Goal: Task Accomplishment & Management: Use online tool/utility

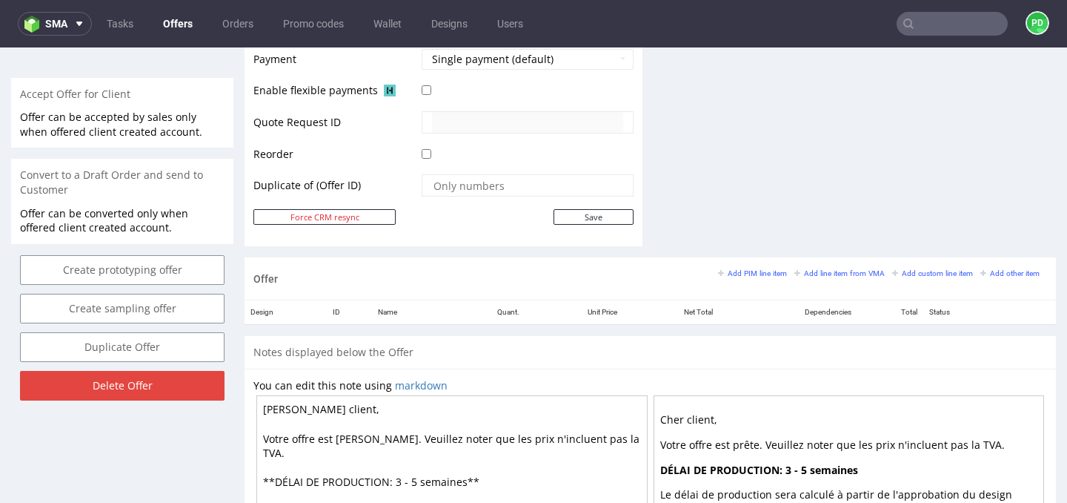
scroll to position [666, 0]
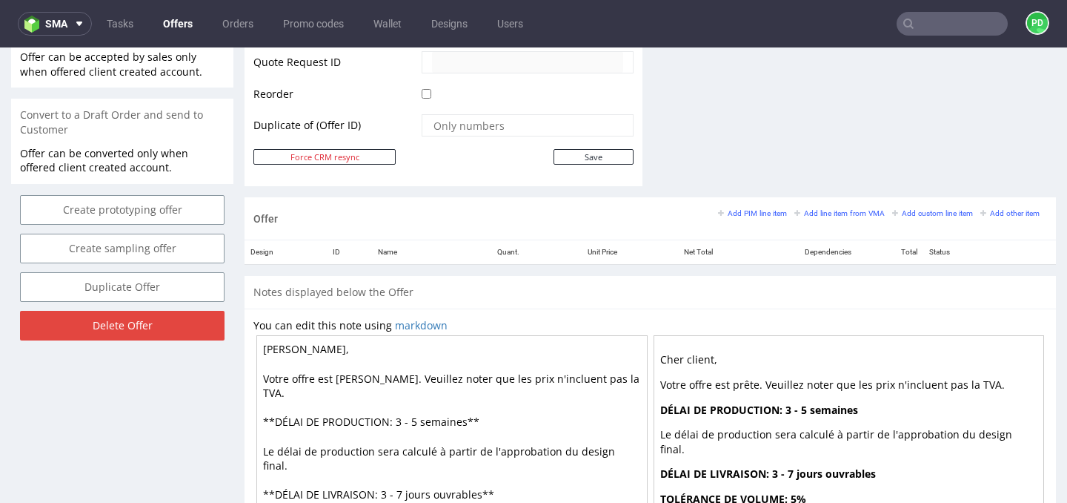
scroll to position [855, 0]
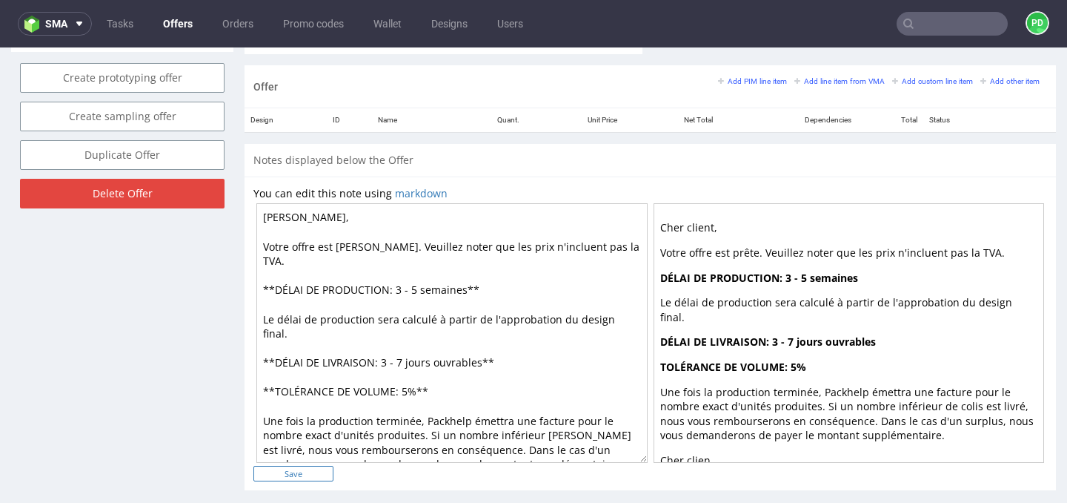
type textarea "[PERSON_NAME], Votre offre est [PERSON_NAME]. Veuillez noter que les prix n'inc…"
click at [292, 475] on input "Save" at bounding box center [294, 474] width 80 height 16
type input "In progress..."
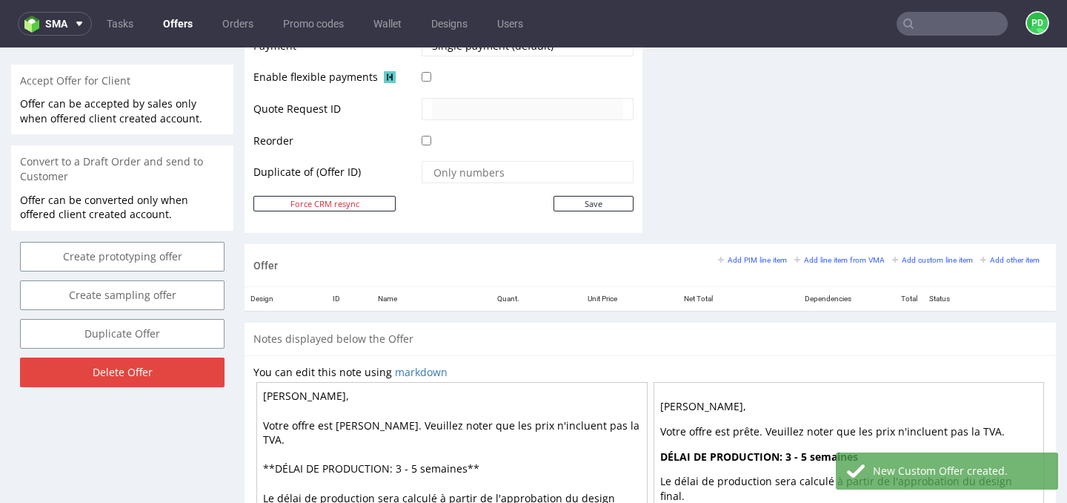
scroll to position [678, 0]
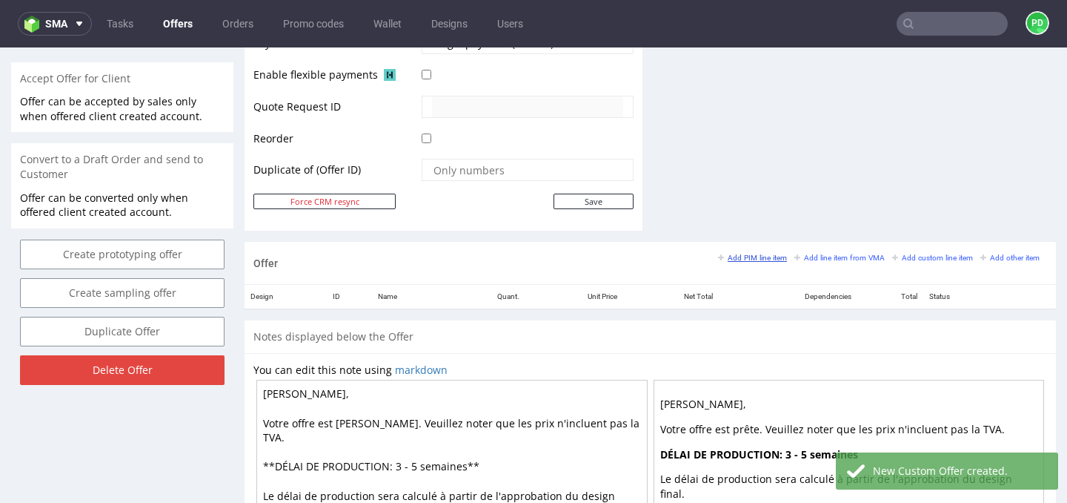
click at [752, 257] on small "Add PIM line item" at bounding box center [752, 258] width 69 height 8
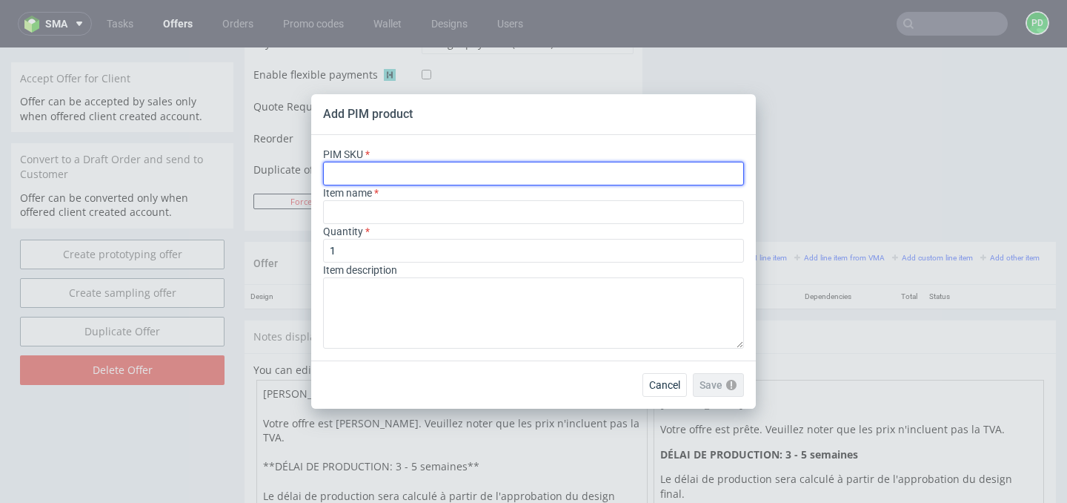
click at [481, 169] on input "text" at bounding box center [533, 174] width 421 height 24
paste input "box--mailer-box--71--cardboard-natural--print-monochrome-only-inside--foil-none…"
type input "box--mailer-box--71--cardboard-natural--print-monochrome-only-inside--foil-none…"
type input "Boites d'expédition"
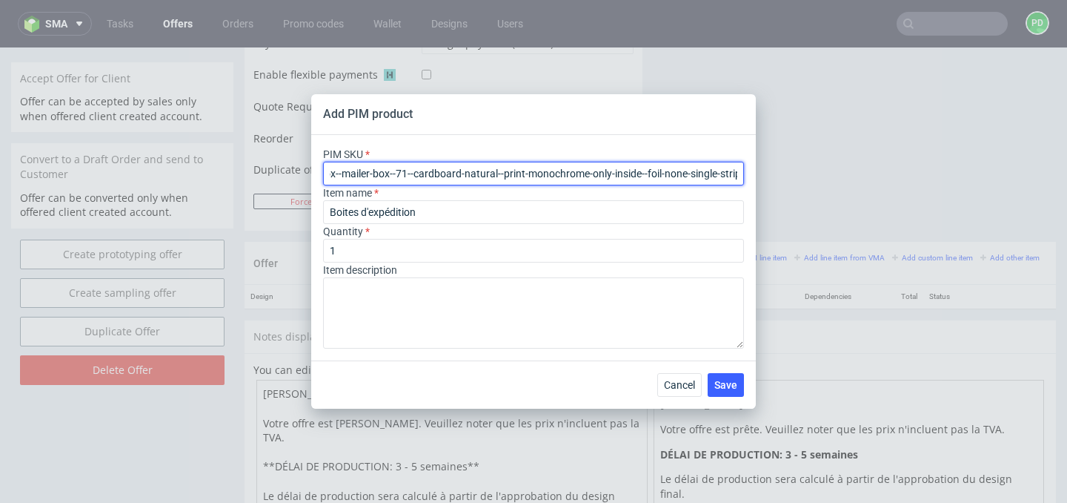
type input "box--mailer-box--71--cardboard-natural--print-monochrome-only-inside--foil-none…"
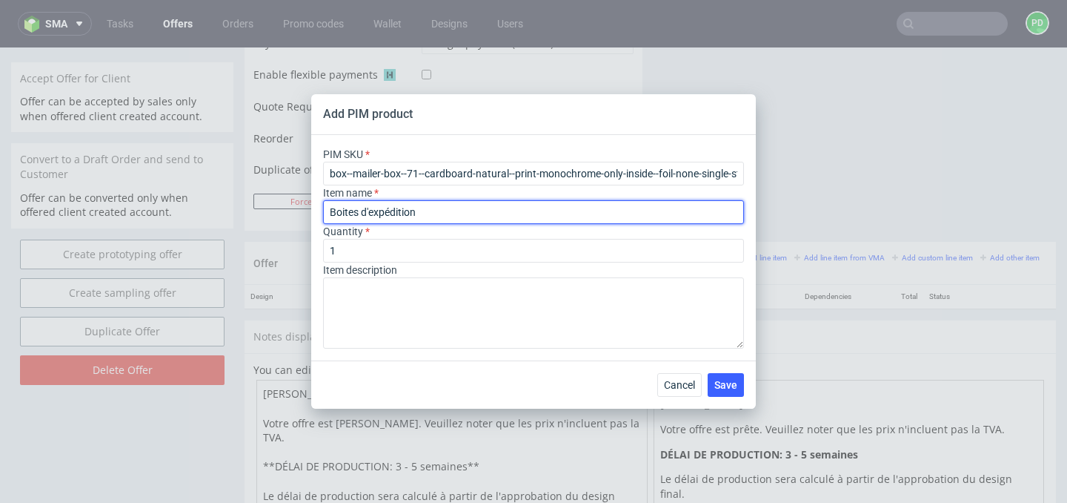
drag, startPoint x: 426, startPoint y: 213, endPoint x: 292, endPoint y: 213, distance: 134.2
click at [295, 213] on div "Add PIM product PIM SKU box--mailer-box--71--cardboard-natural--print-monochrom…" at bounding box center [533, 251] width 1067 height 503
paste input "îte d'expédition éco personnalisable F71 (35 x 26 x 10 cm)"
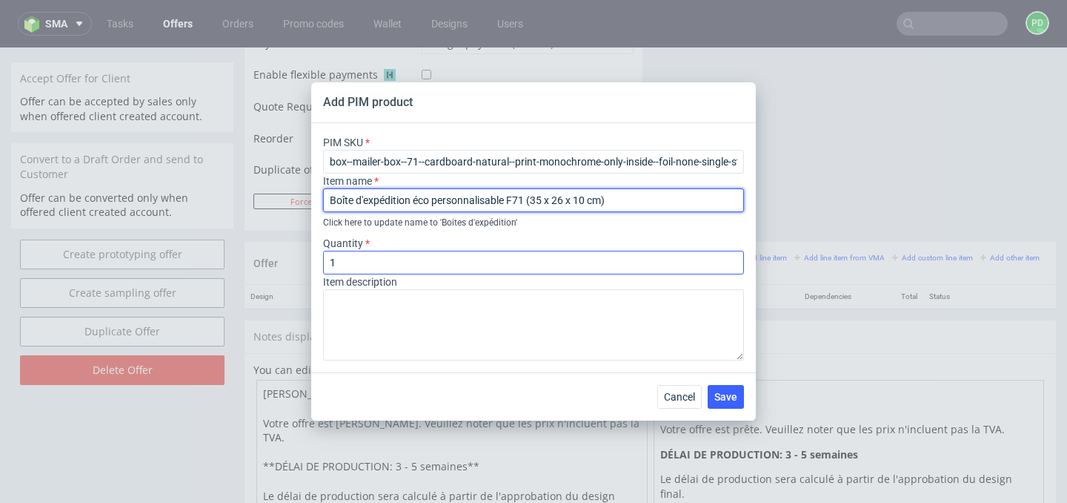
type input "Boîte d'expédition éco personnalisable F71 (35 x 26 x 10 cm)"
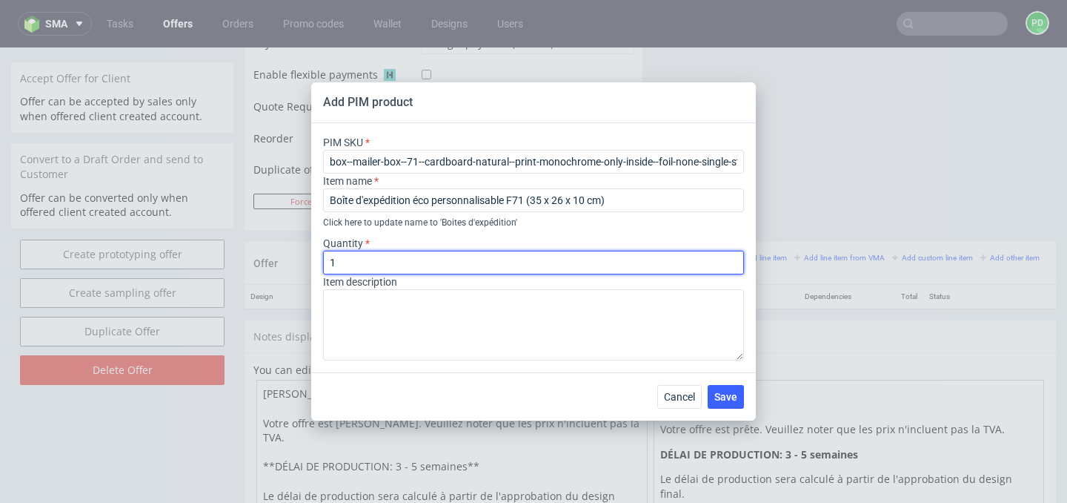
click at [448, 251] on input "1" at bounding box center [533, 263] width 421 height 24
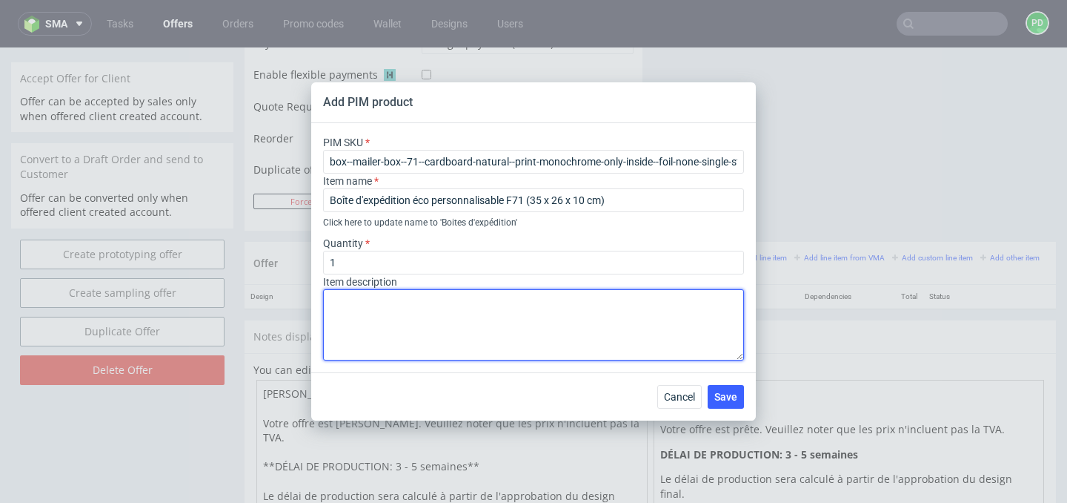
click at [398, 294] on textarea at bounding box center [533, 324] width 421 height 71
paste textarea "Données relatives à la configuration actuelle du produit Boîte d'expédition éco…"
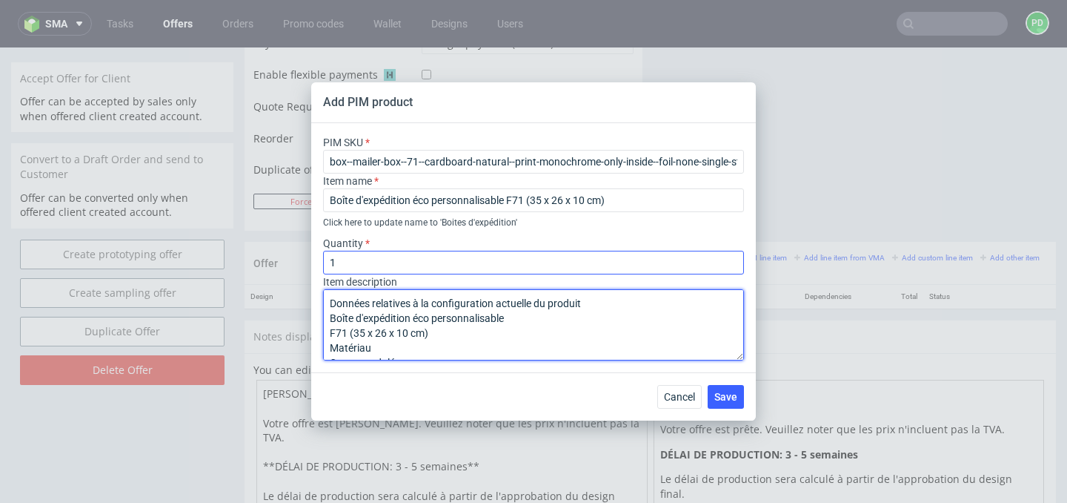
type textarea "Données relatives à la configuration actuelle du produit Boîte d'expédition éco…"
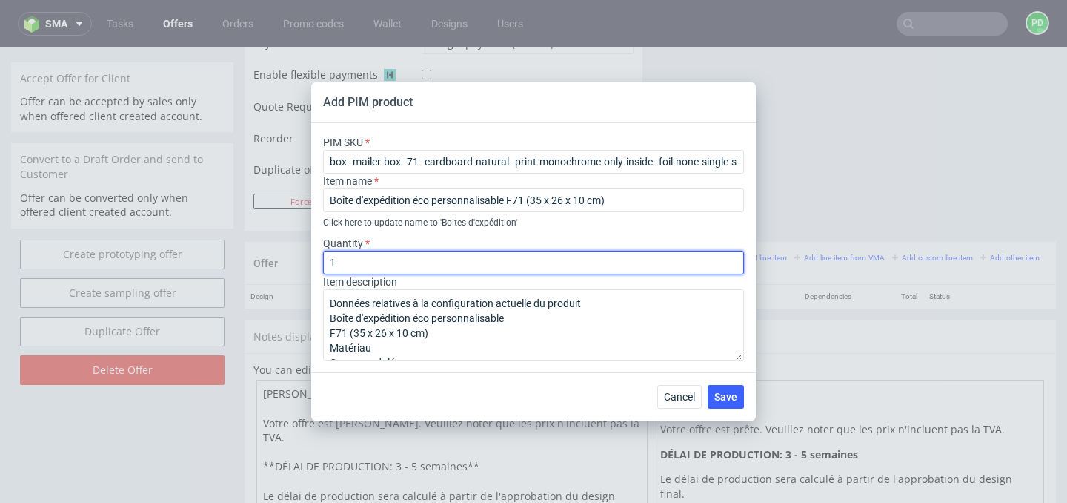
click at [385, 265] on input "1" at bounding box center [533, 263] width 421 height 24
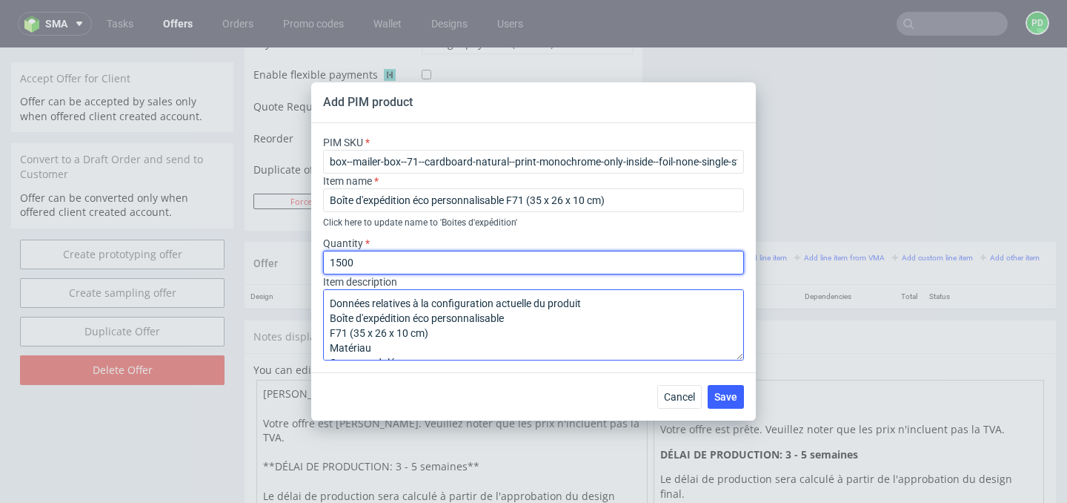
type input "1500"
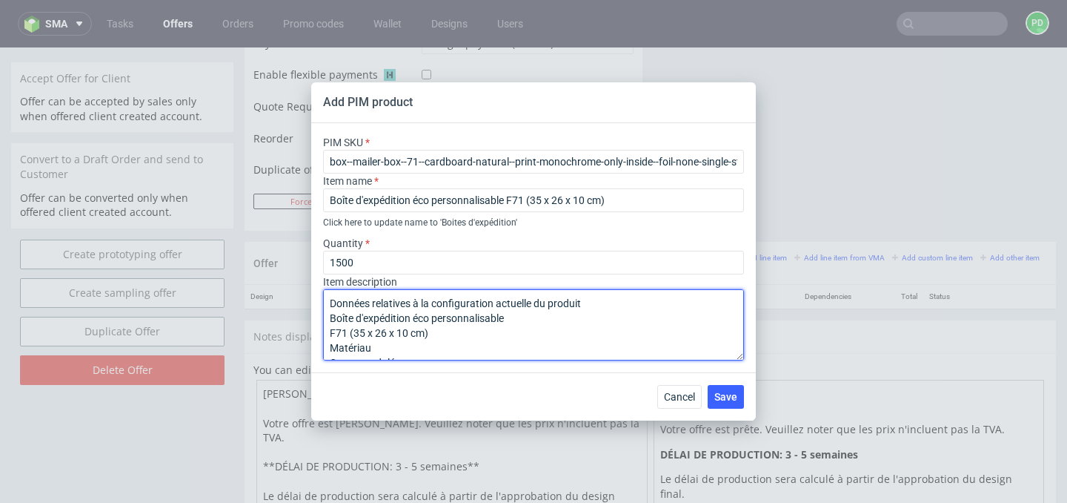
click at [328, 317] on textarea "Données relatives à la configuration actuelle du produit Boîte d'expédition éco…" at bounding box center [533, 324] width 421 height 71
drag, startPoint x: 538, startPoint y: 319, endPoint x: 314, endPoint y: 300, distance: 224.6
click at [314, 300] on div "PIM SKU box--mailer-box--71--cardboard-natural--print-monochrome-only-inside--f…" at bounding box center [533, 247] width 445 height 249
drag, startPoint x: 437, startPoint y: 331, endPoint x: 303, endPoint y: 296, distance: 138.6
click at [303, 296] on div "Add PIM product PIM SKU box--mailer-box--71--cardboard-natural--print-monochrom…" at bounding box center [533, 251] width 1067 height 503
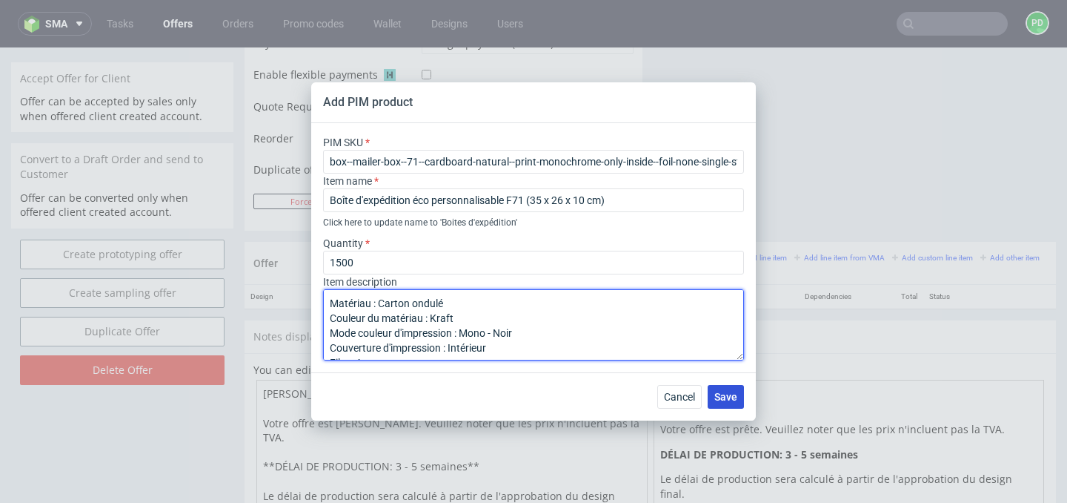
type textarea "Matériau : Carton ondulé Couleur du matériau : Kraft Mode couleur d'impression …"
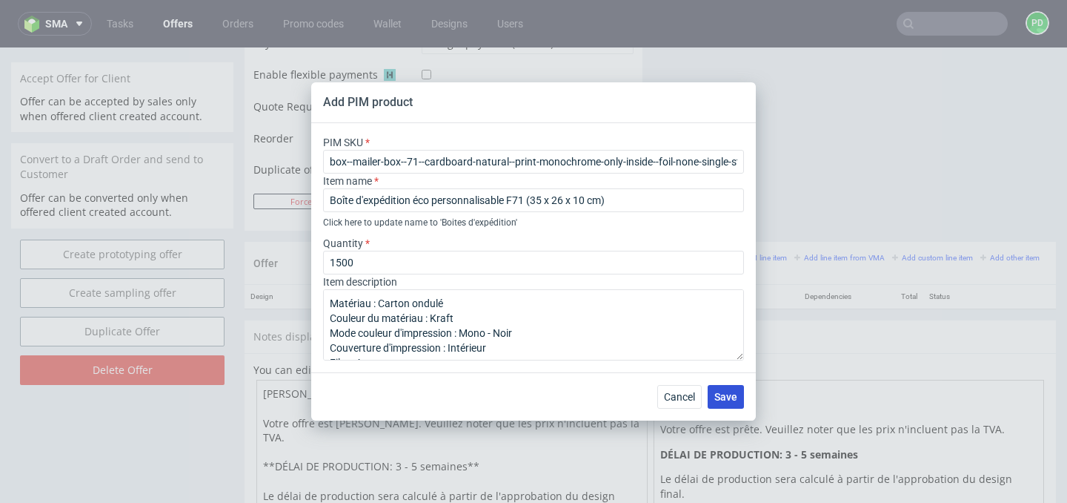
click at [726, 395] on span "Save" at bounding box center [726, 396] width 23 height 10
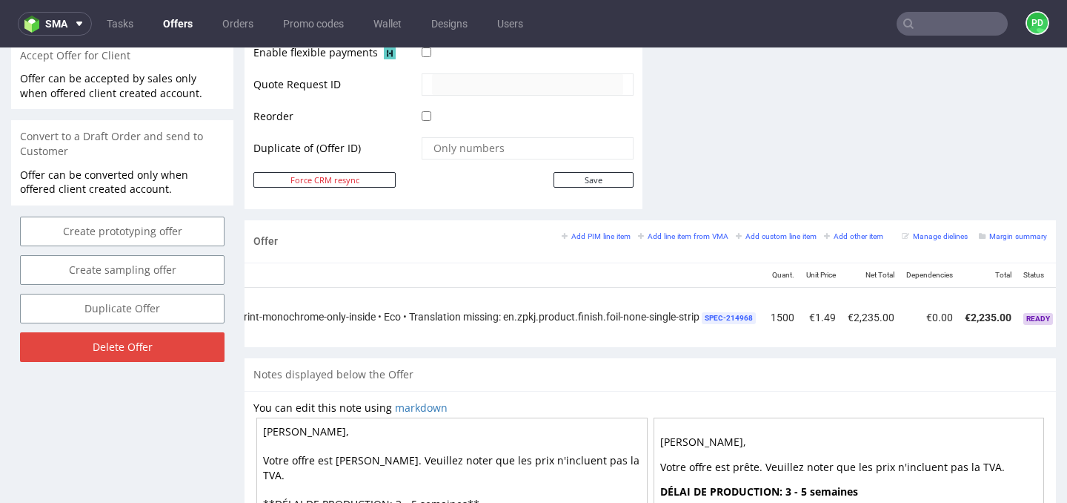
scroll to position [0, 803]
click at [1026, 310] on icon at bounding box center [1030, 311] width 8 height 10
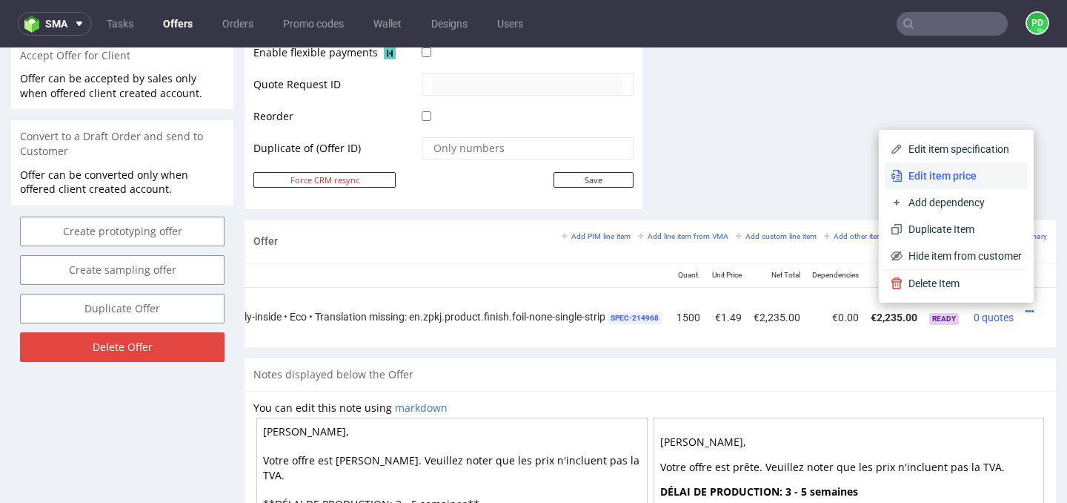
click at [972, 173] on span "Edit item price" at bounding box center [962, 175] width 119 height 15
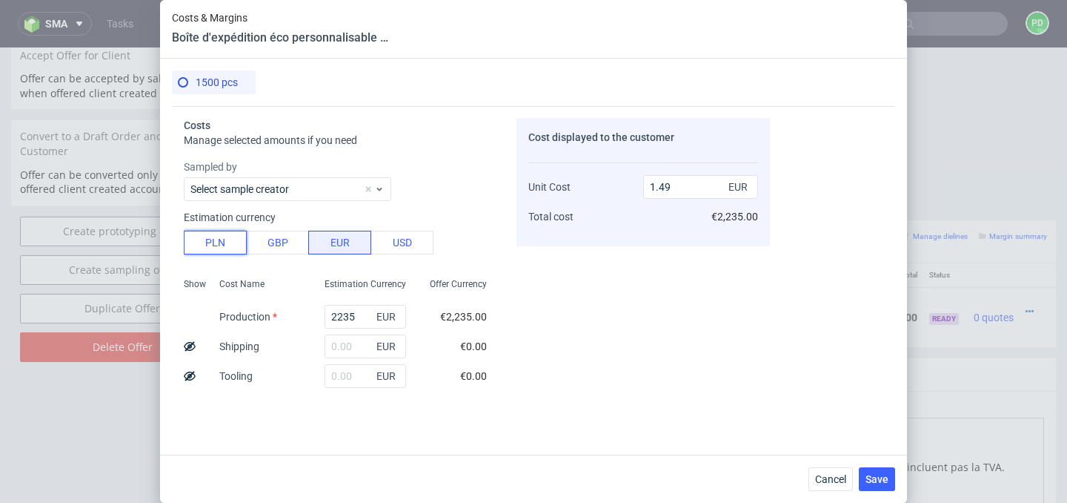
click at [214, 236] on button "PLN" at bounding box center [215, 243] width 63 height 24
type input "0.35"
drag, startPoint x: 358, startPoint y: 313, endPoint x: 289, endPoint y: 313, distance: 68.9
click at [289, 313] on div "Show Cost Name Production Shipping Tooling Per unit Total cost Estimation Curre…" at bounding box center [341, 370] width 315 height 196
type input "5070"
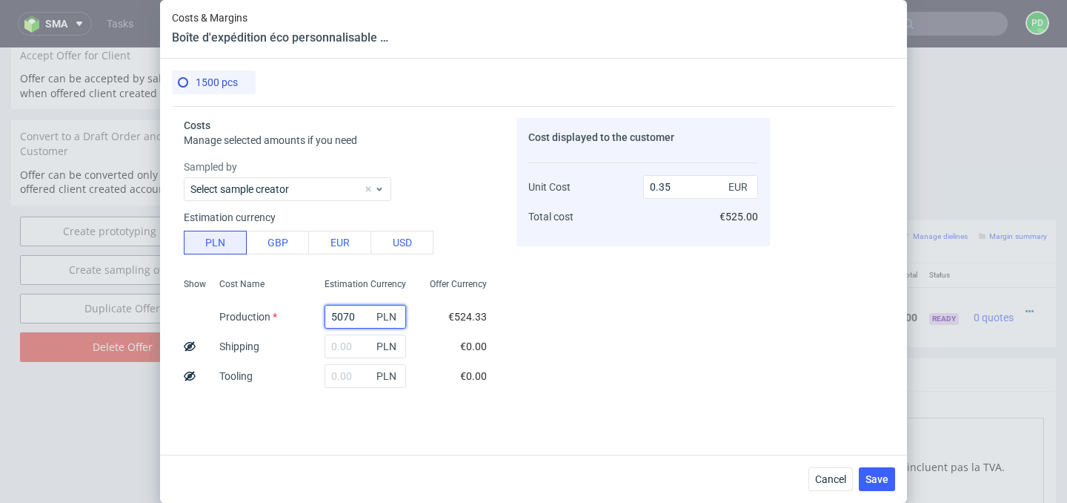
type input "0.79"
type input "5070"
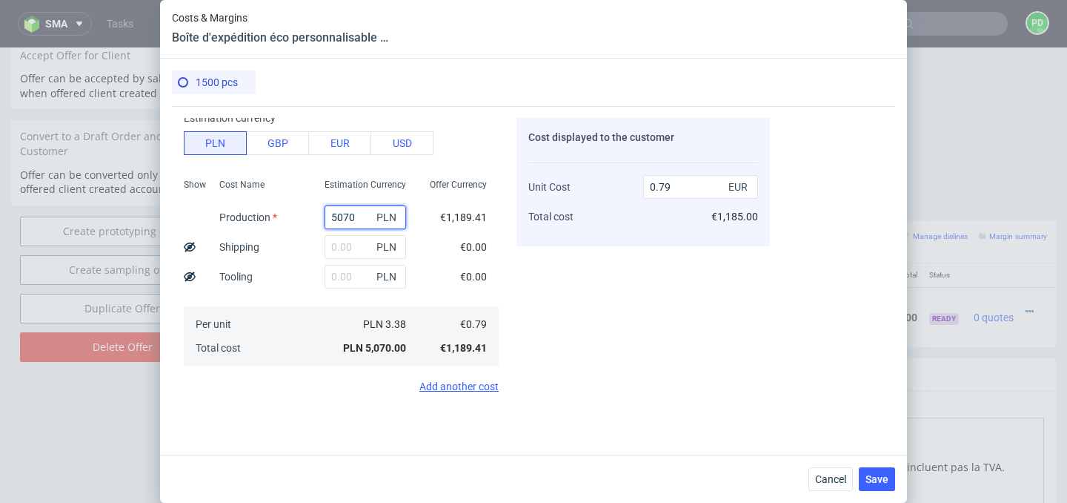
scroll to position [147, 0]
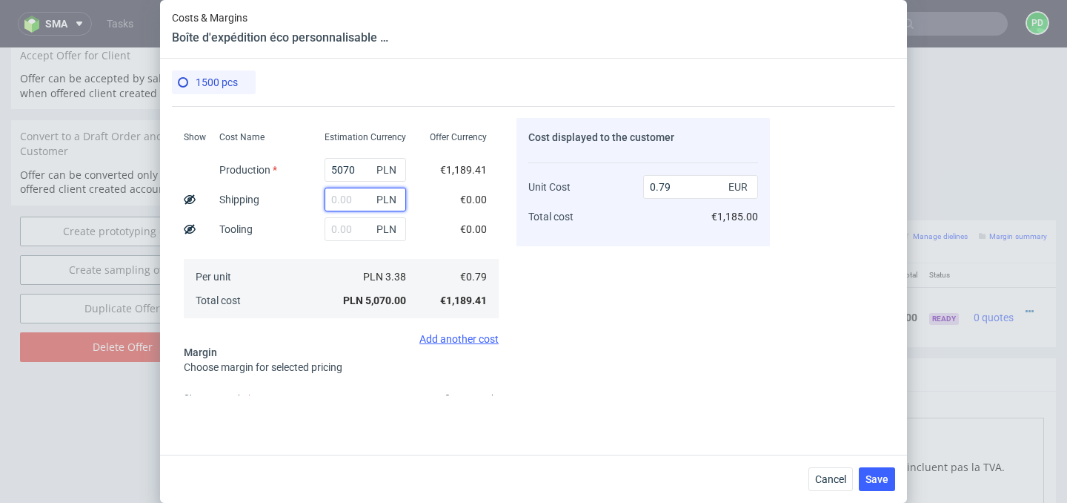
click at [358, 204] on input "text" at bounding box center [366, 200] width 82 height 24
click at [294, 211] on div "Cost Name Production Shipping Tooling Per unit Total cost" at bounding box center [260, 223] width 105 height 196
click at [339, 199] on input "text" at bounding box center [366, 200] width 82 height 24
type input "127"
type input "0.81"
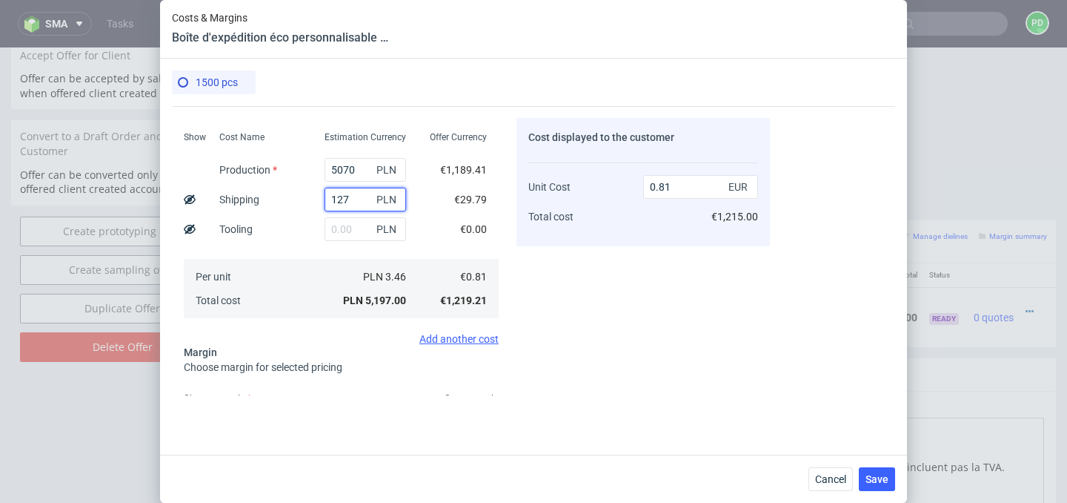
type input "1275"
type input "0.99"
type input "1275"
click at [424, 232] on div "Offer Currency €1,189.41 €299.11 €0.00 €0.99 €1,488.53" at bounding box center [458, 223] width 81 height 196
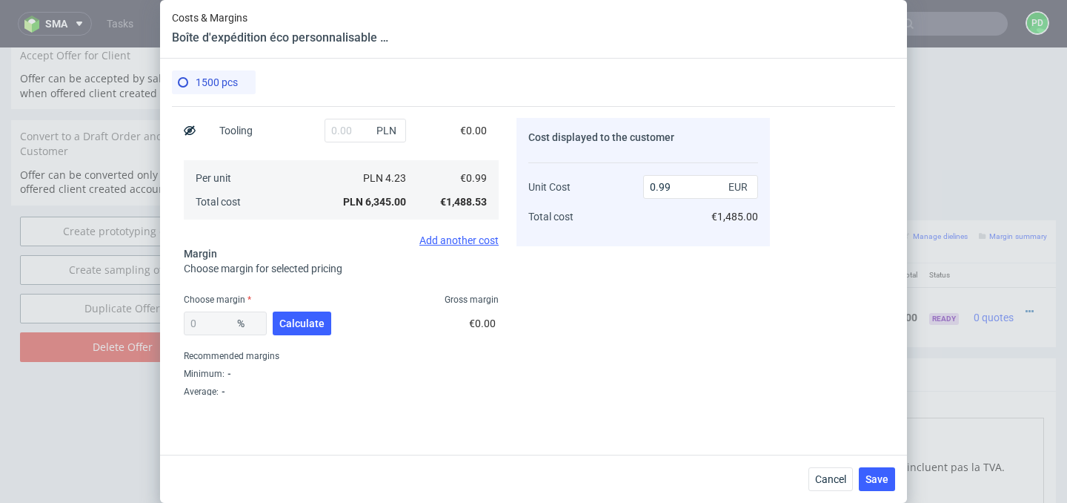
scroll to position [245, 0]
click at [308, 321] on span "Calculate" at bounding box center [301, 324] width 45 height 10
type input "36.7"
type input "1.57"
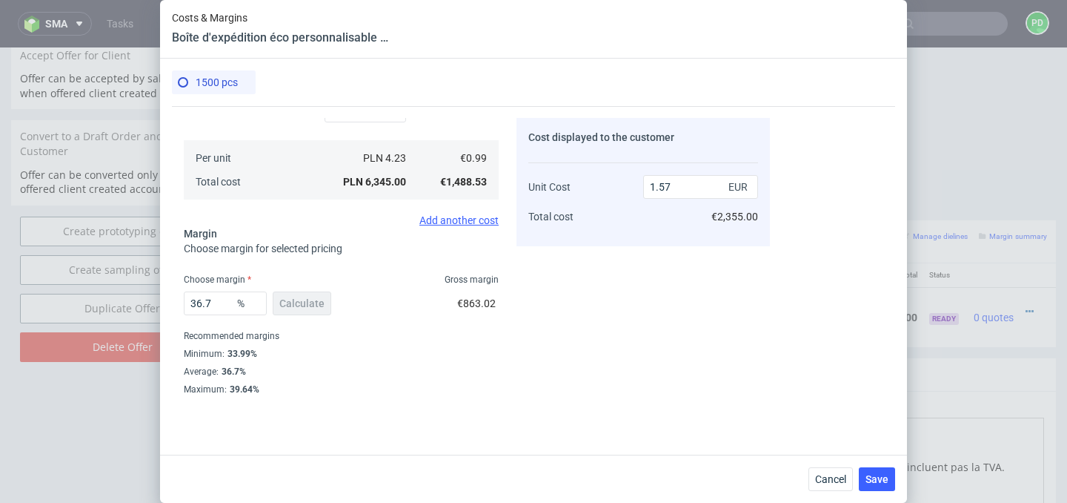
scroll to position [264, 0]
drag, startPoint x: 231, startPoint y: 303, endPoint x: 151, endPoint y: 300, distance: 79.4
click at [151, 300] on div "Costs & Margins Boîte d'expédition éco personnalisable F71 (35 x 26 x 10 cm) 15…" at bounding box center [533, 251] width 1067 height 503
type input "33"
type input "1.48"
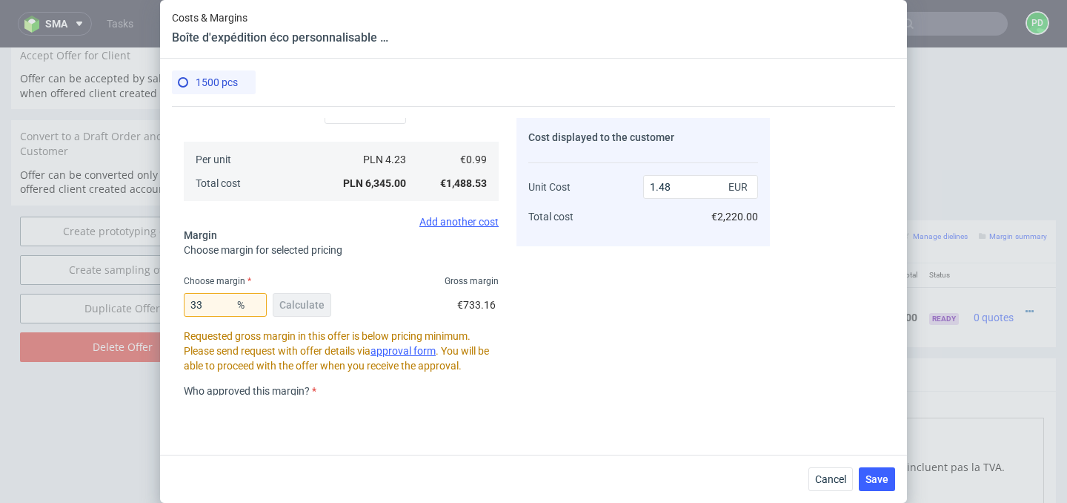
click at [379, 281] on div "Choose margin Gross margin" at bounding box center [341, 281] width 315 height 12
click at [225, 301] on input "33" at bounding box center [225, 305] width 83 height 24
type input "3"
type input "0"
type input "0.99"
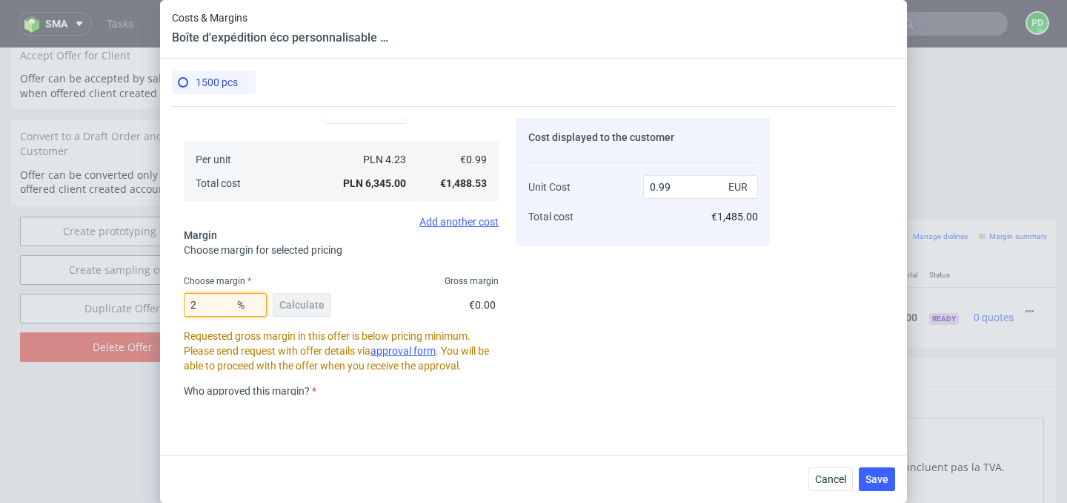
type input "25"
type input "1.32"
type input "25"
click at [672, 188] on input "1.32" at bounding box center [700, 187] width 115 height 24
type input "1.35"
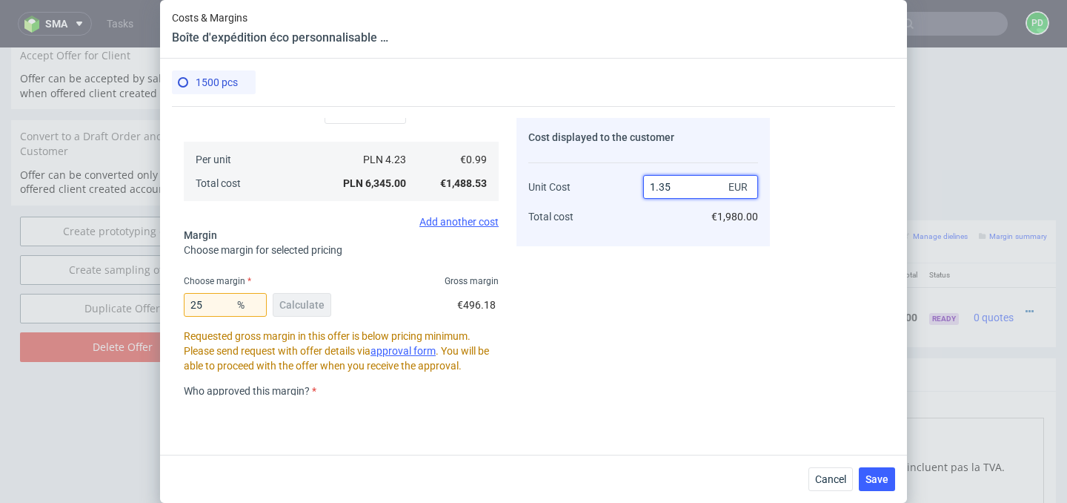
type input "26.66666666666668"
type input "1.36"
type input "27.205882352941185"
type input "1.35"
type input "26.66666666666668"
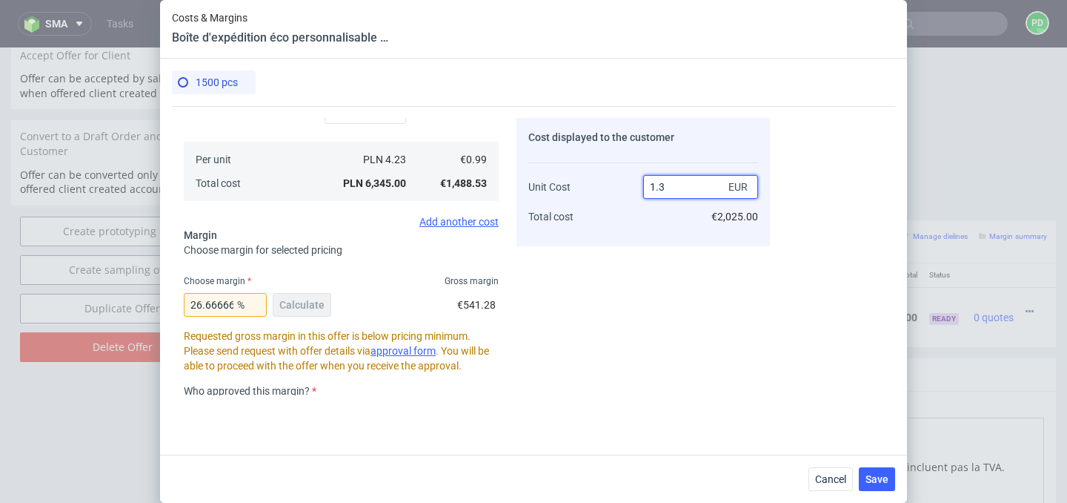
type input "1.36"
type input "27.205882352941185"
type input "1.3"
type input "23.846153846153847"
type input "1.37"
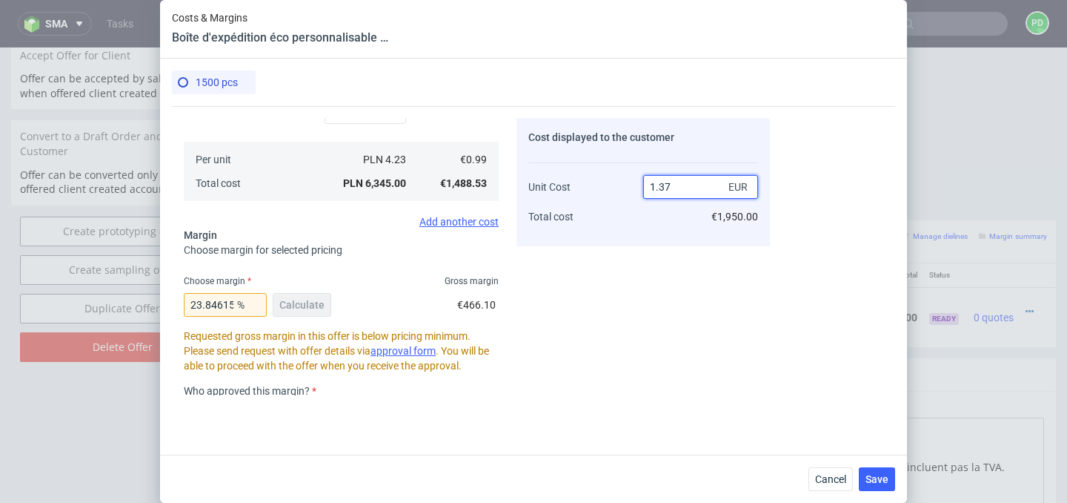
type input "27.73722627737226"
type input "1.38"
type input "28.26086956521739"
type input "1.3"
type input "23.846153846153847"
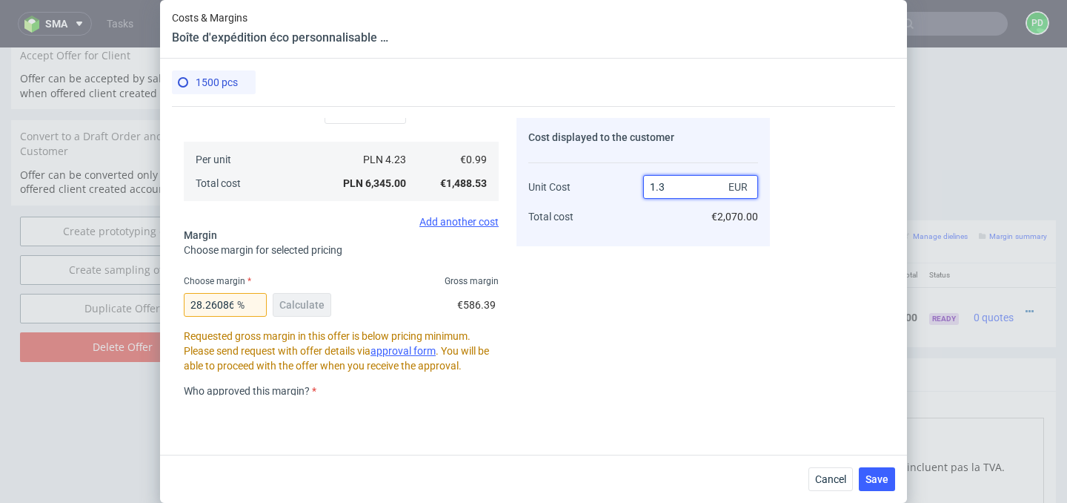
type input "1.37"
type input "27.73722627737226"
type input "1.35"
type input "26.66666666666668"
type input "1.34"
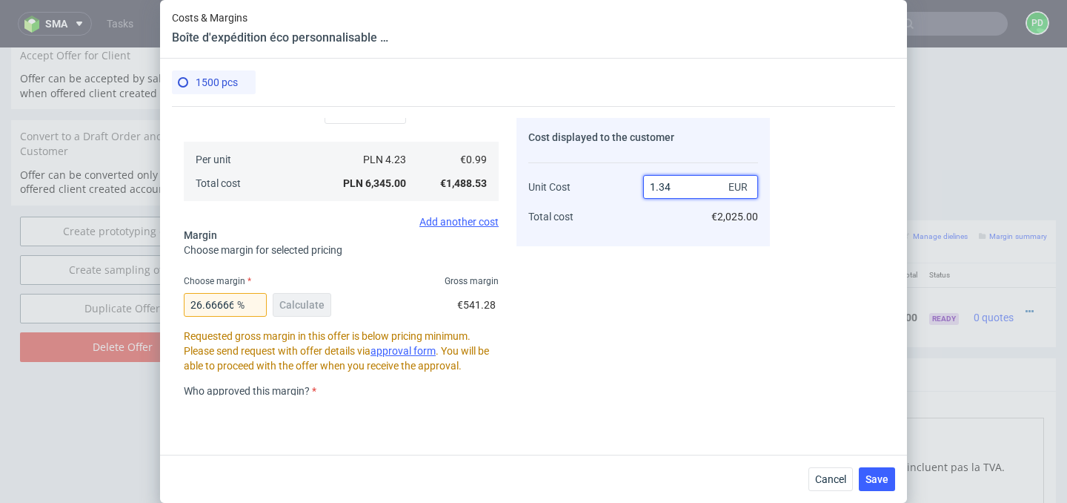
type input "26.119402985074636"
type input "1.33"
type input "25.563909774436087"
type input "1.3"
type input "23.846153846153847"
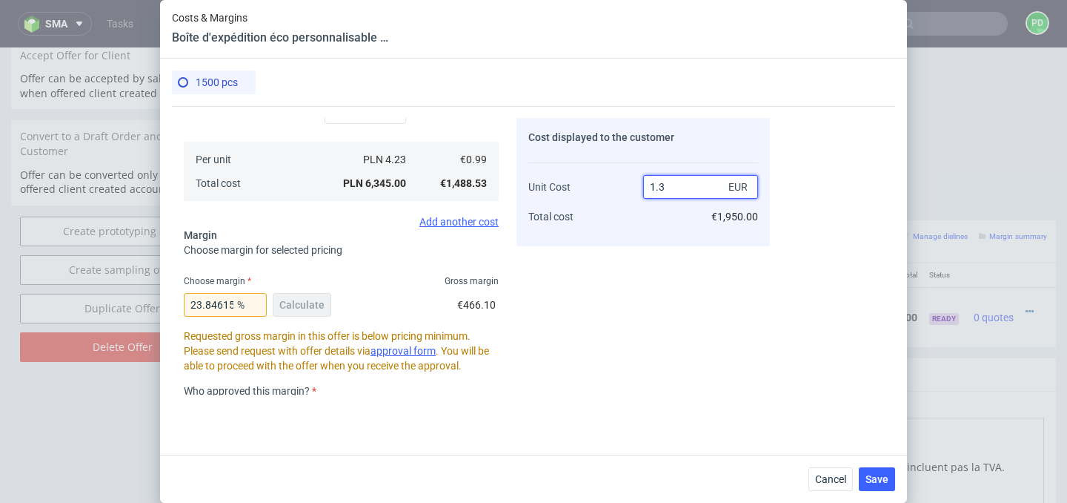
type input "1.33"
type input "25.563909774436087"
type input "1.33"
click at [627, 334] on div "Cost displayed to the customer Unit Cost Total cost 1.33 EUR €1,995.00" at bounding box center [644, 256] width 254 height 277
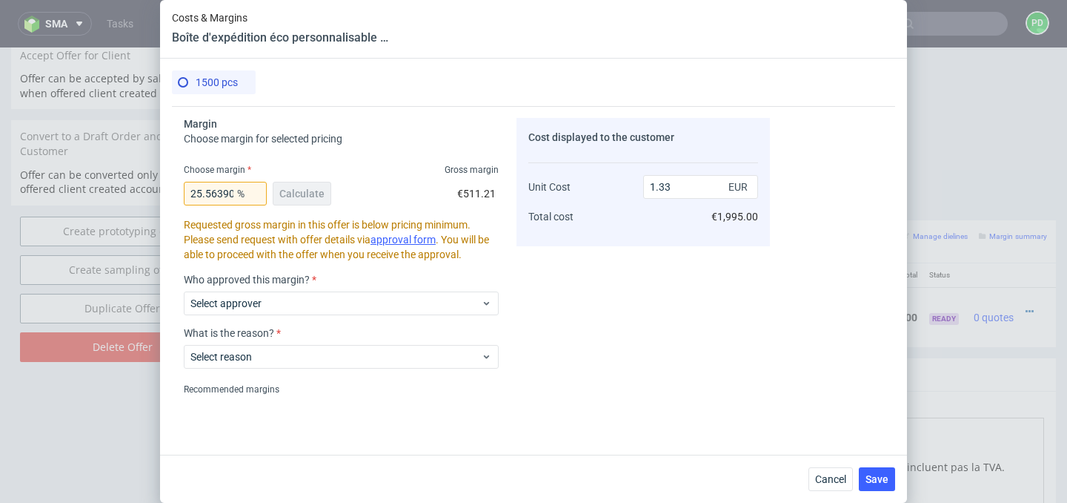
scroll to position [428, 0]
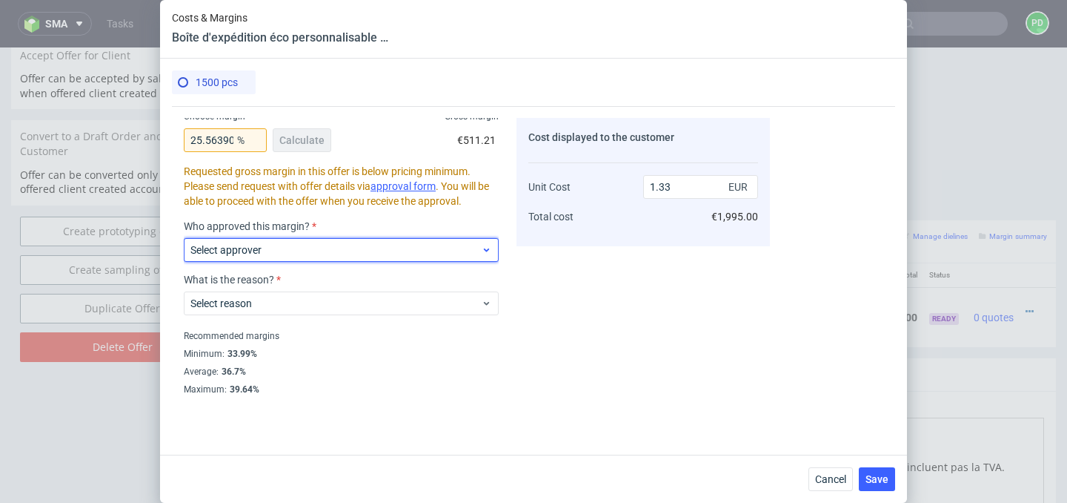
click at [384, 243] on span "Select approver" at bounding box center [336, 249] width 291 height 15
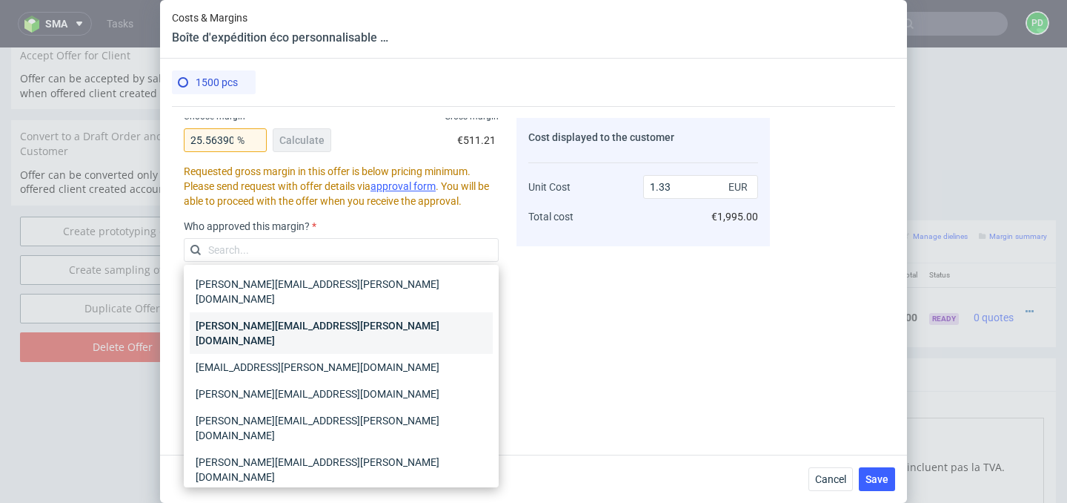
click at [355, 312] on div "[PERSON_NAME][EMAIL_ADDRESS][PERSON_NAME][DOMAIN_NAME]" at bounding box center [341, 333] width 303 height 42
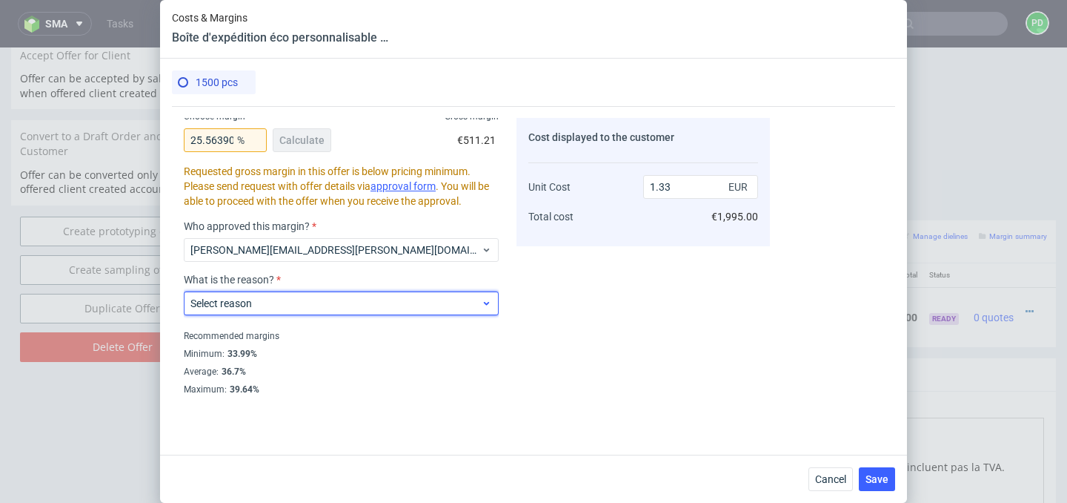
click at [351, 310] on span "Select reason" at bounding box center [336, 303] width 291 height 15
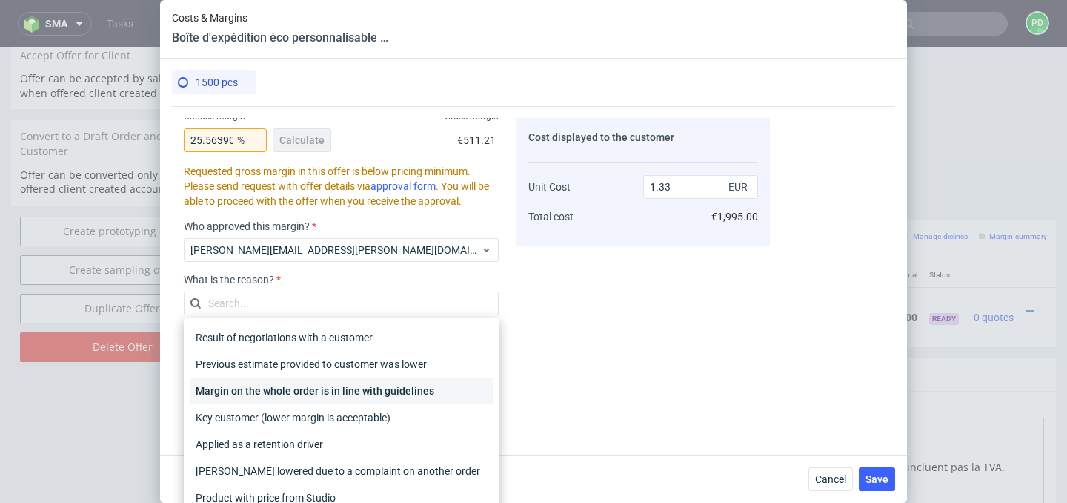
click at [345, 392] on div "Margin on the whole order is in line with guidelines" at bounding box center [341, 390] width 303 height 27
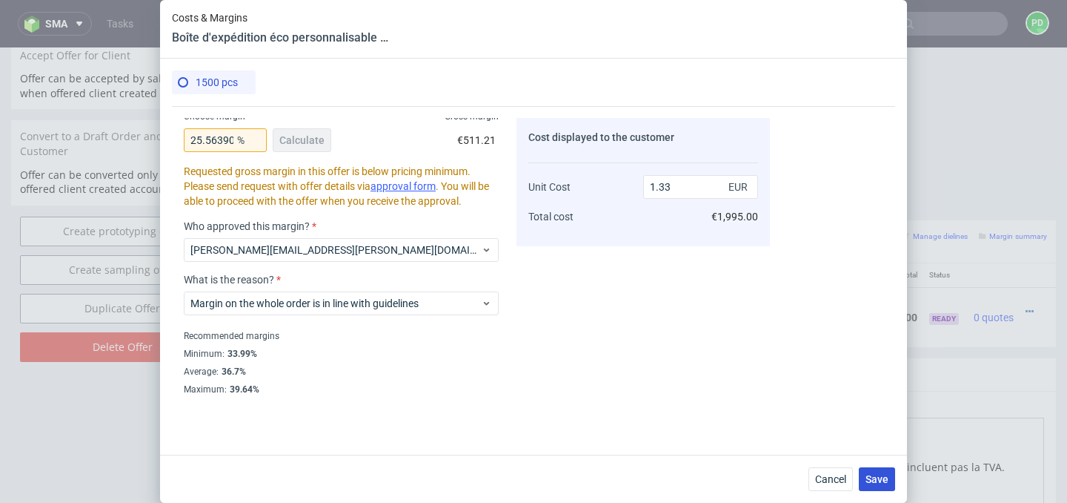
click at [881, 477] on span "Save" at bounding box center [877, 479] width 23 height 10
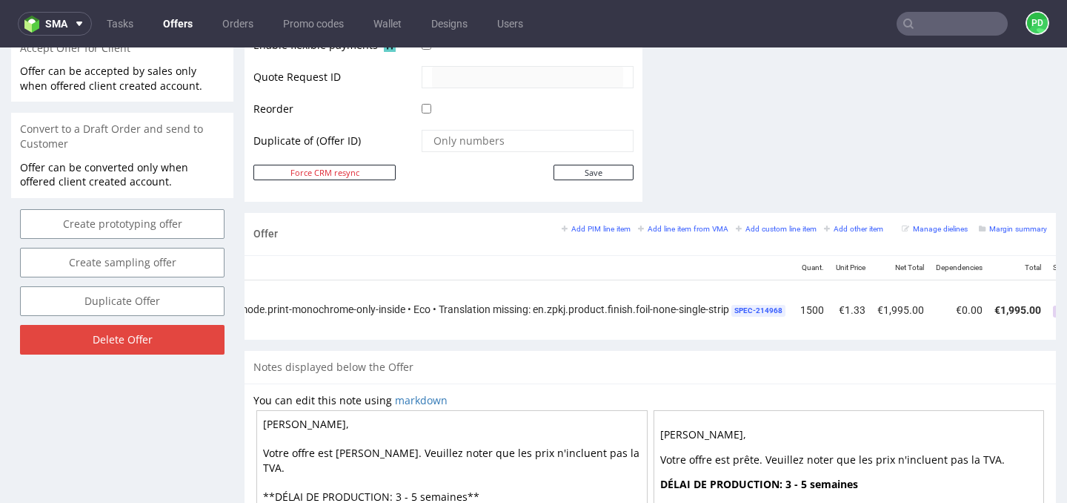
scroll to position [0, 803]
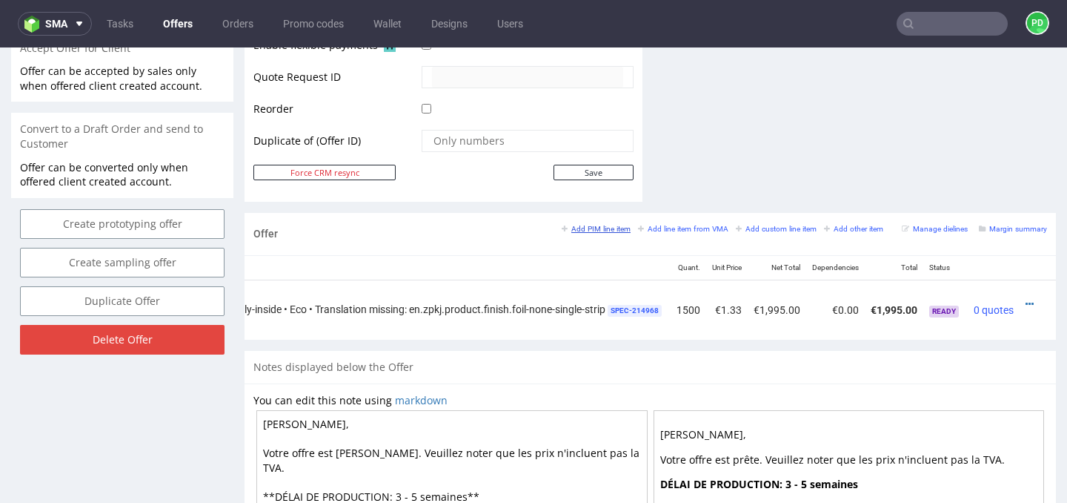
click at [588, 228] on small "Add PIM line item" at bounding box center [596, 229] width 69 height 8
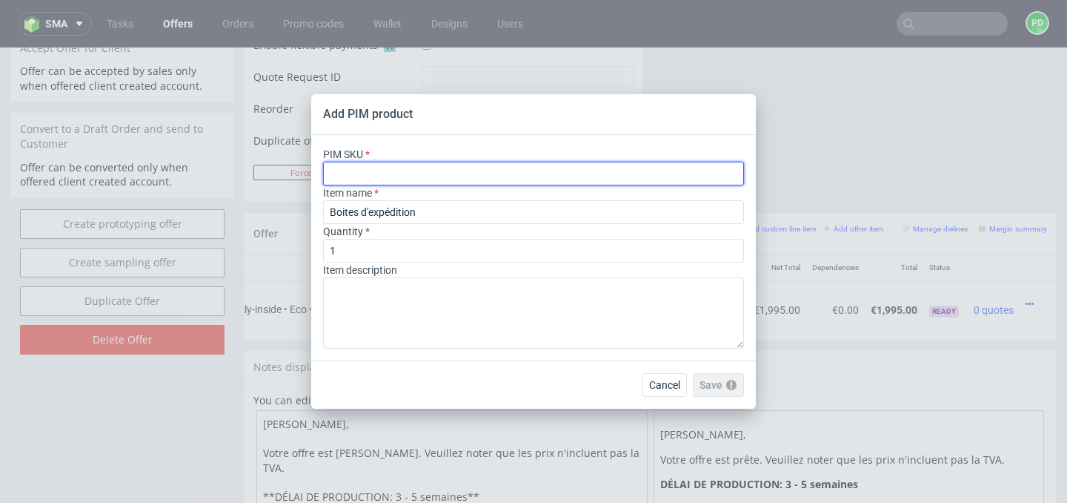
click at [491, 177] on input "text" at bounding box center [533, 174] width 421 height 24
paste input "box--mailer-box--71--cardboard-natural--print-monochrome-with-print-inside--foi…"
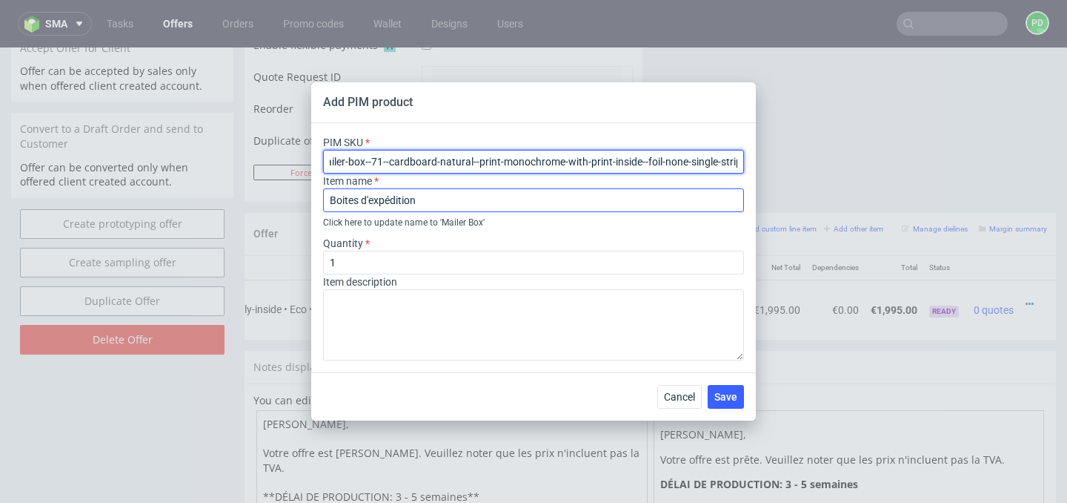
type input "box--mailer-box--71--cardboard-natural--print-monochrome-with-print-inside--foi…"
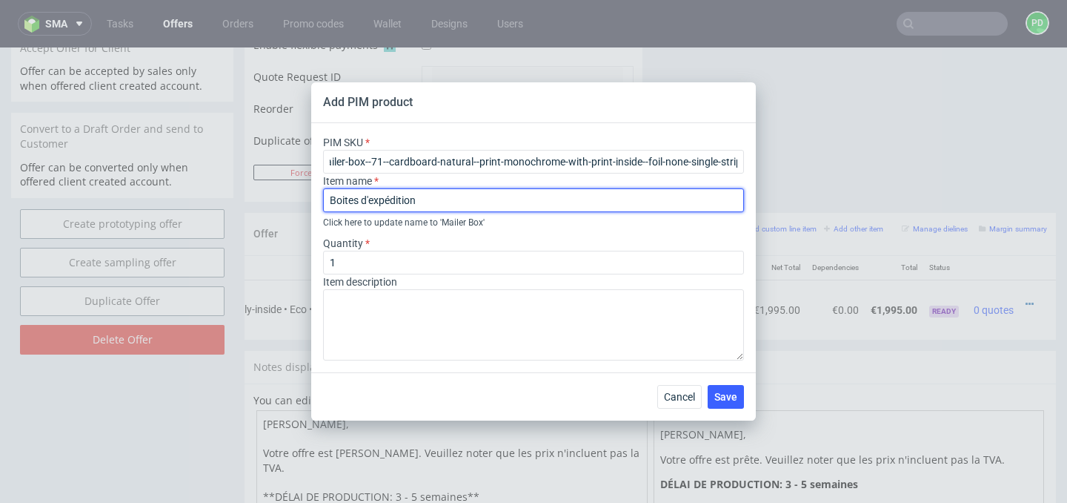
scroll to position [0, 0]
drag, startPoint x: 454, startPoint y: 202, endPoint x: 299, endPoint y: 204, distance: 154.9
click at [299, 204] on div "Add PIM product PIM SKU box--mailer-box--71--cardboard-natural--print-monochrom…" at bounding box center [533, 251] width 1067 height 503
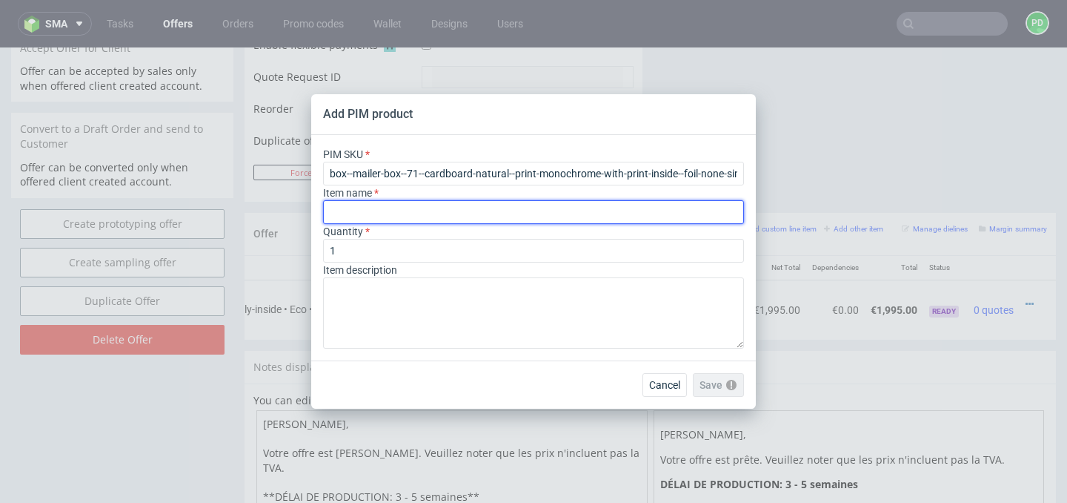
paste input "Boîte d'expédition éco personnalisable F71 (35 x 26 x 10 cm)"
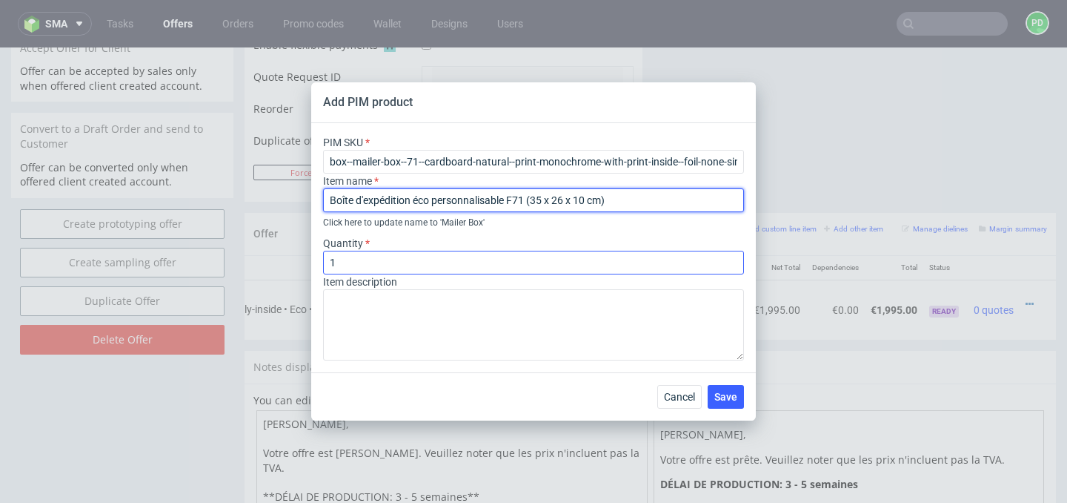
type input "Boîte d'expédition éco personnalisable F71 (35 x 26 x 10 cm)"
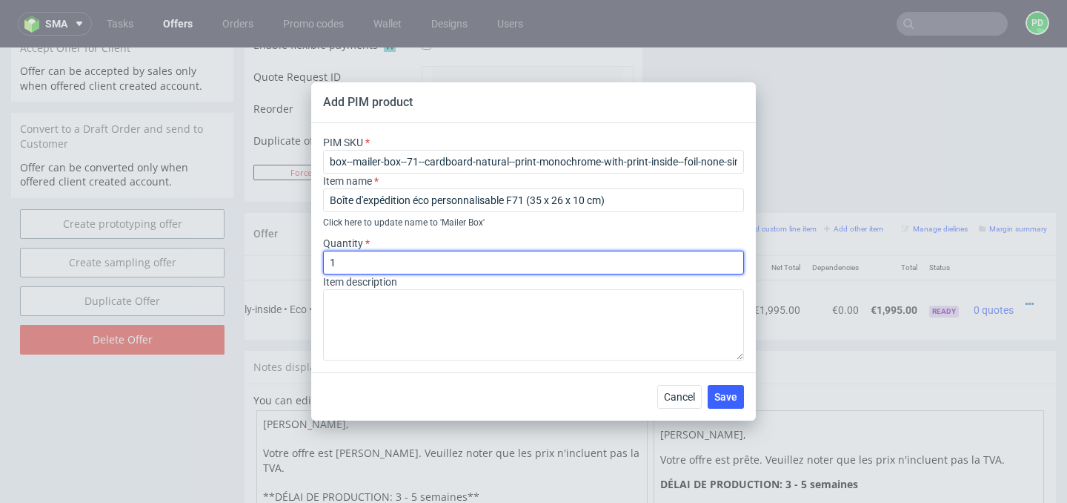
click at [414, 253] on input "1" at bounding box center [533, 263] width 421 height 24
click at [414, 268] on input "1" at bounding box center [533, 263] width 421 height 24
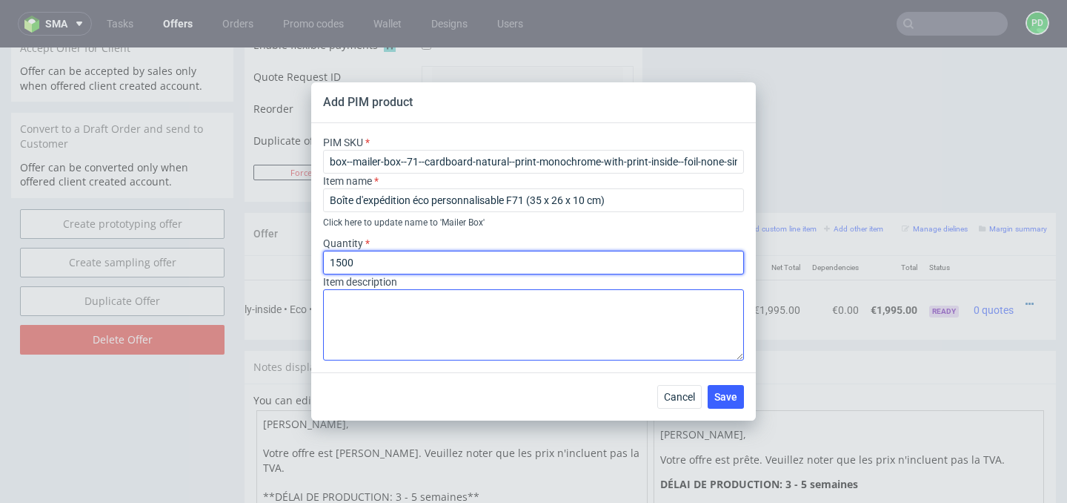
type input "1500"
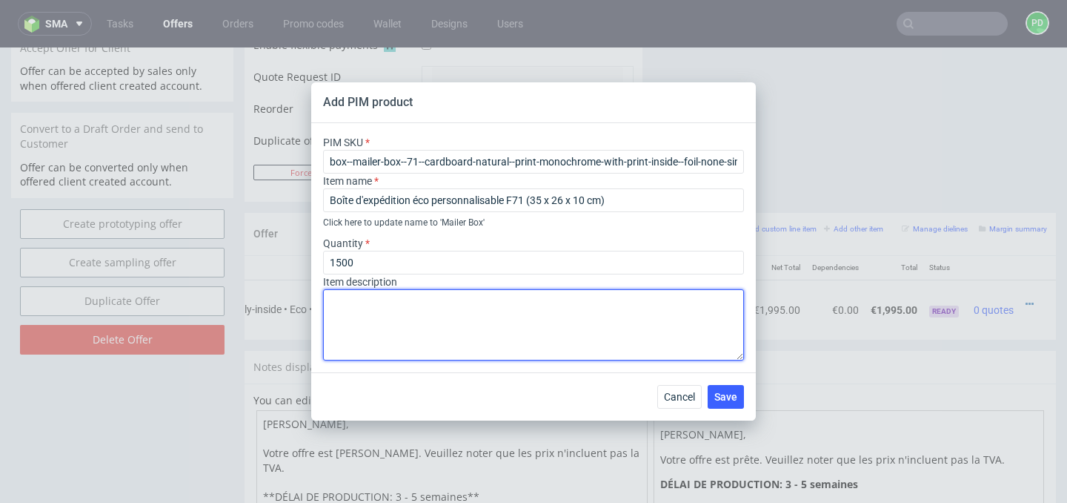
click at [410, 312] on textarea at bounding box center [533, 324] width 421 height 71
paste textarea "Matériau Carton ondulé Couleur du matériau Kraft Mode couleur d'impression Mono…"
click at [329, 350] on textarea "Matériau Carton ondulé Couleur du matériau Kraft Mode couleur d'impression Mono…" at bounding box center [533, 324] width 421 height 71
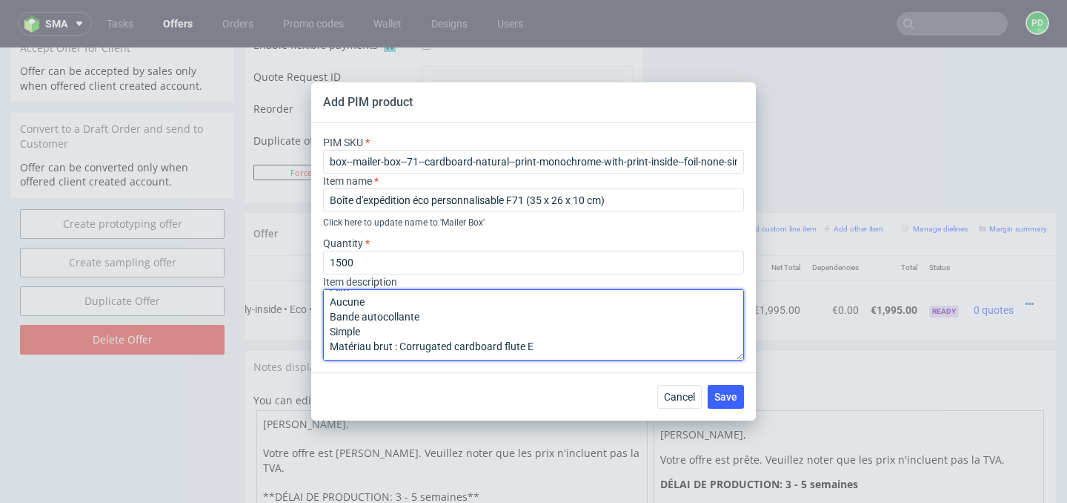
click at [328, 329] on textarea "Matériau Carton ondulé Couleur du matériau Kraft Mode couleur d'impression Mono…" at bounding box center [533, 324] width 421 height 71
click at [330, 322] on textarea "Matériau Carton ondulé Couleur du matériau Kraft Mode couleur d'impression Mono…" at bounding box center [533, 324] width 421 height 71
click at [405, 317] on textarea "Matériau Carton ondulé Couleur du matériau Kraft Mode couleur d'impression Mono…" at bounding box center [533, 324] width 421 height 71
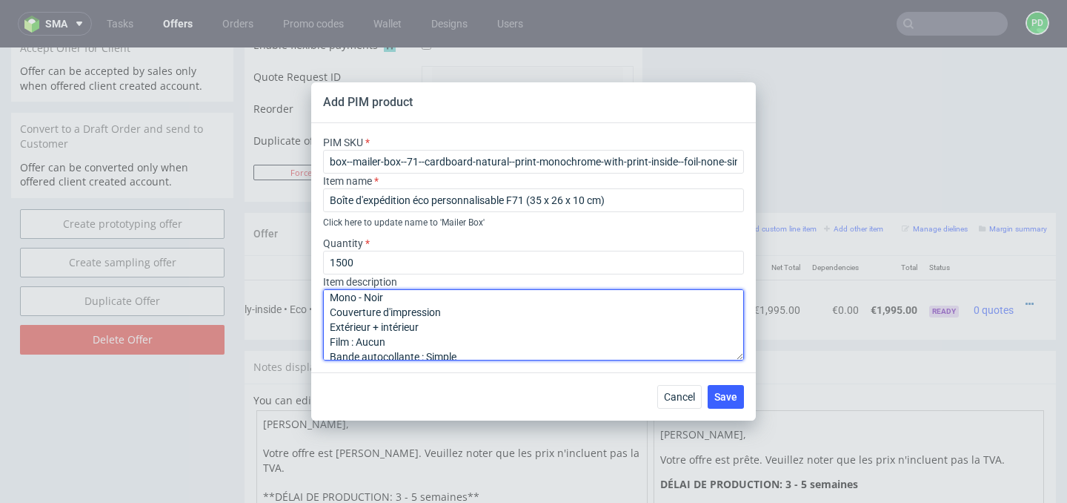
scroll to position [77, 0]
click at [331, 331] on textarea "Matériau Carton ondulé Couleur du matériau Kraft Mode couleur d'impression Mono…" at bounding box center [533, 324] width 421 height 71
click at [331, 339] on textarea "Matériau Carton ondulé Couleur du matériau Kraft Mode couleur d'impression Mono…" at bounding box center [533, 324] width 421 height 71
click at [327, 316] on textarea "Matériau Carton ondulé Couleur du matériau Kraft Mode couleur d'impression : Mo…" at bounding box center [533, 324] width 421 height 71
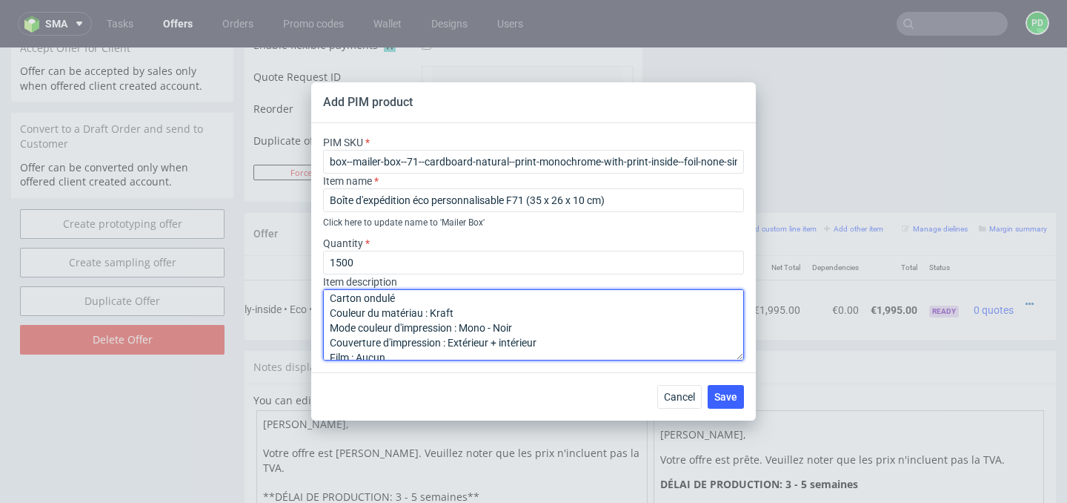
scroll to position [0, 0]
click at [332, 316] on textarea "Matériau Carton ondulé Couleur du matériau : Kraft Mode couleur d'impression : …" at bounding box center [533, 324] width 421 height 71
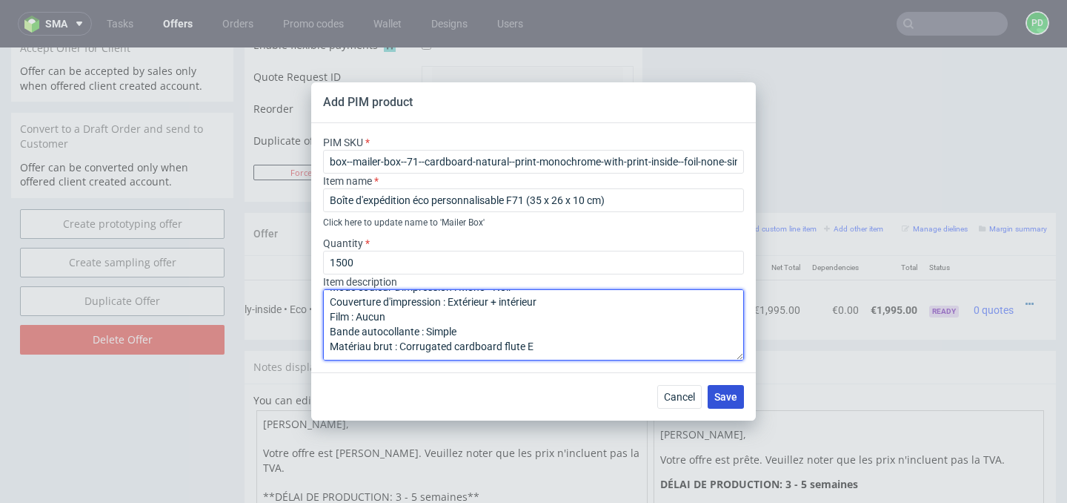
type textarea "Matériau : Carton ondulé Couleur du matériau : Kraft Mode couleur d'impression …"
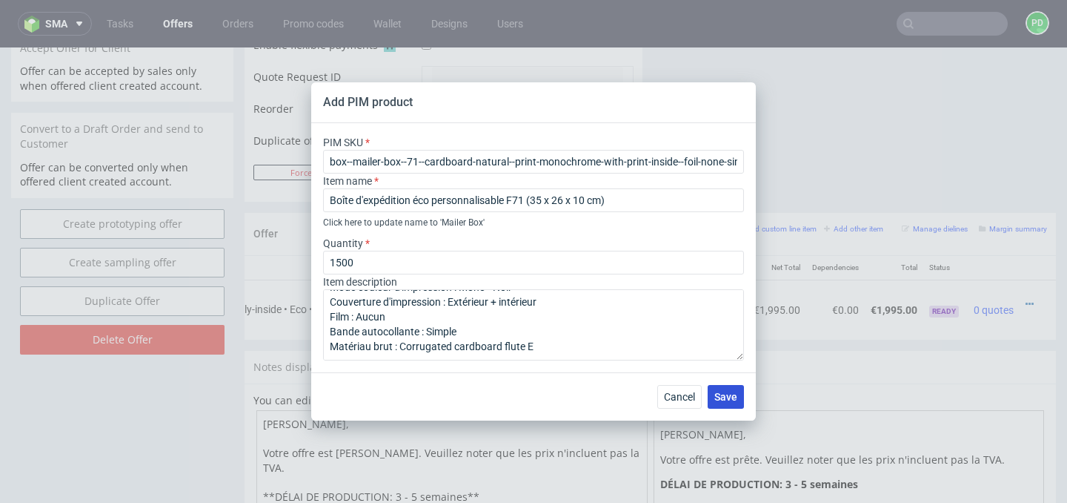
click at [735, 400] on span "Save" at bounding box center [726, 396] width 23 height 10
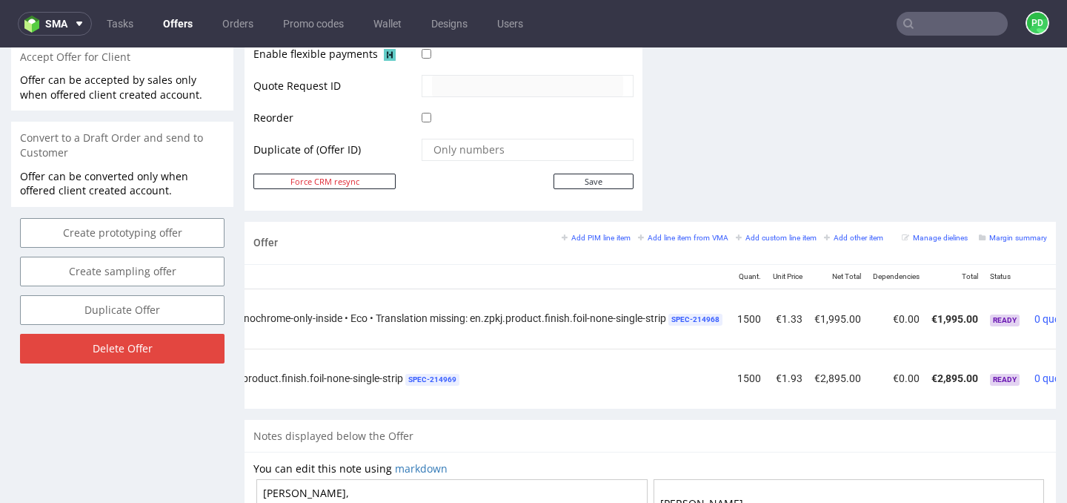
scroll to position [0, 803]
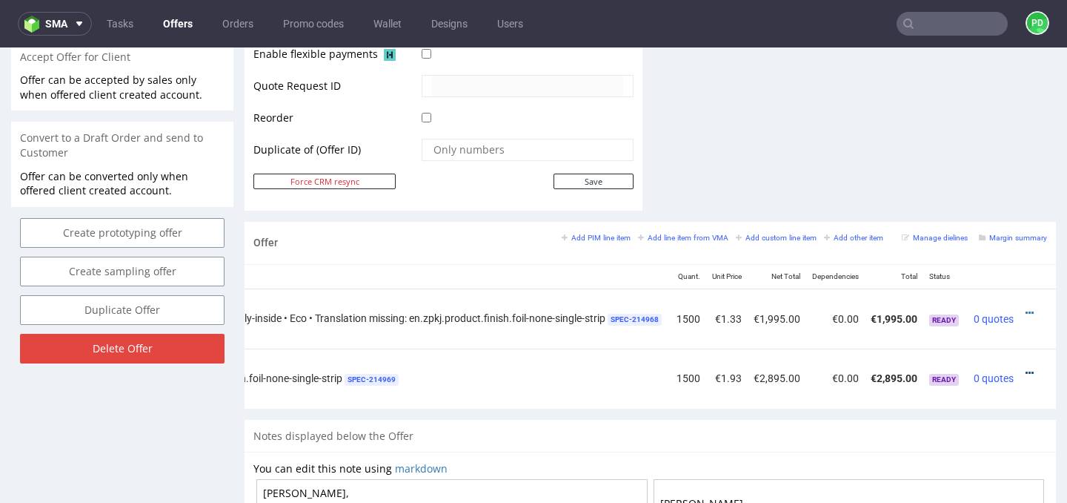
click at [1026, 375] on icon at bounding box center [1030, 373] width 8 height 10
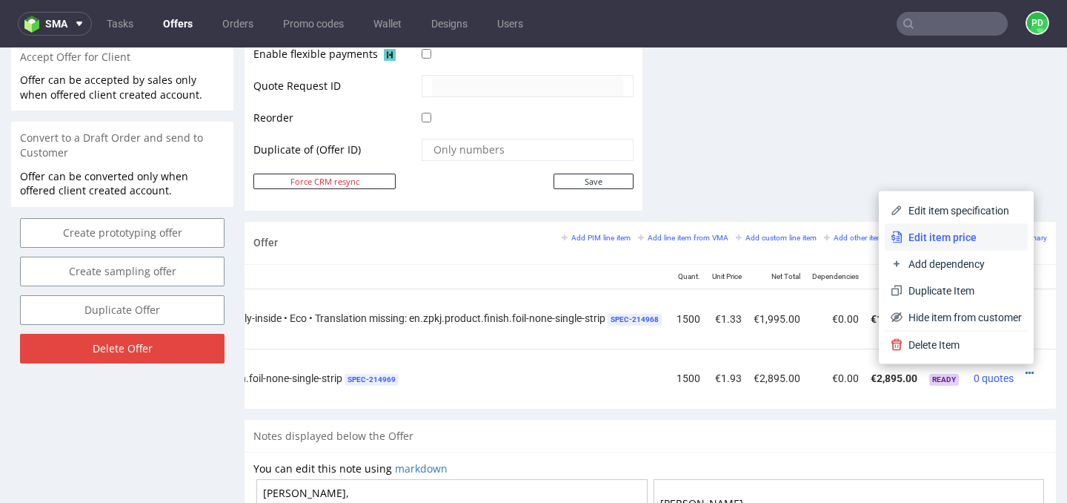
click at [940, 245] on li "Edit item price" at bounding box center [956, 237] width 143 height 27
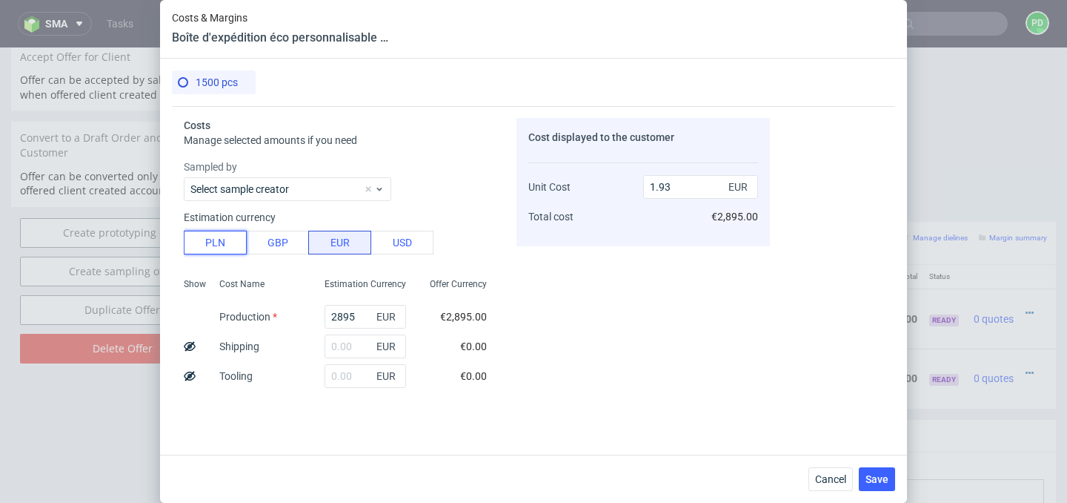
click at [210, 241] on button "PLN" at bounding box center [215, 243] width 63 height 24
type input "0.45"
drag, startPoint x: 367, startPoint y: 318, endPoint x: 262, endPoint y: 317, distance: 104.5
click at [265, 318] on div "Show Cost Name Production Shipping Tooling Per unit Total cost Estimation Curre…" at bounding box center [341, 370] width 315 height 196
type input "0"
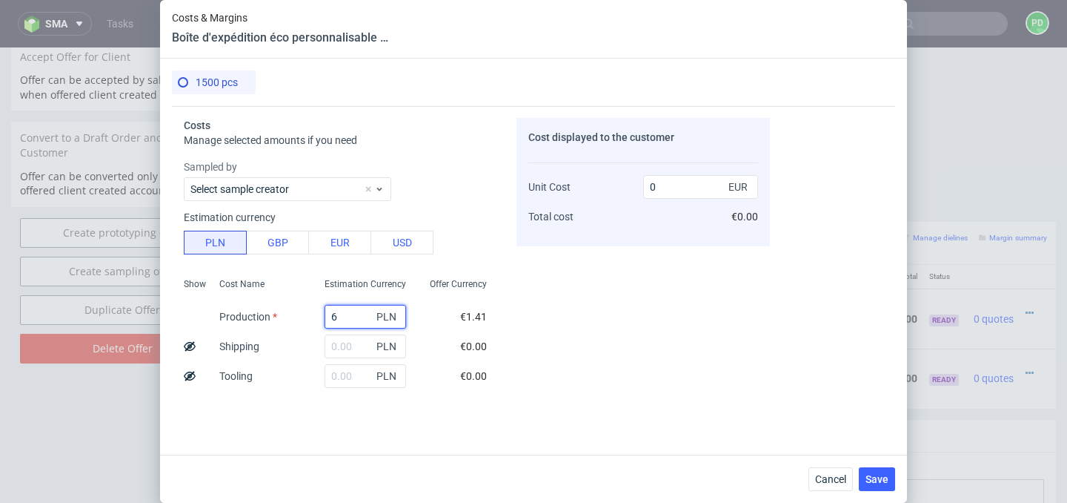
type input "61"
type input "0.01"
type input "6165"
type input "0.96"
type input "6165"
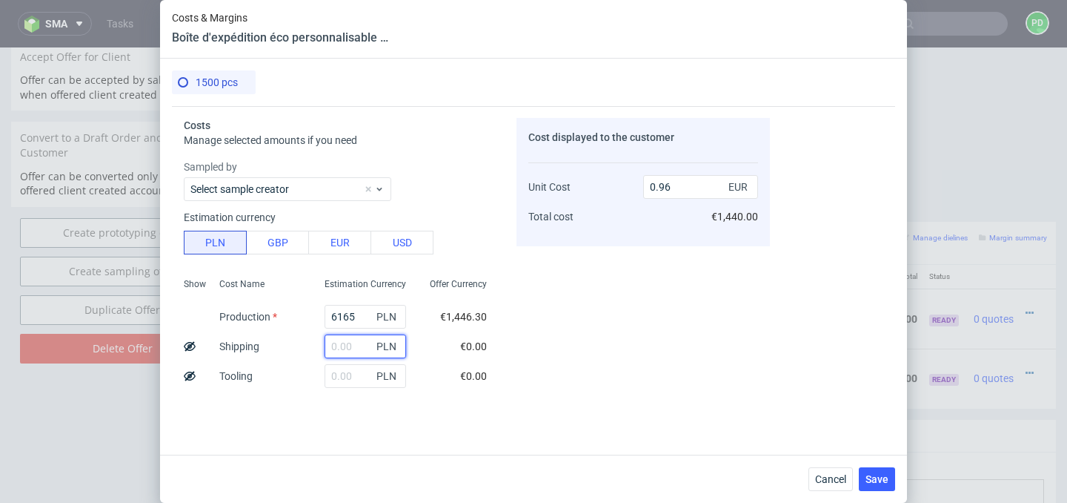
click at [336, 345] on input "text" at bounding box center [366, 346] width 82 height 24
click at [356, 340] on input "text" at bounding box center [366, 346] width 82 height 24
type input "1275"
type input "1.16"
type input "1275"
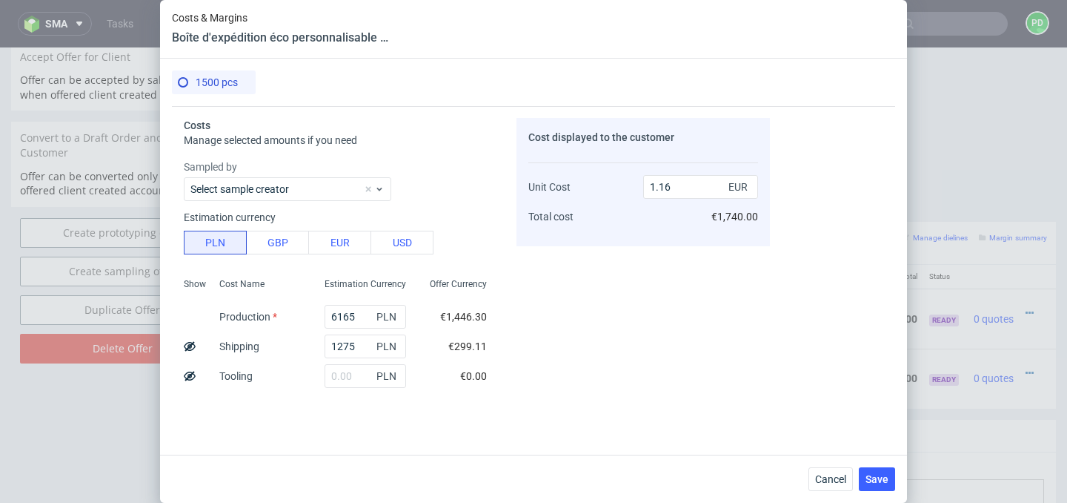
click at [449, 371] on div "€0.00" at bounding box center [473, 376] width 50 height 30
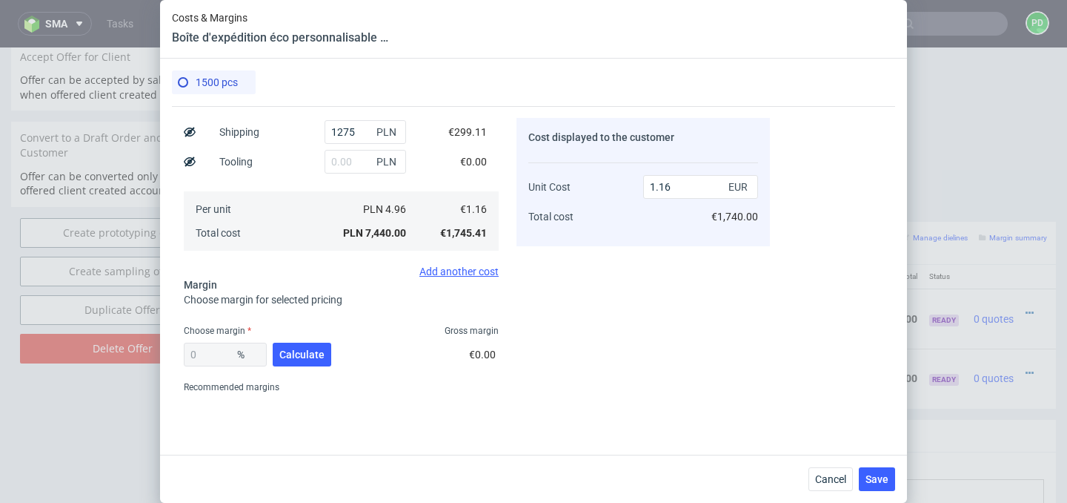
scroll to position [217, 0]
click at [311, 349] on span "Calculate" at bounding box center [301, 351] width 45 height 10
type input "35.64"
type input "1.81"
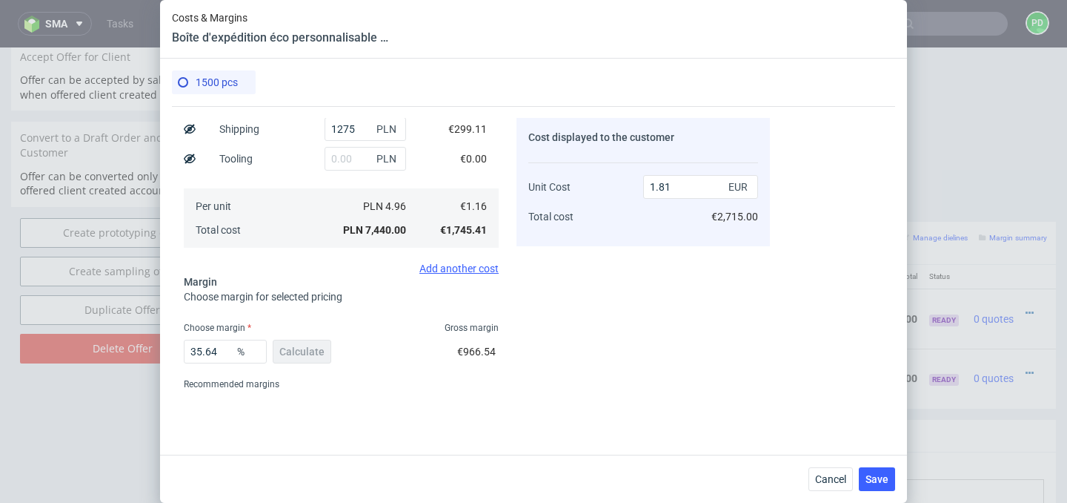
scroll to position [265, 0]
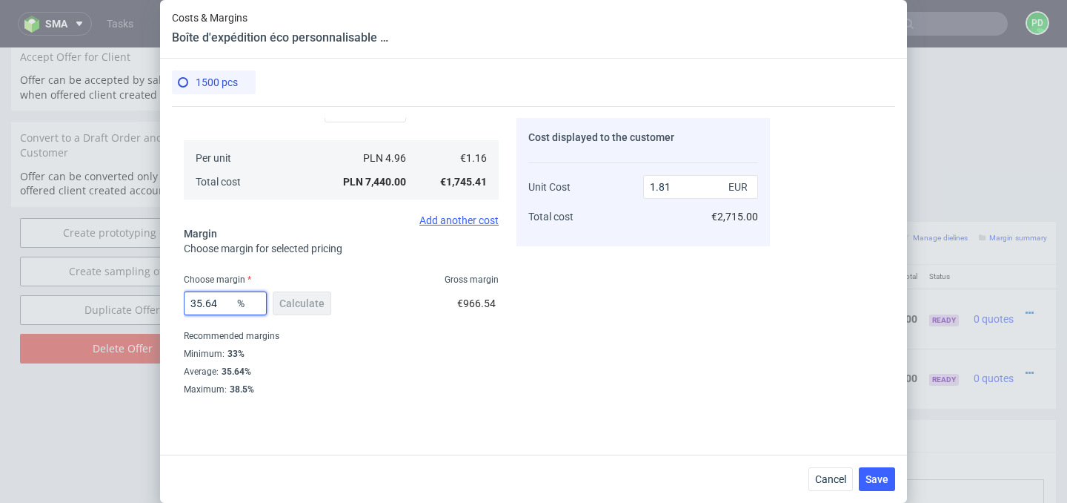
click at [225, 307] on input "35.64" at bounding box center [225, 303] width 83 height 24
type input "33"
type input "1.74"
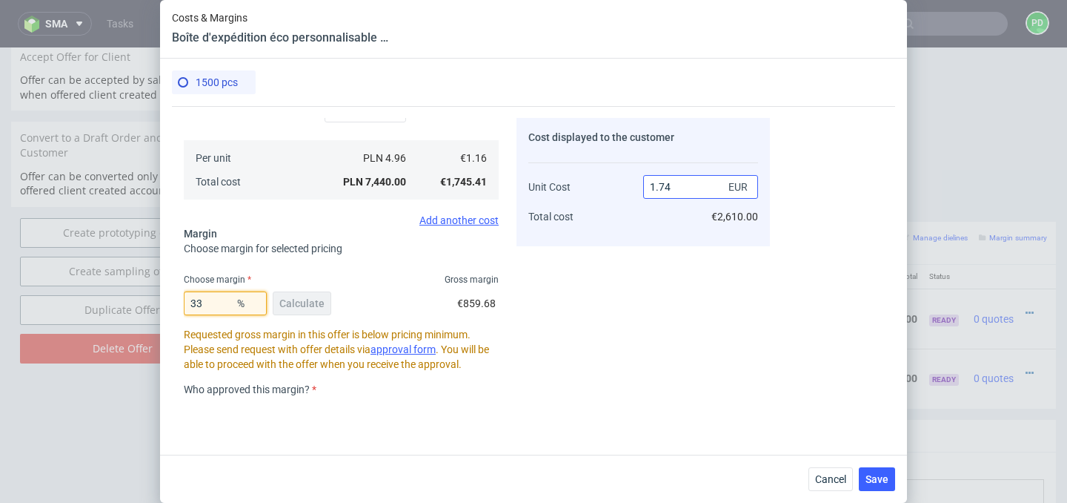
type input "33"
click at [697, 189] on input "1.74" at bounding box center [700, 187] width 115 height 24
type input "1.79"
type input "35.19553072625699"
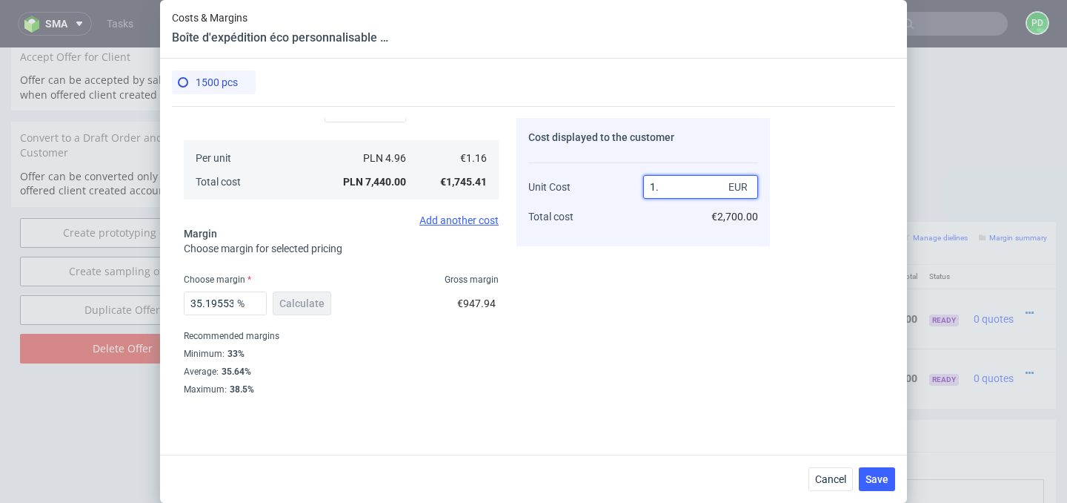
type input "1"
type input "-15.999999999999984"
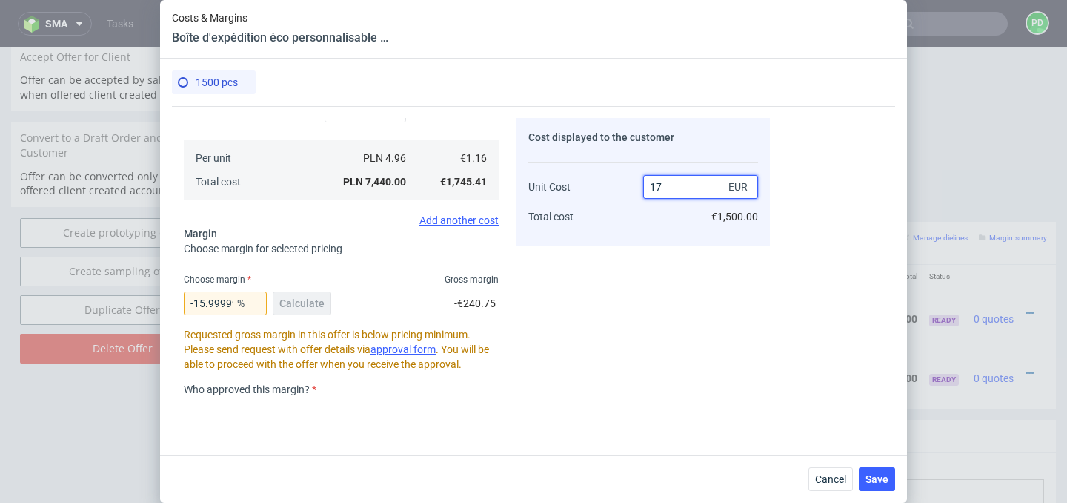
type input "179"
type input "99.35195530726257"
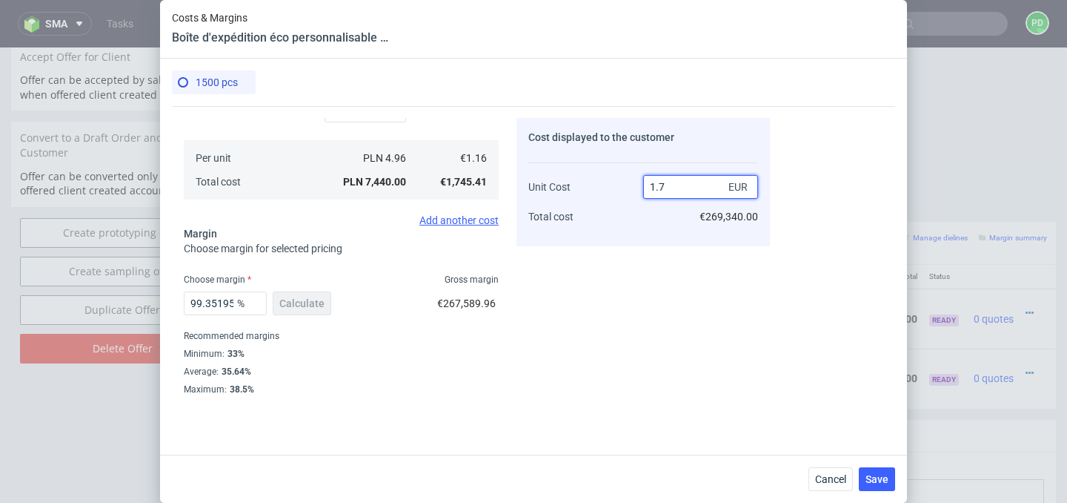
type input "1.79"
type input "35.19553072625699"
type input "1.78"
type input "34.83146067415731"
type input "1.79"
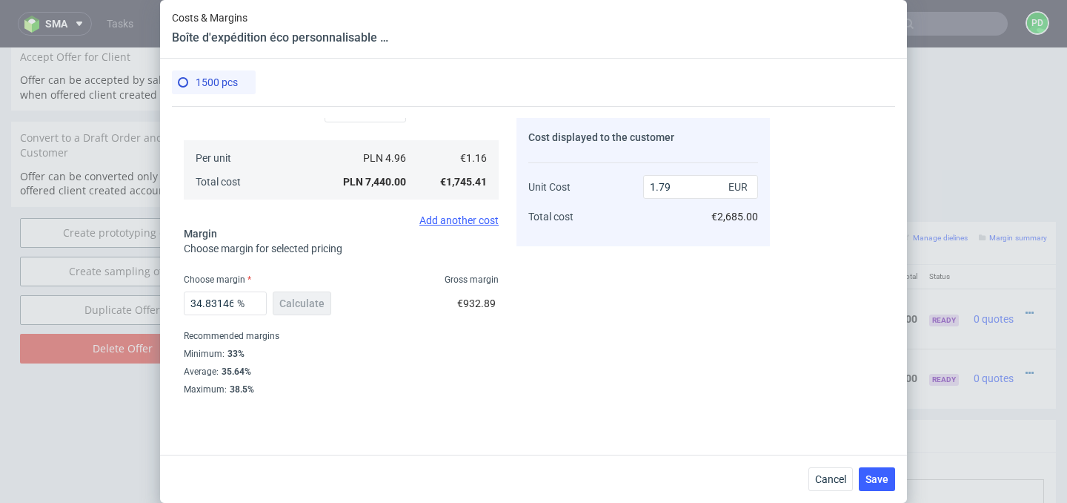
click at [700, 293] on div "Cost displayed to the customer Unit Cost Total cost 1.79 EUR €2,685.00" at bounding box center [644, 256] width 254 height 277
click at [884, 480] on span "Save" at bounding box center [877, 479] width 23 height 10
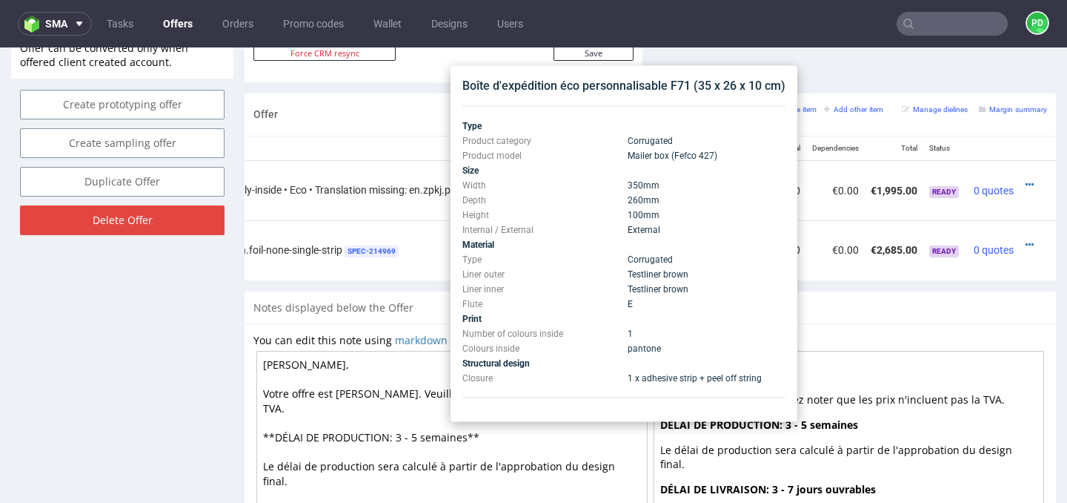
scroll to position [812, 0]
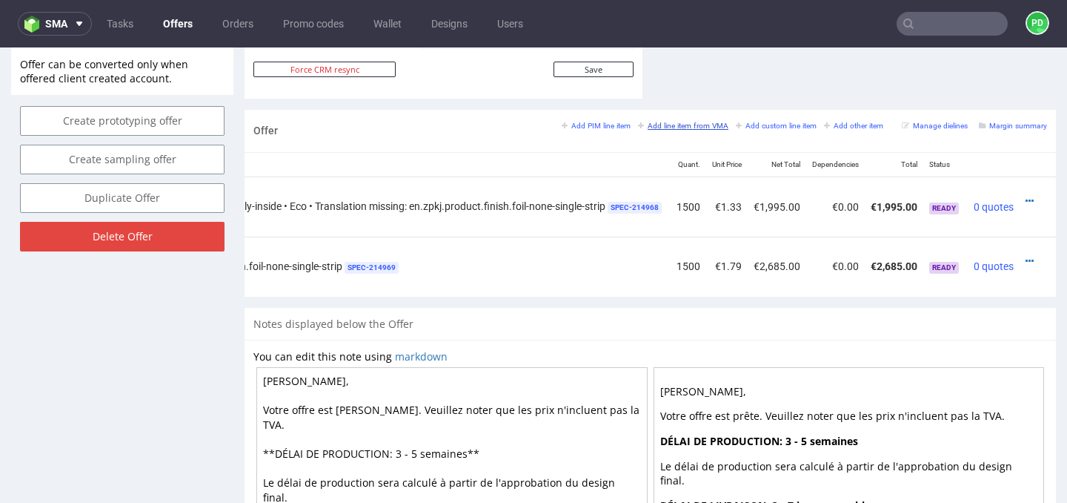
click at [673, 127] on small "Add line item from VMA" at bounding box center [683, 126] width 90 height 8
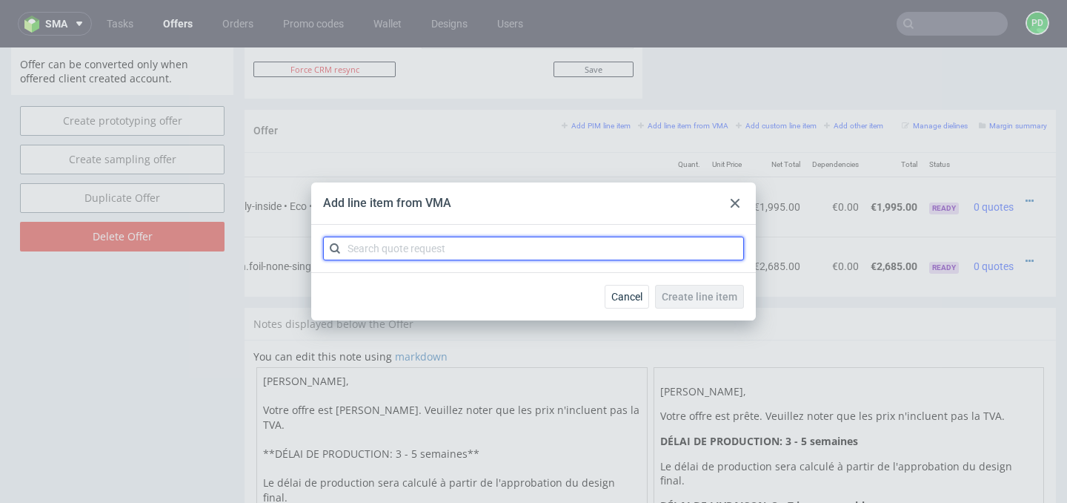
click at [434, 251] on input "text" at bounding box center [533, 248] width 421 height 24
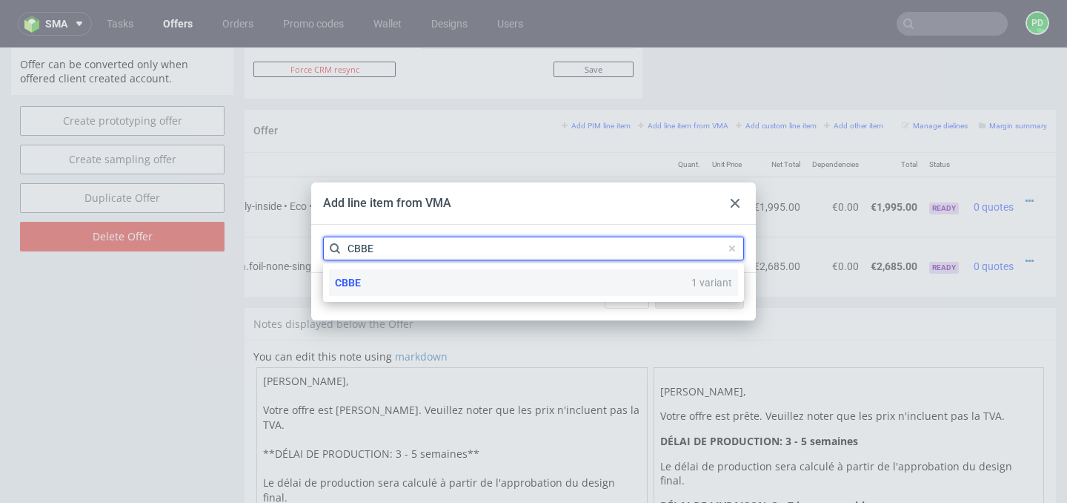
type input "CBBE"
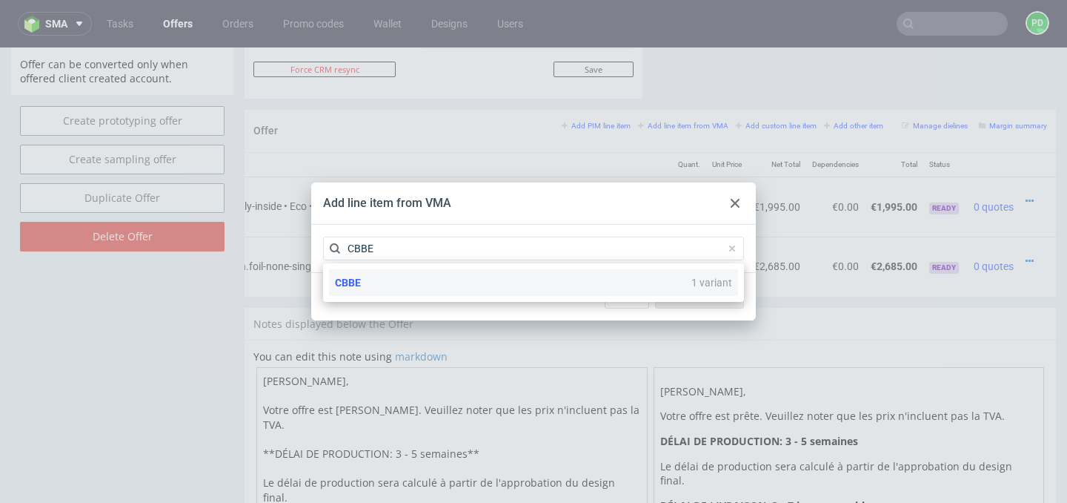
click at [457, 285] on div "CBBE 1 variant" at bounding box center [533, 282] width 409 height 27
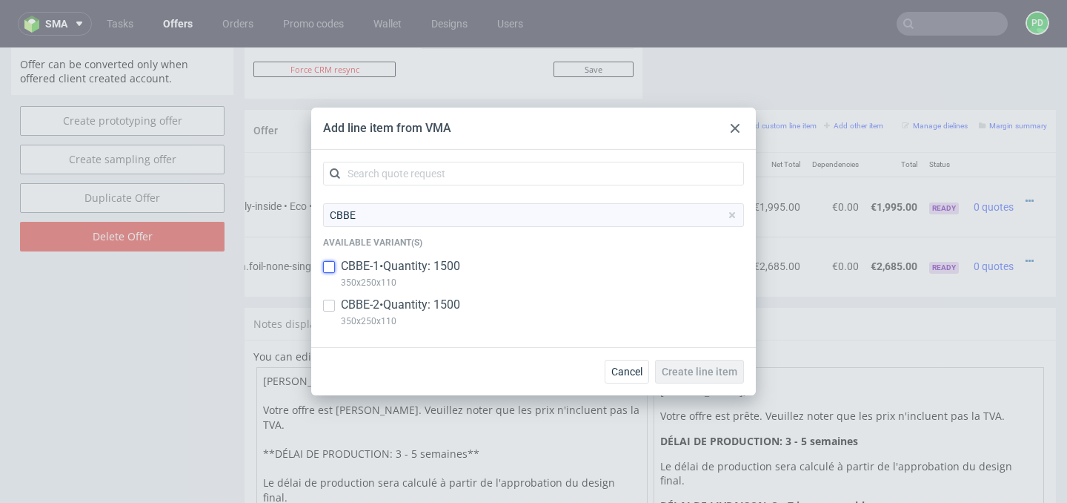
click at [331, 266] on input "checkbox" at bounding box center [329, 267] width 12 height 12
checkbox input "true"
click at [333, 309] on input "checkbox" at bounding box center [329, 305] width 12 height 12
checkbox input "true"
click at [697, 366] on span "Create line item" at bounding box center [700, 371] width 76 height 10
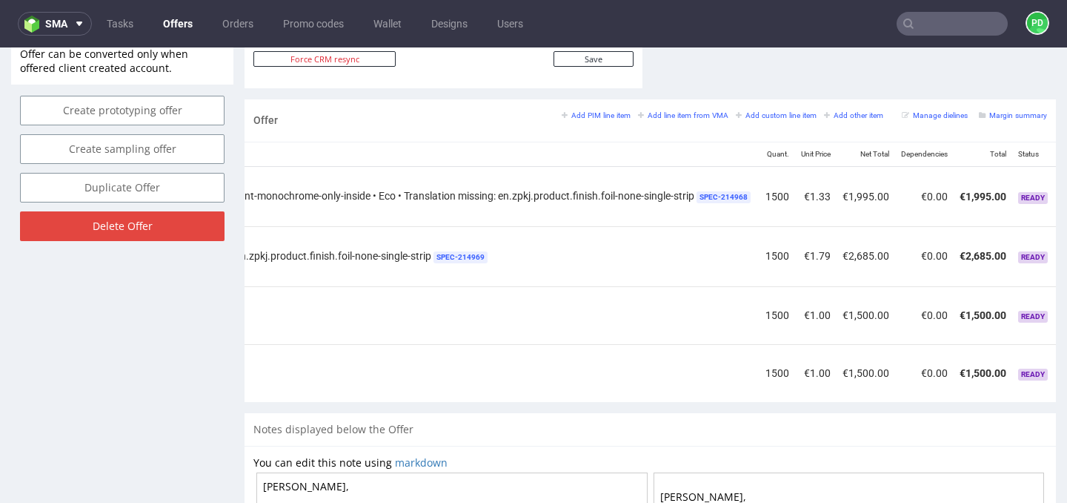
scroll to position [0, 803]
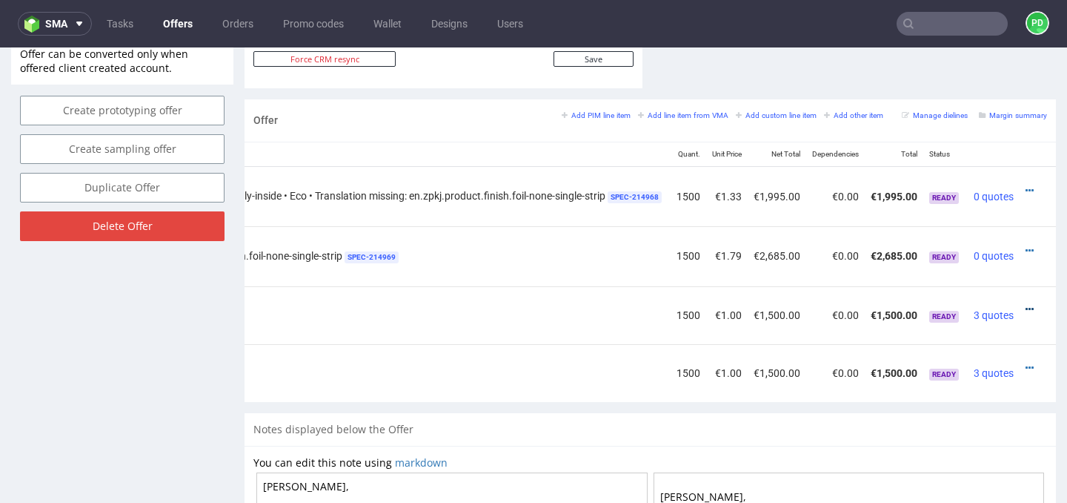
click at [1026, 308] on icon at bounding box center [1030, 309] width 8 height 10
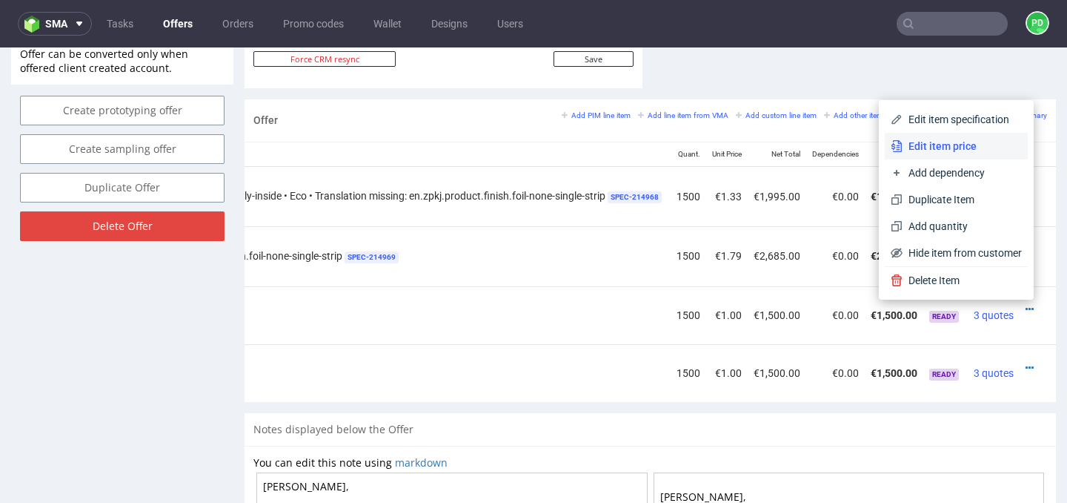
click at [955, 153] on li "Edit item price" at bounding box center [956, 146] width 143 height 27
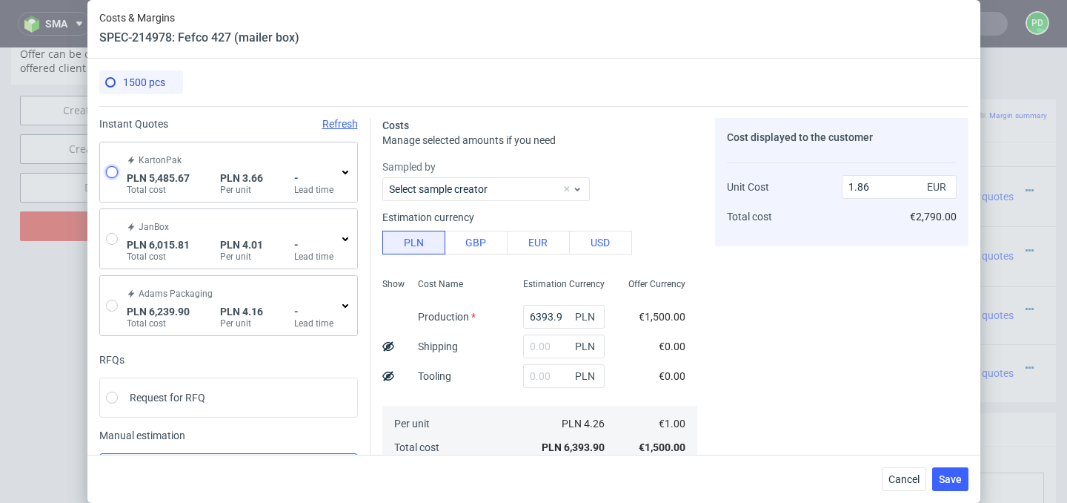
click at [115, 172] on input "radio" at bounding box center [112, 172] width 12 height 12
radio input "true"
radio input "false"
type input "4030.8900000000003"
type input "1454.78"
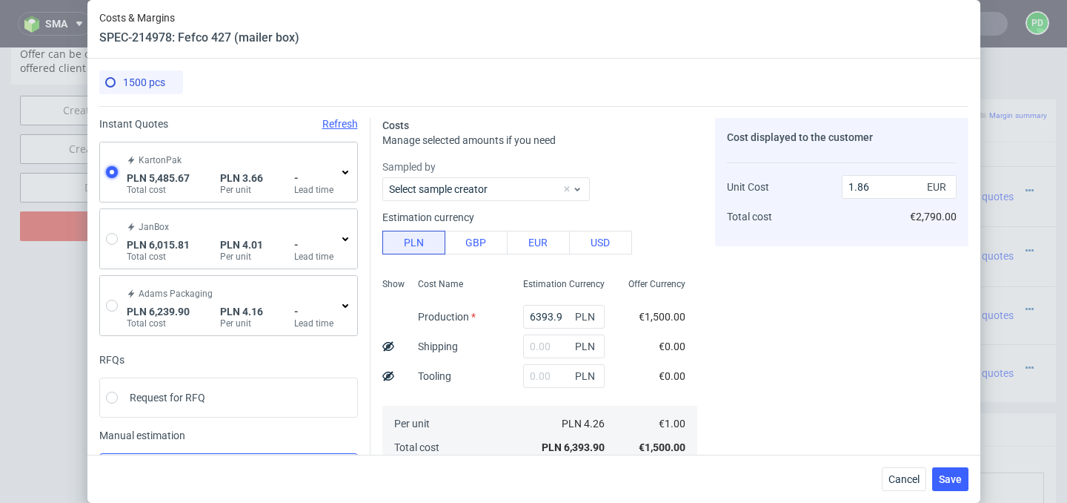
type input "0.86"
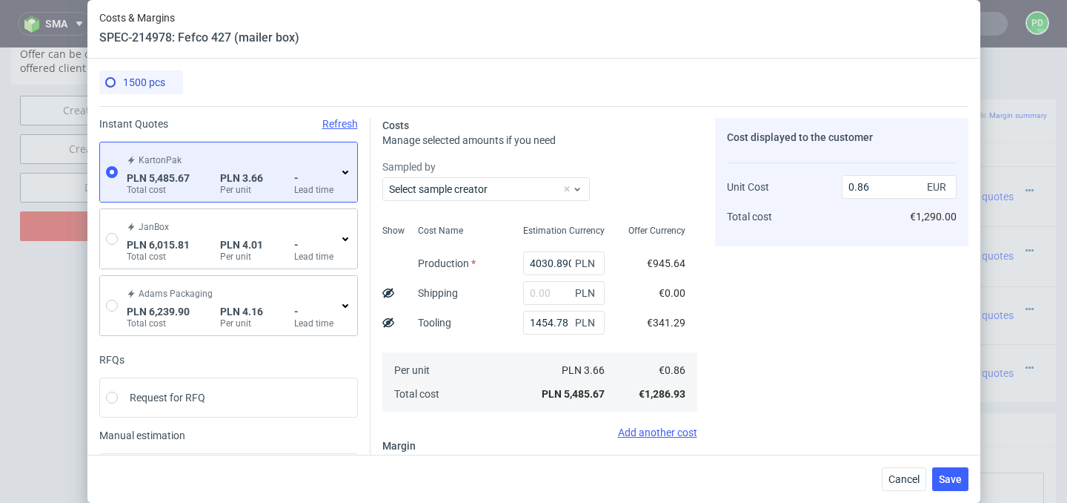
click at [345, 172] on use at bounding box center [345, 172] width 6 height 4
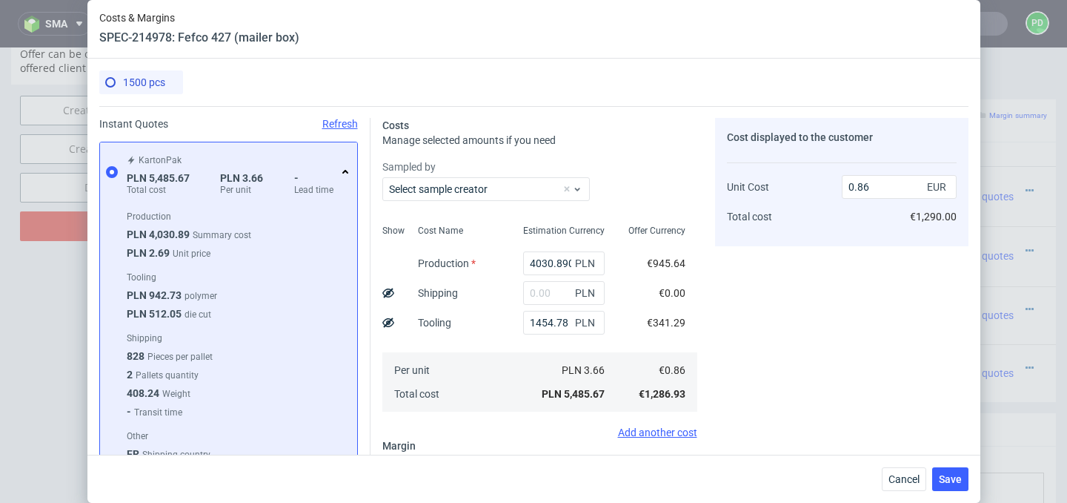
scroll to position [90, 0]
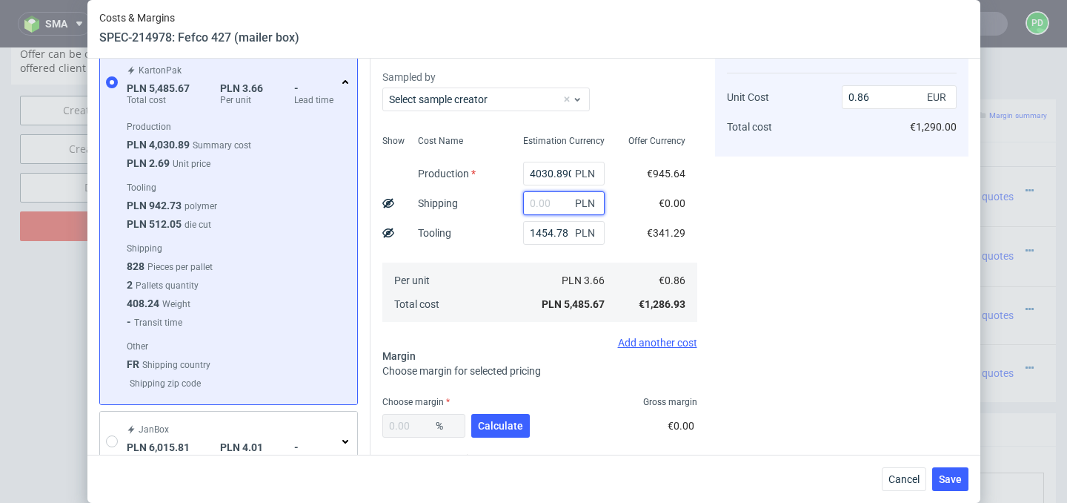
click at [549, 205] on input "text" at bounding box center [564, 203] width 82 height 24
type input "1250"
type input "1.06"
type input "12"
type input "0.86"
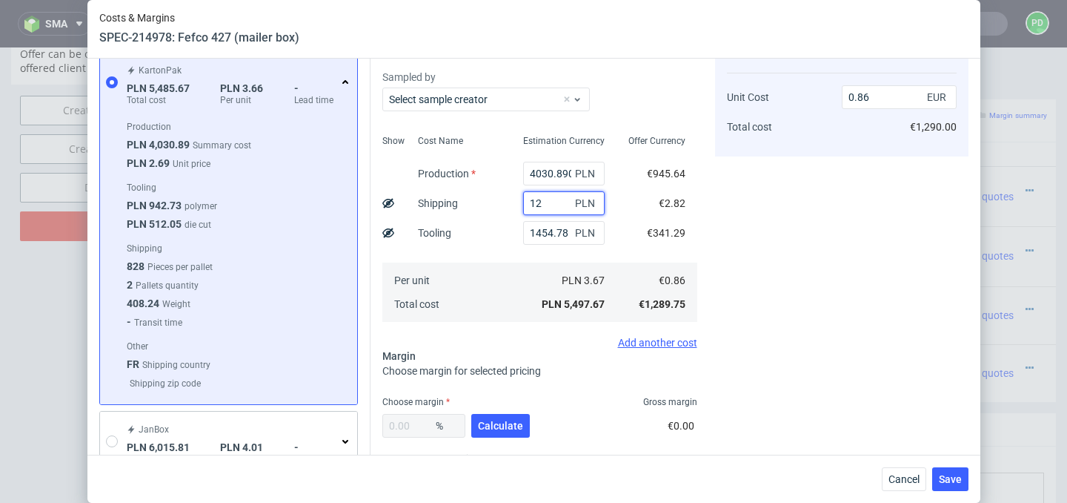
type input "123"
type input "0.88"
type input "1230"
type input "1.05"
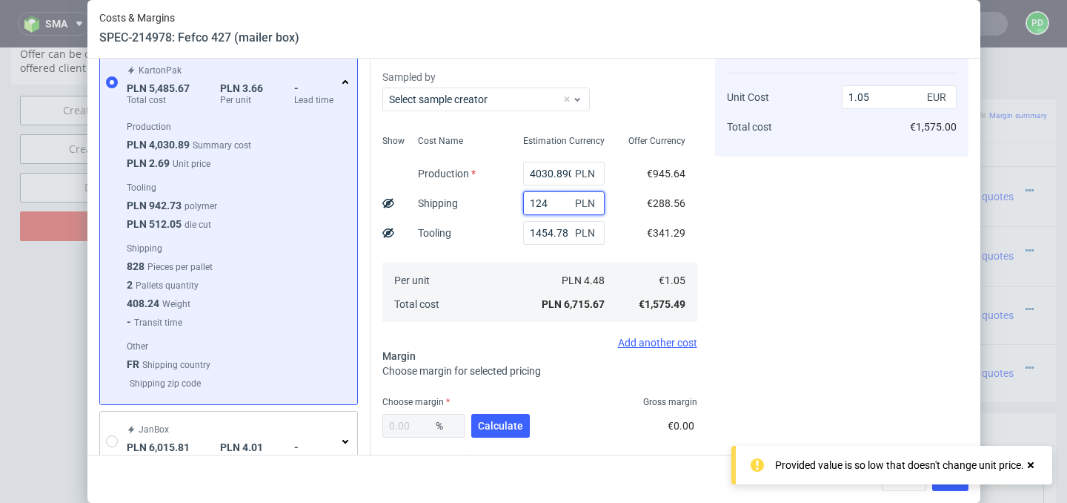
type input "1240"
type input "1.05"
type input "1240"
click at [741, 228] on div "Cost displayed to the customer Unit Cost Total cost 1.05 EUR €1,575.00" at bounding box center [842, 272] width 254 height 489
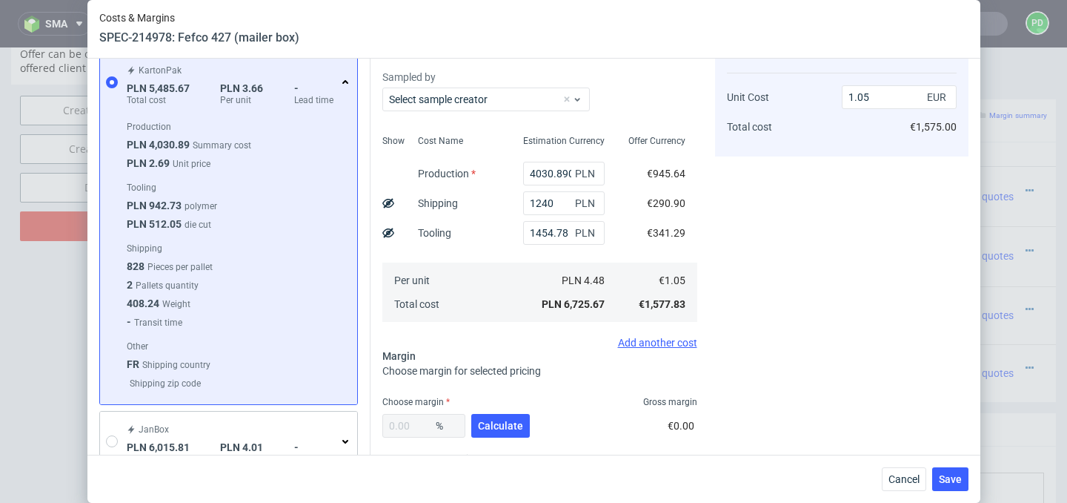
scroll to position [196, 0]
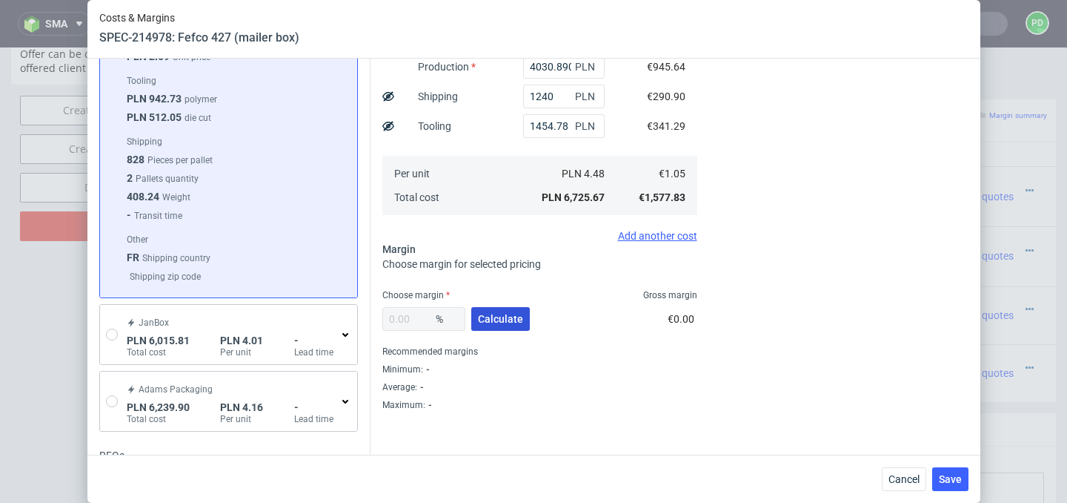
click at [511, 320] on span "Calculate" at bounding box center [500, 319] width 45 height 10
type input "36.32"
type input "1.65"
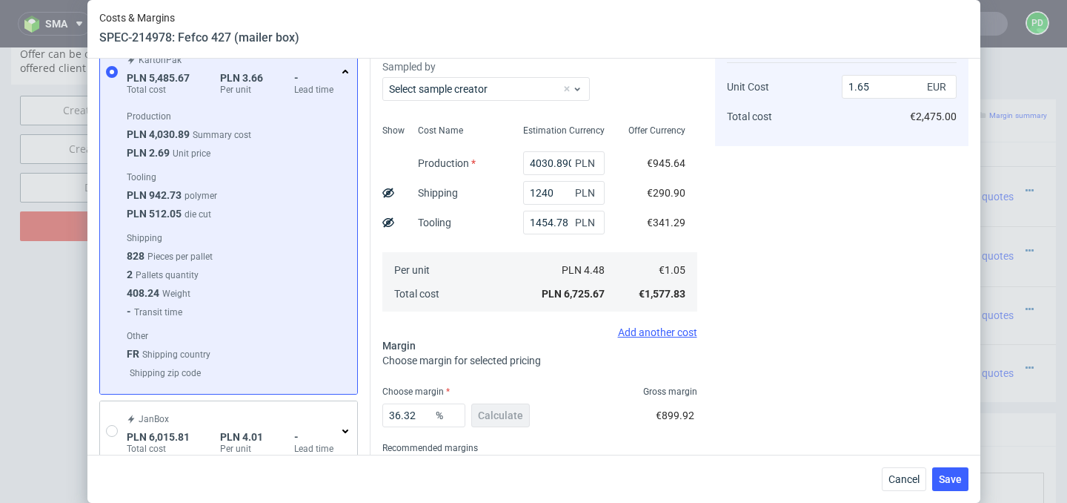
scroll to position [82, 0]
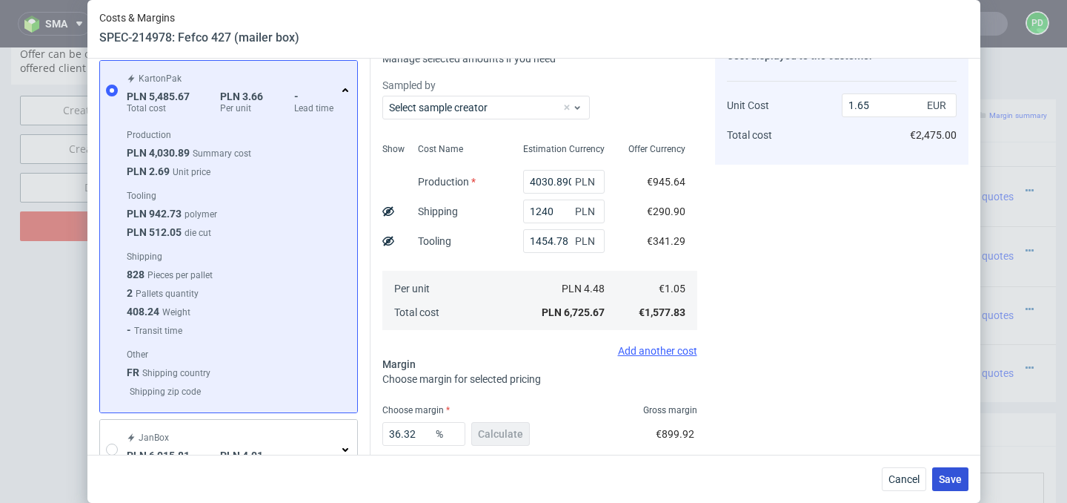
click at [955, 477] on span "Save" at bounding box center [950, 479] width 23 height 10
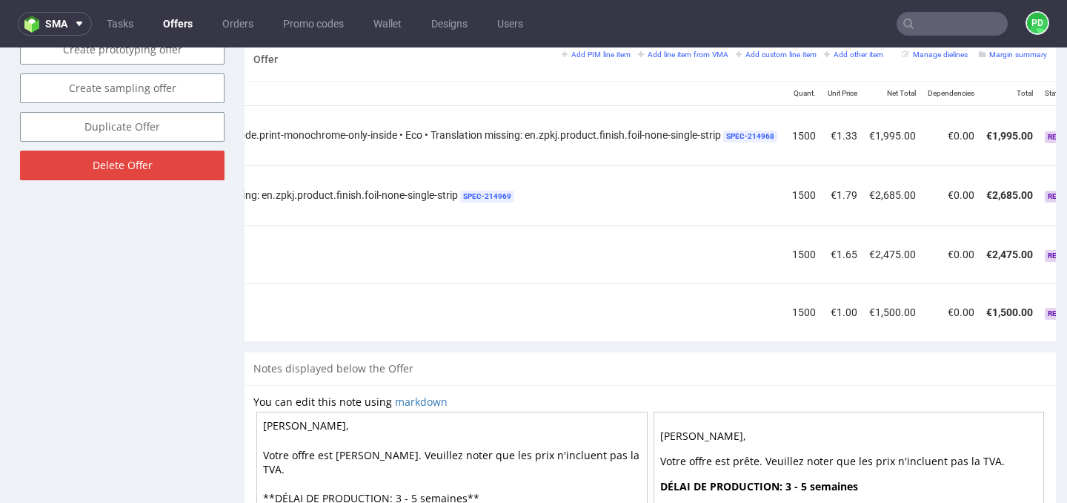
scroll to position [0, 803]
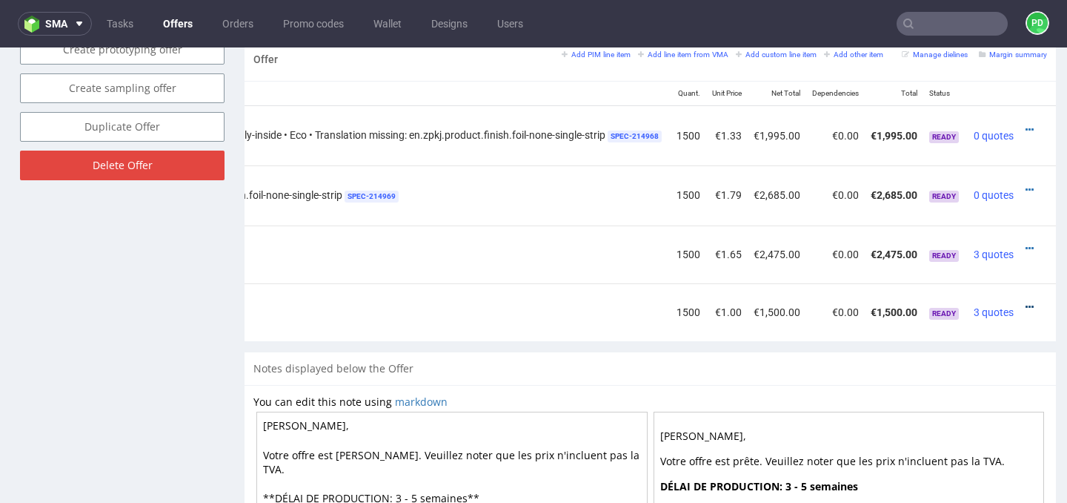
click at [1026, 305] on icon at bounding box center [1030, 307] width 8 height 10
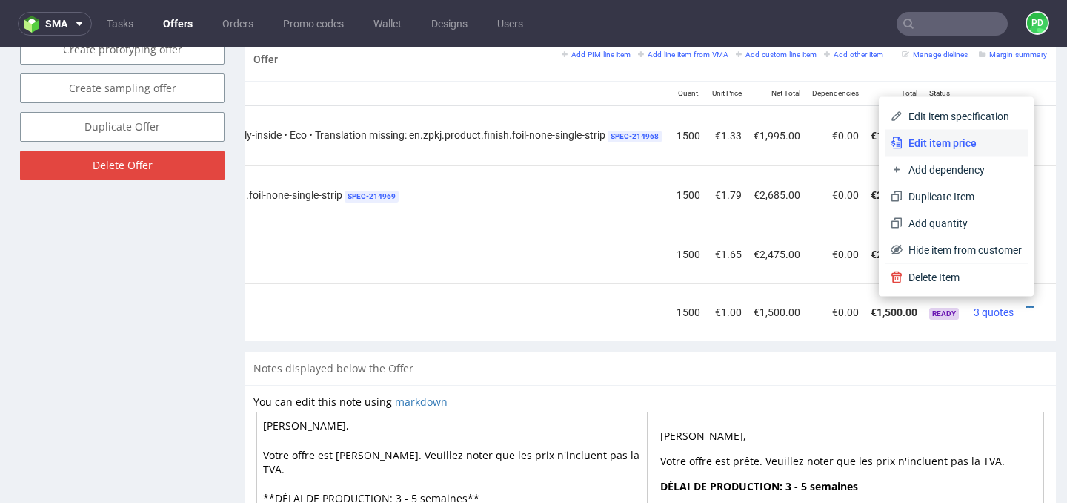
click at [961, 148] on span "Edit item price" at bounding box center [962, 143] width 119 height 15
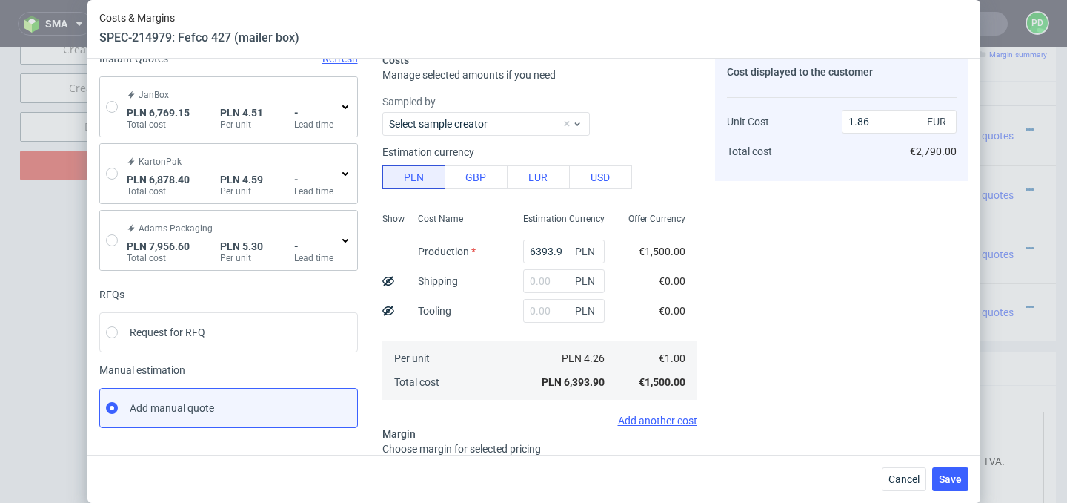
scroll to position [79, 0]
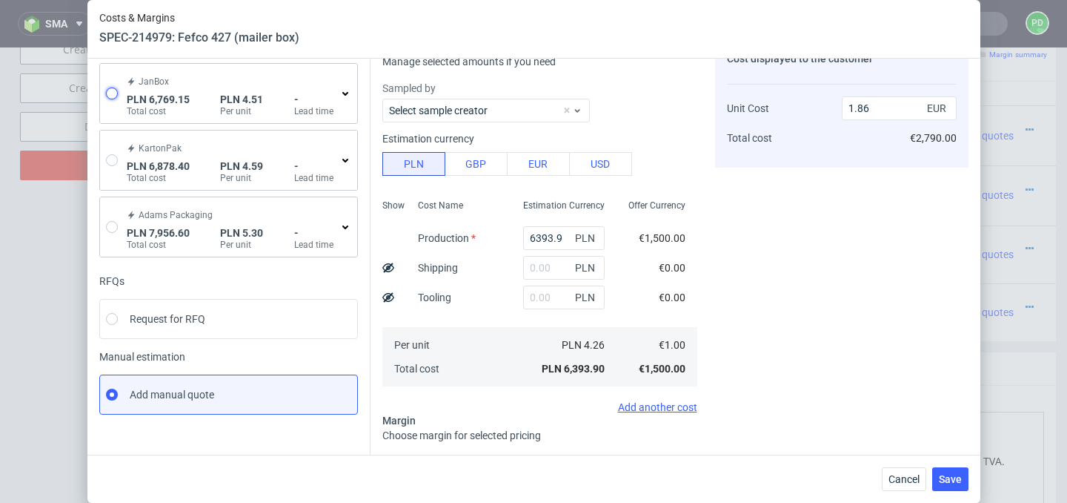
click at [114, 94] on input "radio" at bounding box center [112, 93] width 12 height 12
radio input "true"
radio input "false"
type input "3940.97"
type input "2828.18"
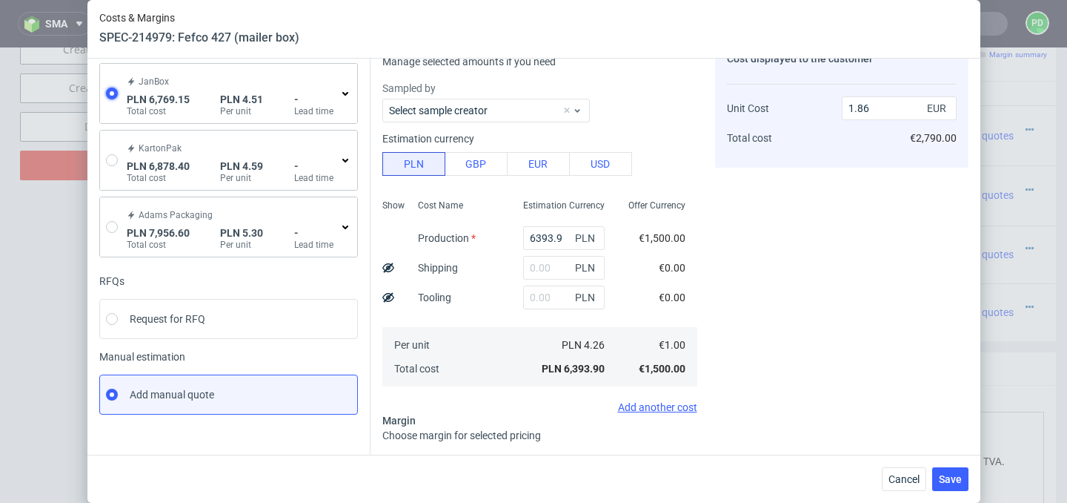
type input "1.06"
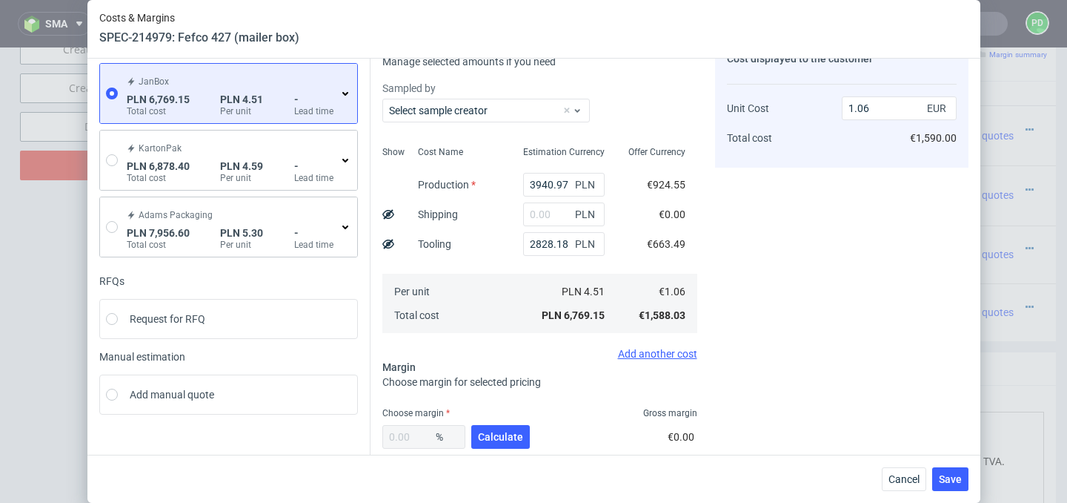
click at [339, 93] on icon at bounding box center [345, 93] width 12 height 12
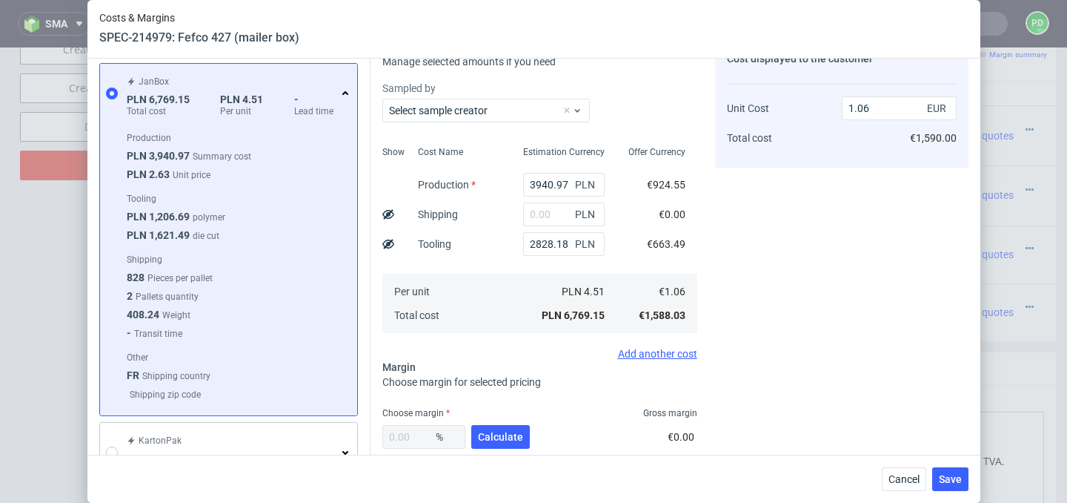
click at [339, 93] on icon at bounding box center [345, 93] width 12 height 12
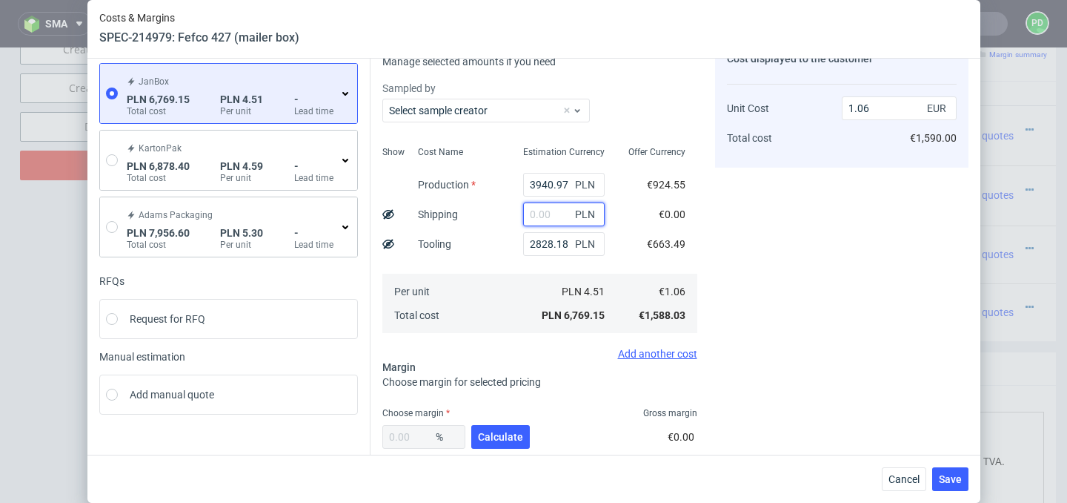
click at [535, 211] on input "text" at bounding box center [564, 214] width 82 height 24
type input "12"
type input "1.08"
type input "1240"
type input "1.25"
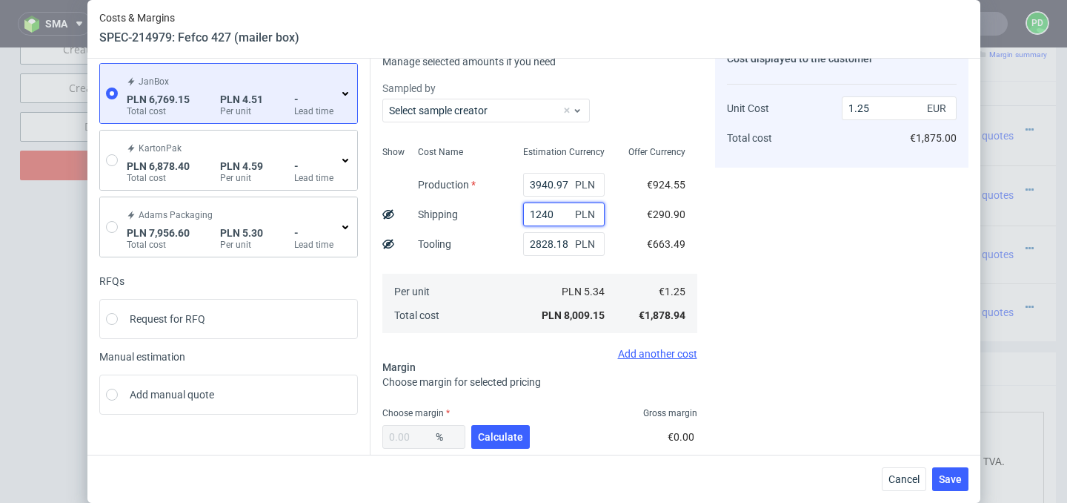
type input "1240"
click at [748, 270] on div "Cost displayed to the customer Unit Cost Total cost 1.25 EUR €1,875.00" at bounding box center [842, 283] width 254 height 489
click at [503, 439] on span "Calculate" at bounding box center [500, 436] width 45 height 10
type input "35.15"
type input "1.93"
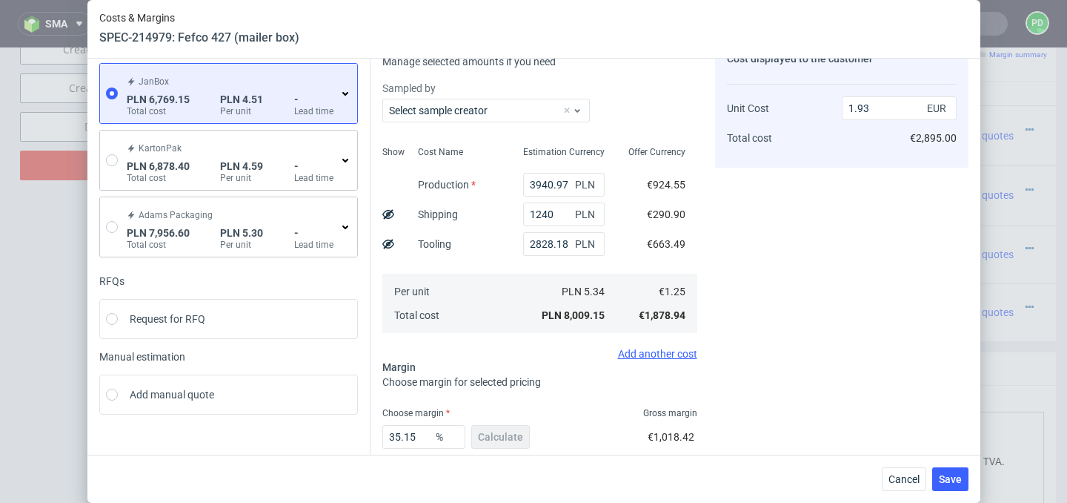
scroll to position [165, 0]
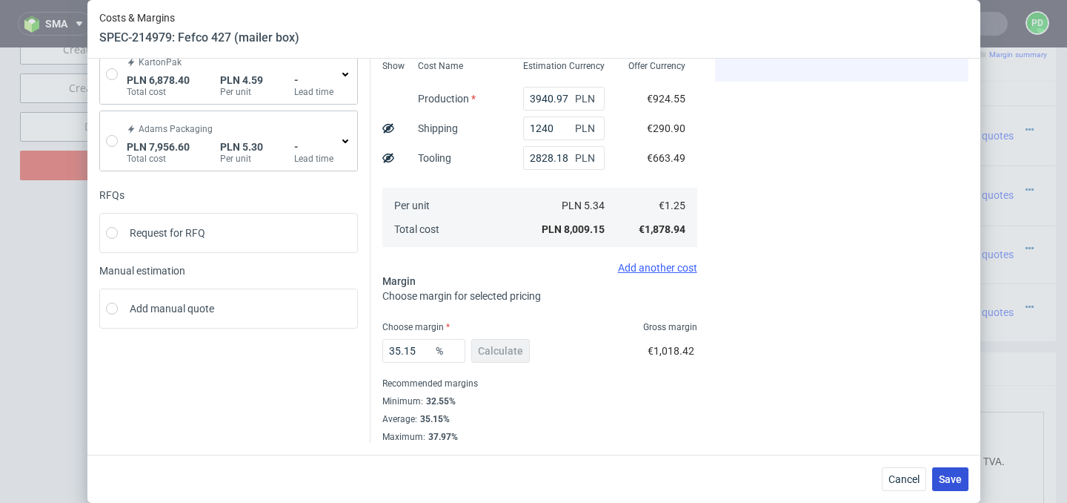
click at [955, 477] on span "Save" at bounding box center [950, 479] width 23 height 10
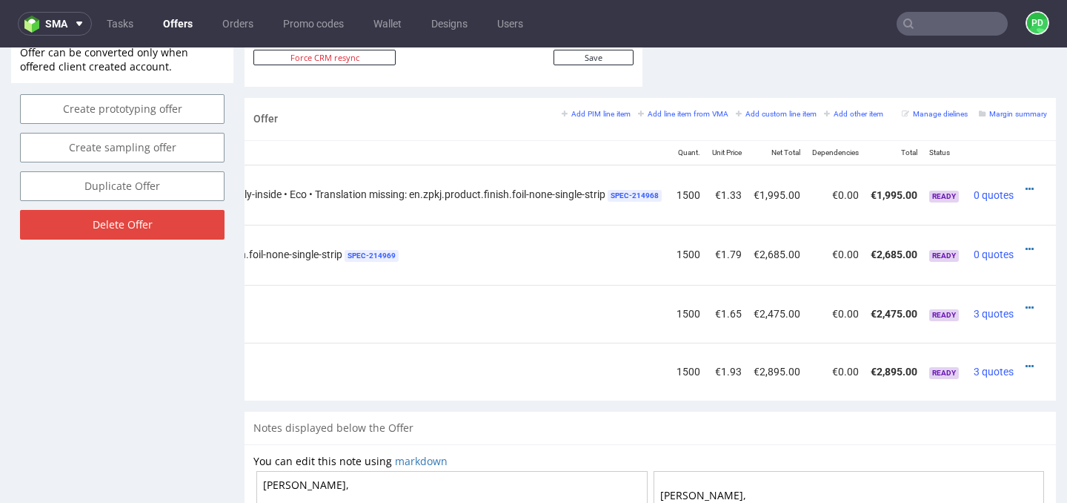
scroll to position [0, 803]
click at [1026, 366] on icon at bounding box center [1030, 366] width 8 height 10
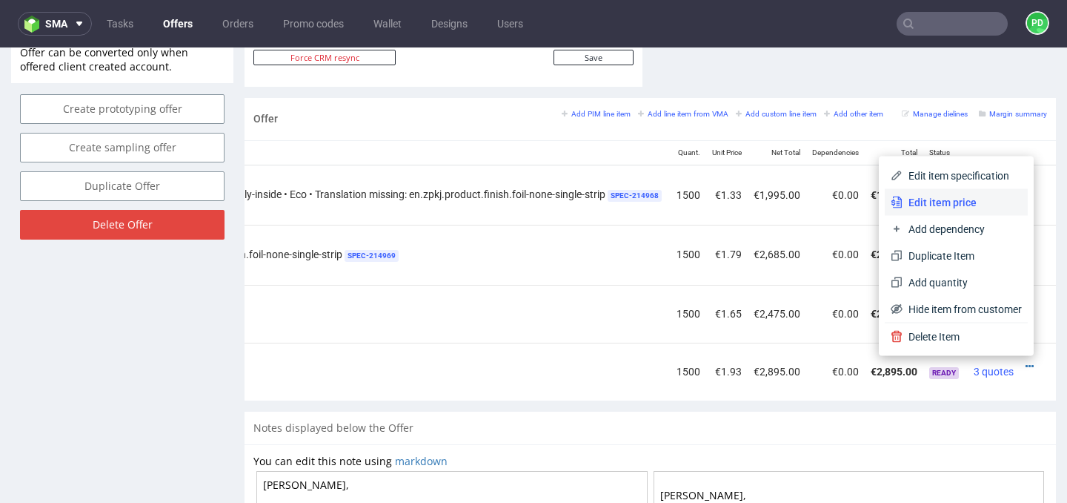
click at [961, 205] on span "Edit item price" at bounding box center [962, 202] width 119 height 15
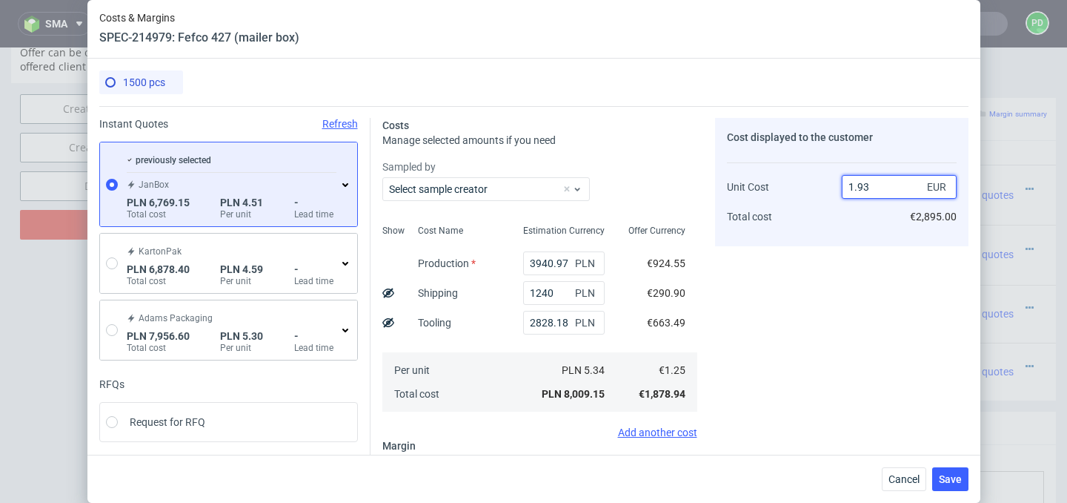
click at [886, 191] on input "1.93" at bounding box center [899, 187] width 115 height 24
type input "1."
type input "-25"
type input "148"
type input "99.1554054054054"
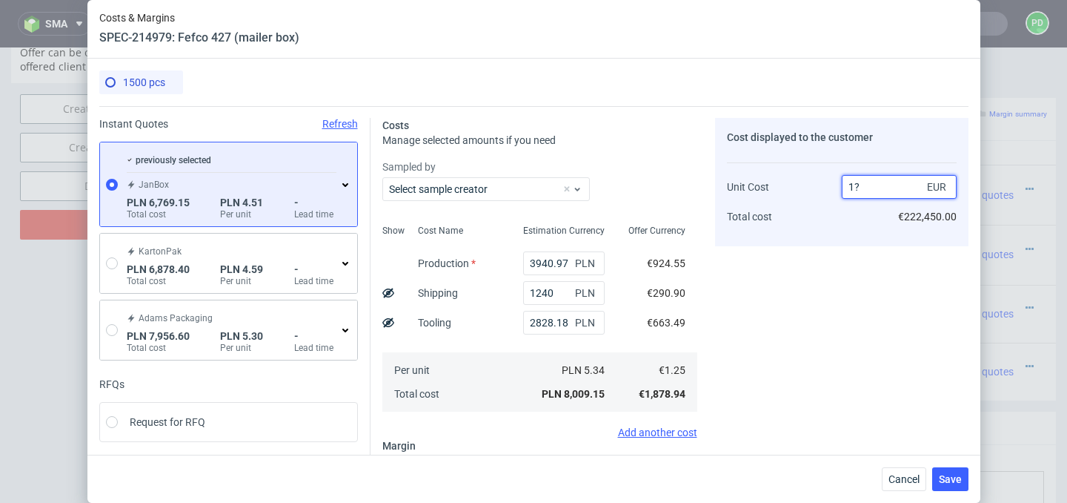
type input "1"
type input "."
type input "1.47"
type input "14.965986394557824"
type input "1.46"
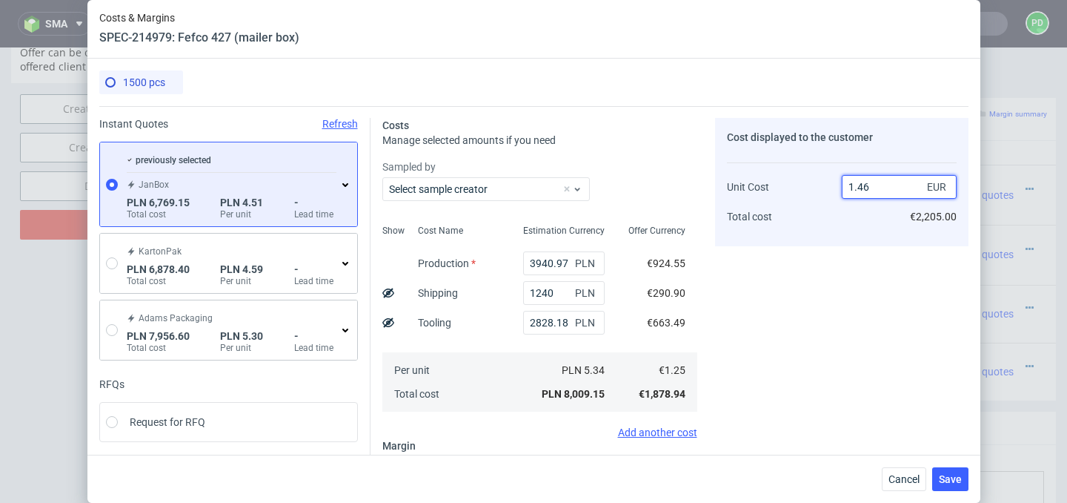
type input "14.383561643835616"
type input "1.48"
type input "15.54054054054054"
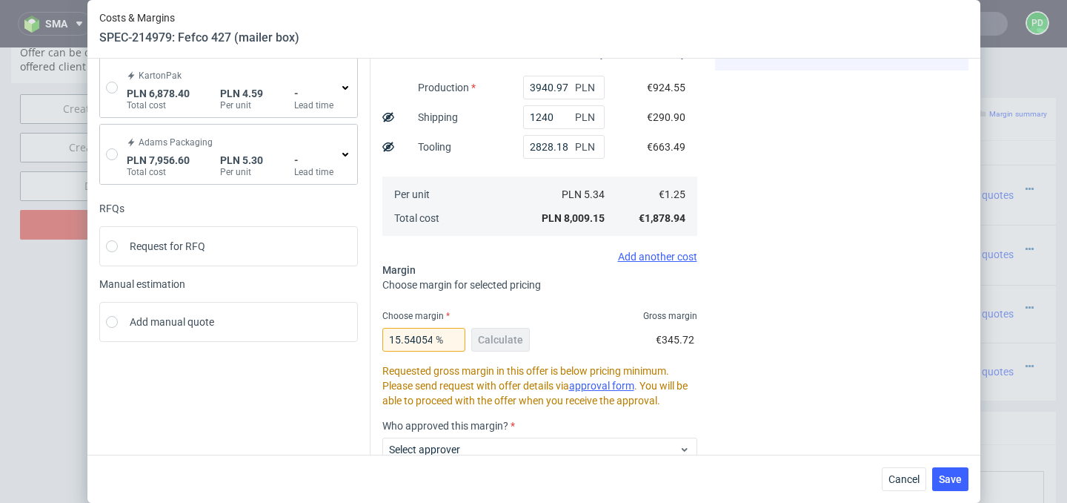
scroll to position [0, 0]
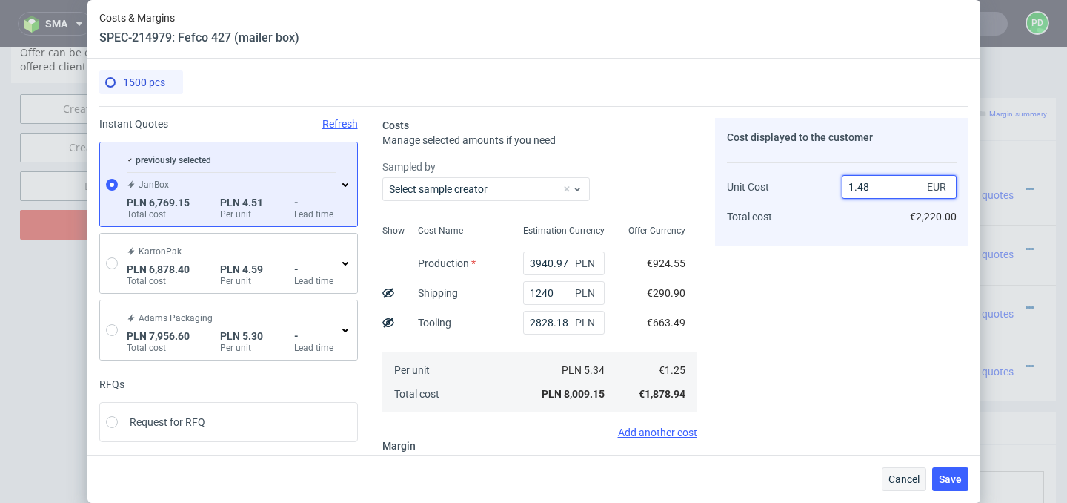
type input "1.48"
click at [914, 483] on span "Cancel" at bounding box center [904, 479] width 31 height 10
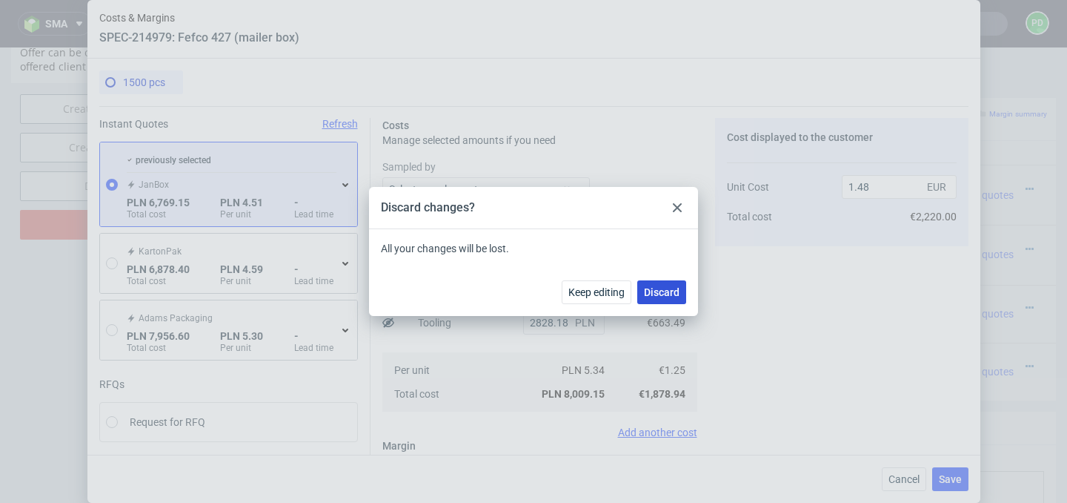
click at [660, 294] on span "Discard" at bounding box center [662, 292] width 36 height 10
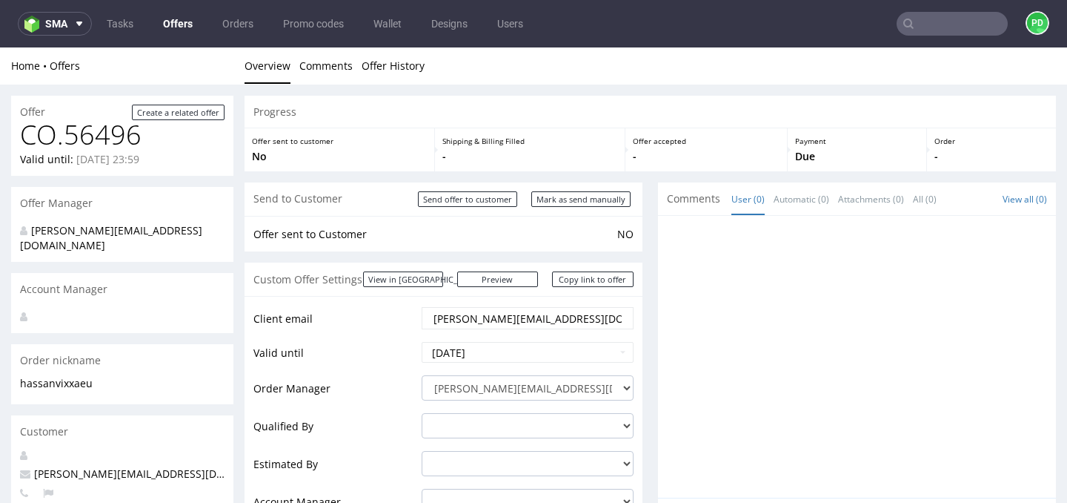
click at [179, 26] on link "Offers" at bounding box center [177, 24] width 47 height 24
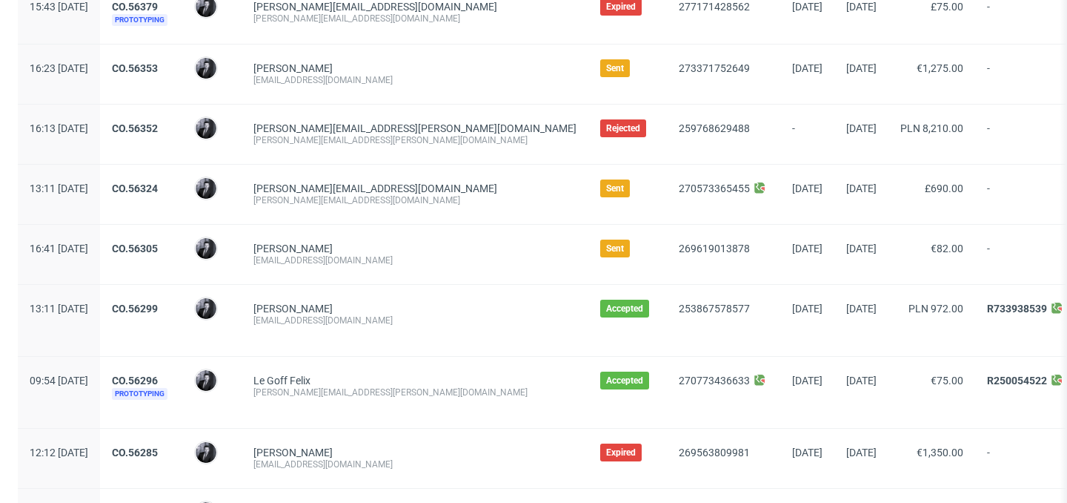
scroll to position [722, 0]
click at [158, 249] on link "CO.56305" at bounding box center [135, 248] width 46 height 12
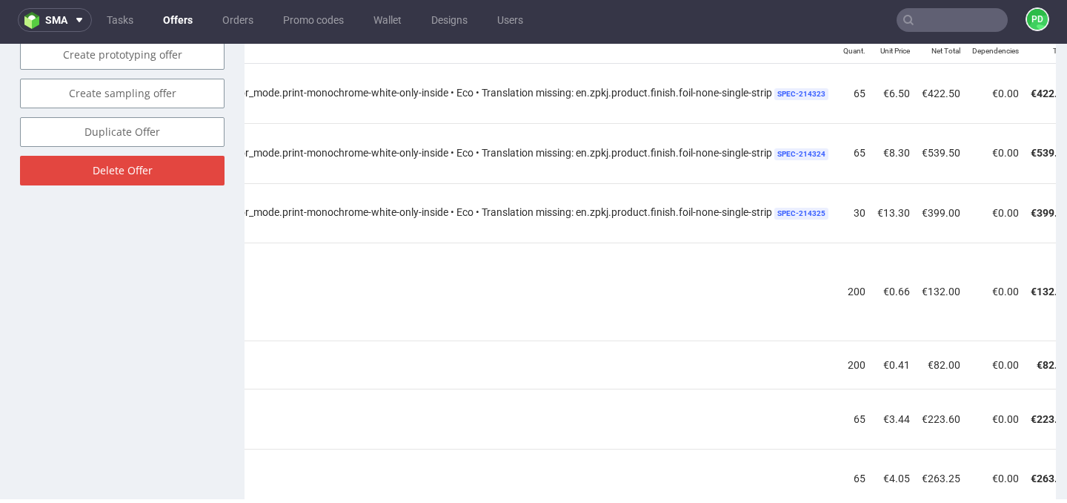
scroll to position [0, 808]
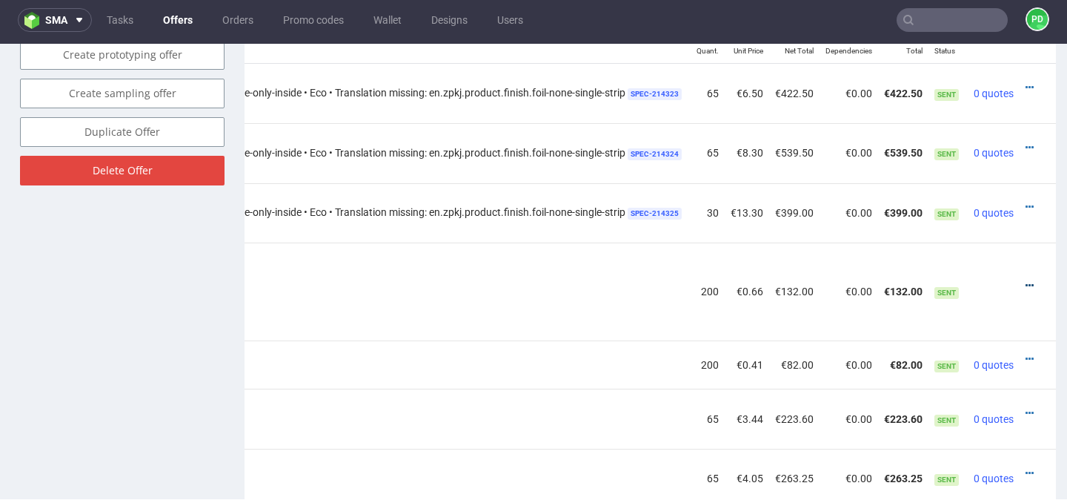
click at [1026, 288] on icon at bounding box center [1030, 285] width 8 height 10
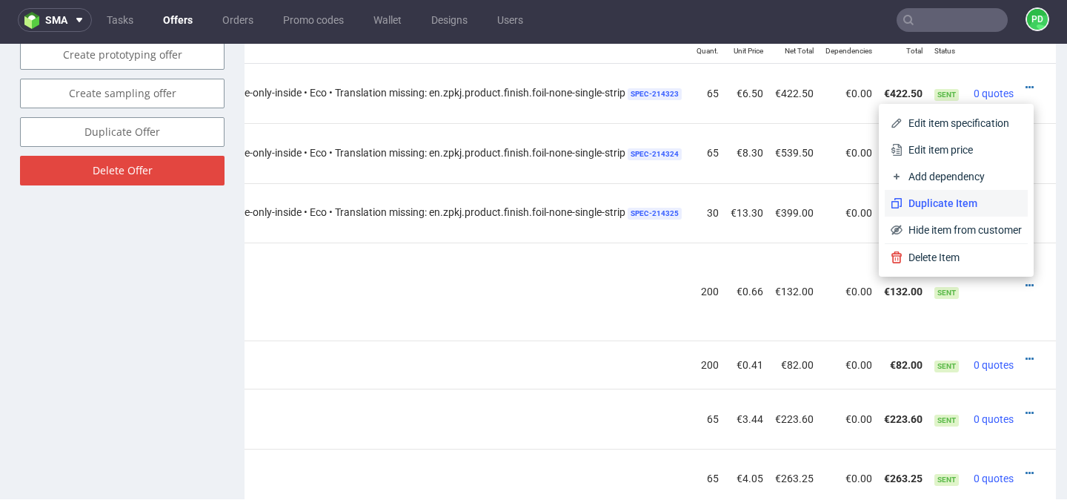
click at [917, 201] on span "Duplicate Item" at bounding box center [962, 203] width 119 height 15
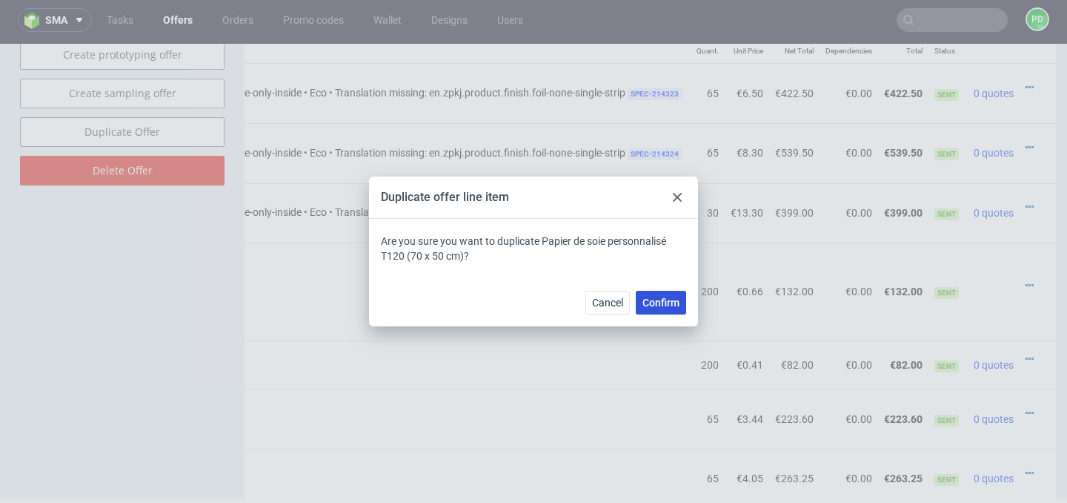
click at [655, 302] on span "Confirm" at bounding box center [661, 302] width 37 height 10
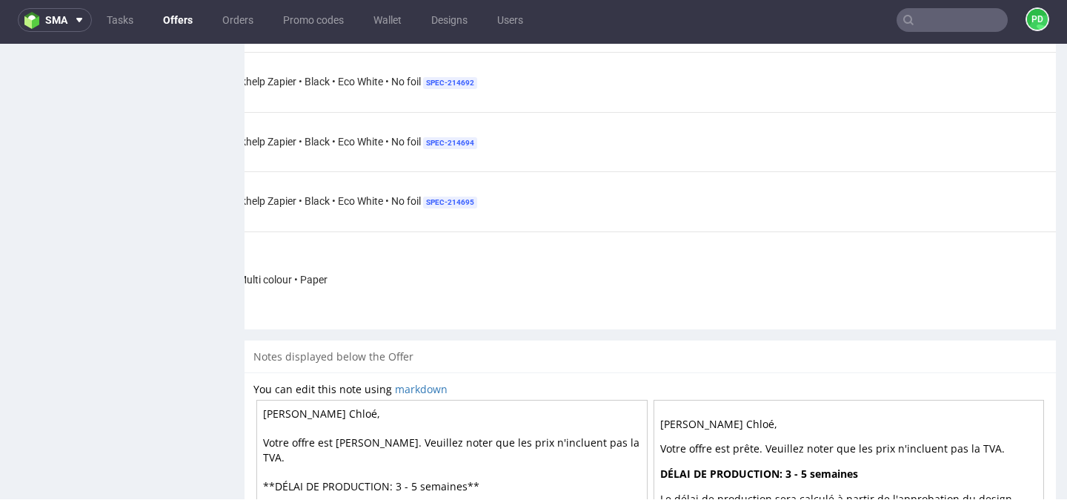
scroll to position [0, 714]
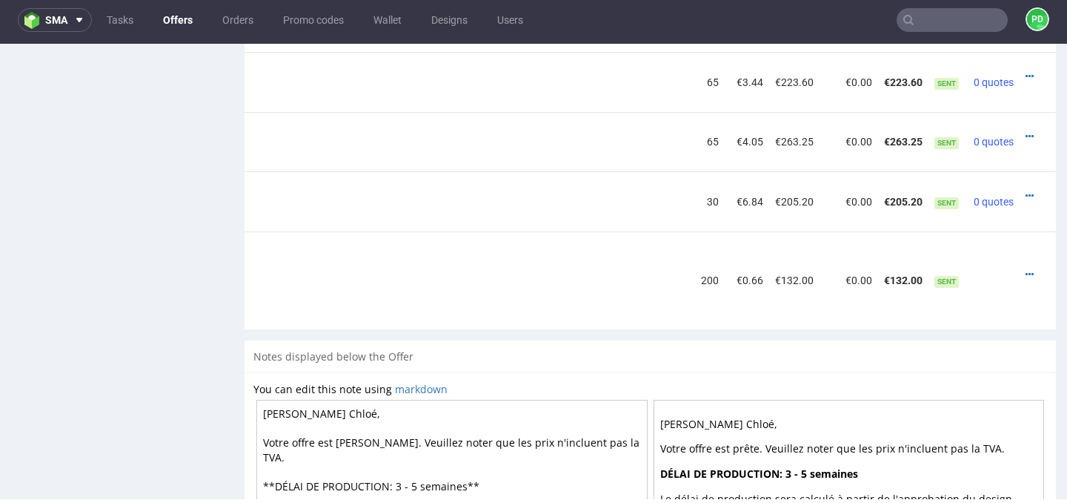
scroll to position [0, 808]
click at [1026, 273] on div at bounding box center [1034, 274] width 16 height 15
click at [1026, 274] on icon at bounding box center [1030, 274] width 8 height 10
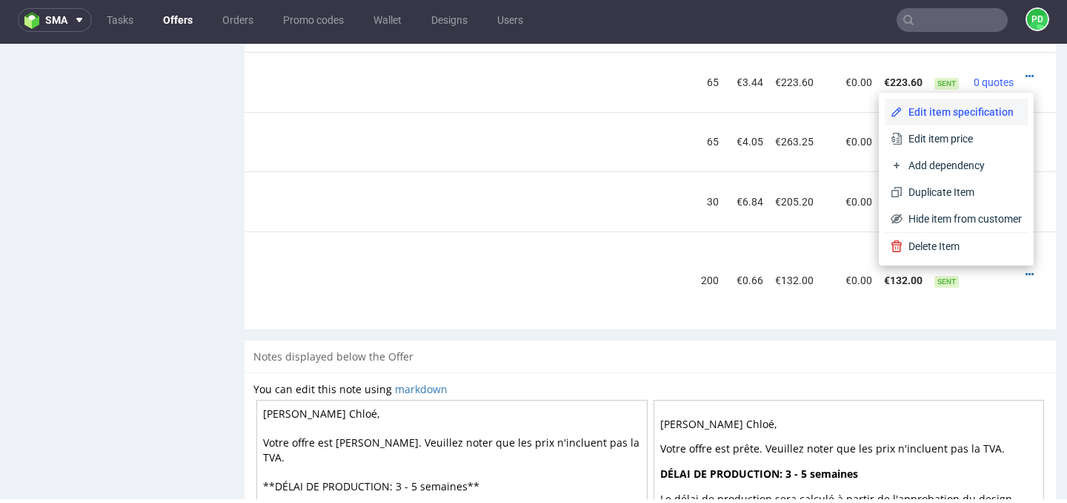
click at [947, 122] on li "Edit item specification" at bounding box center [956, 112] width 143 height 27
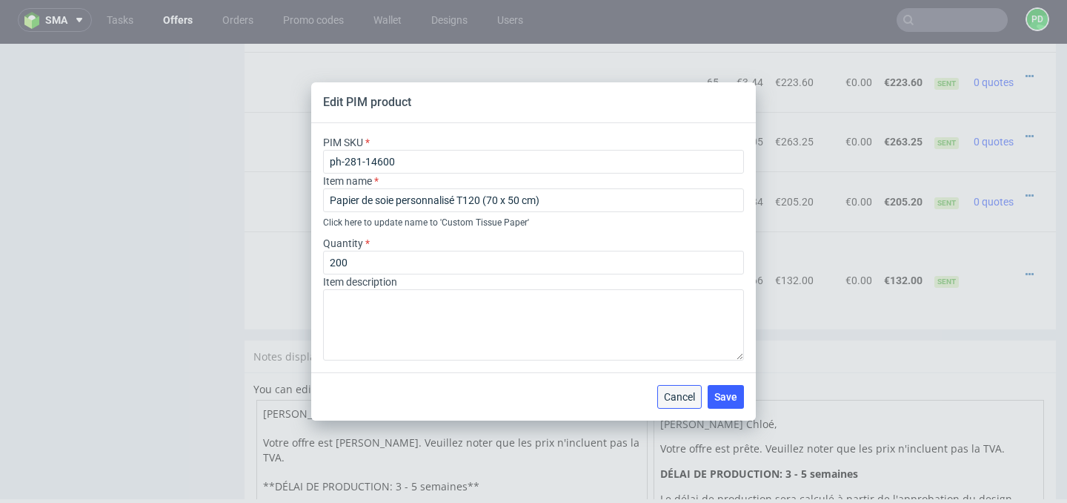
click at [688, 401] on span "Cancel" at bounding box center [679, 396] width 31 height 10
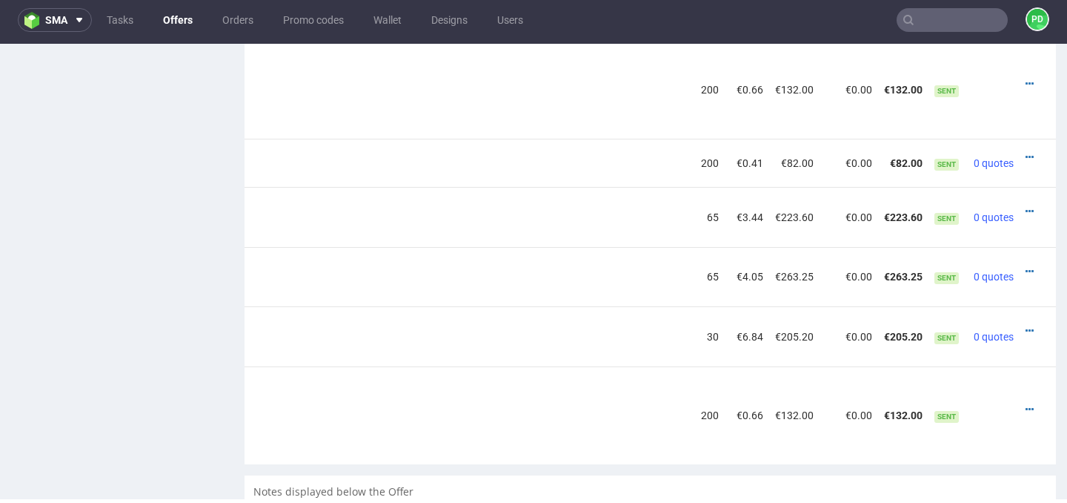
scroll to position [1163, 0]
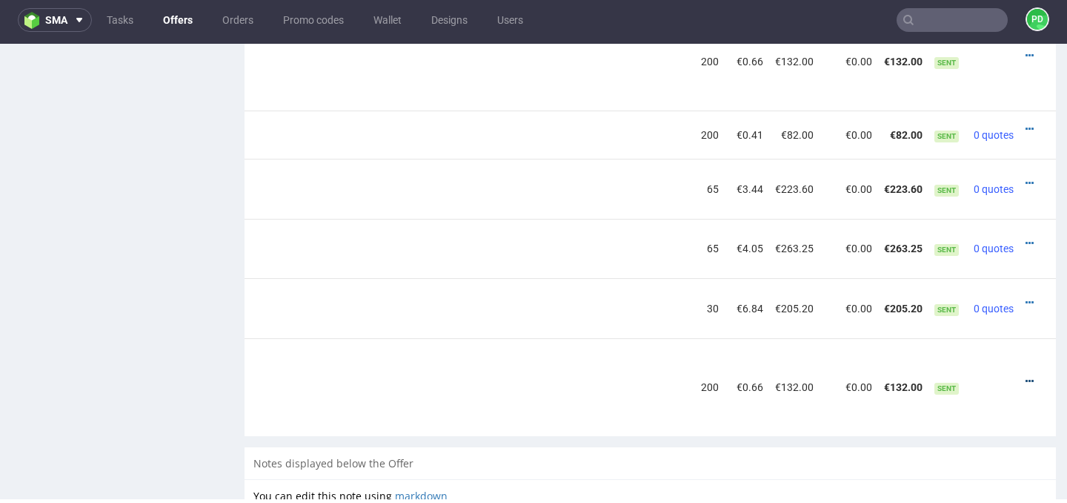
click at [1026, 382] on icon at bounding box center [1030, 381] width 8 height 10
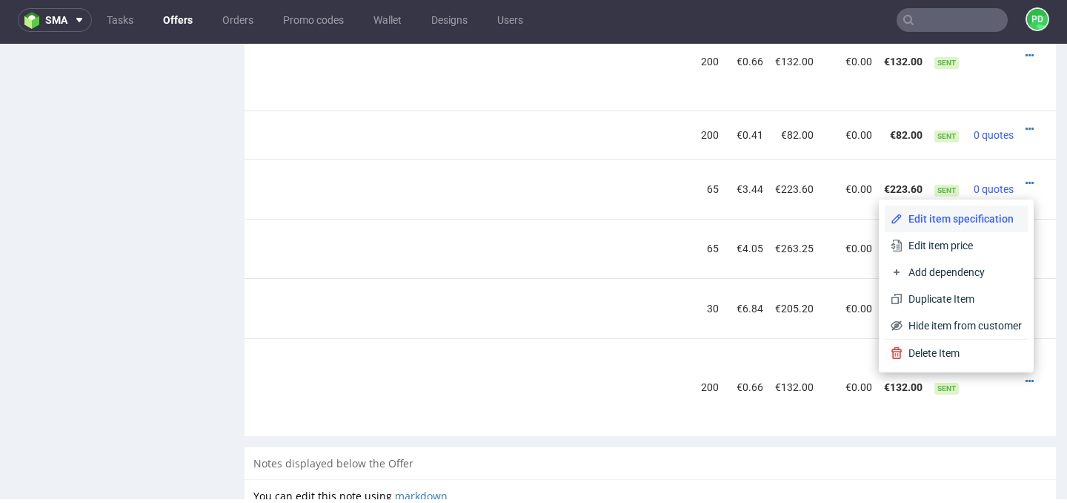
click at [960, 226] on li "Edit item specification" at bounding box center [956, 218] width 143 height 27
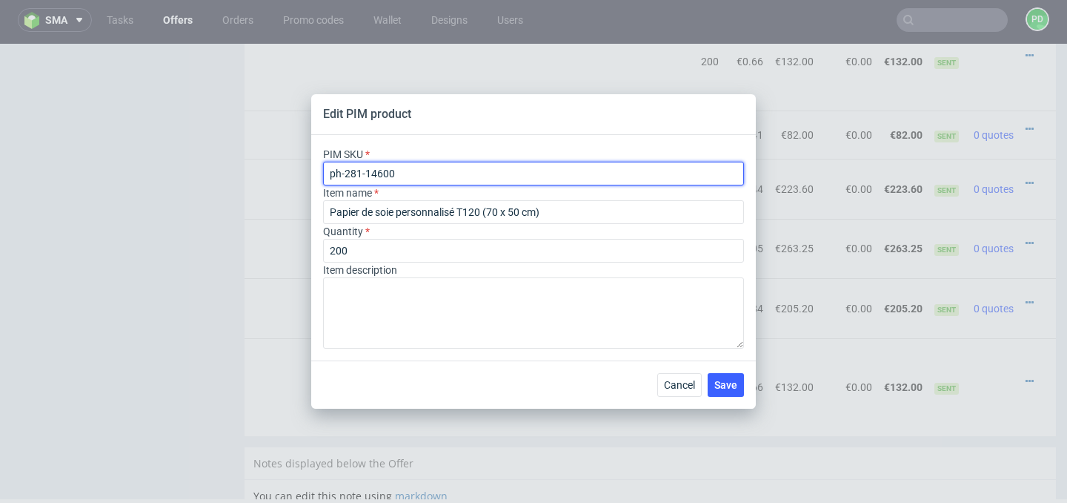
drag, startPoint x: 429, startPoint y: 172, endPoint x: 201, endPoint y: 142, distance: 230.2
click at [201, 142] on div "Edit PIM product PIM SKU ph-281-14600 Item name Papier de soie personnalisé T12…" at bounding box center [533, 251] width 1067 height 503
paste input "1"
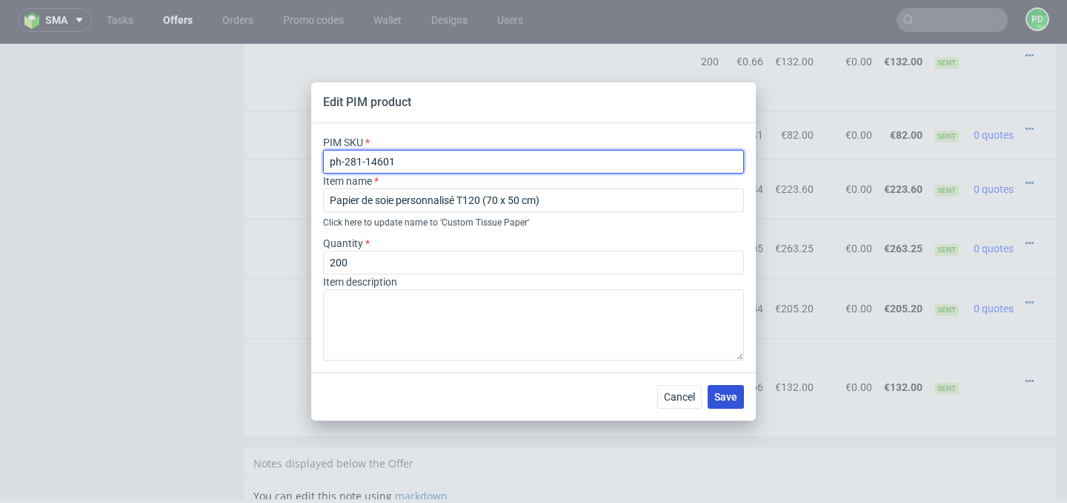
type input "ph-281-14601"
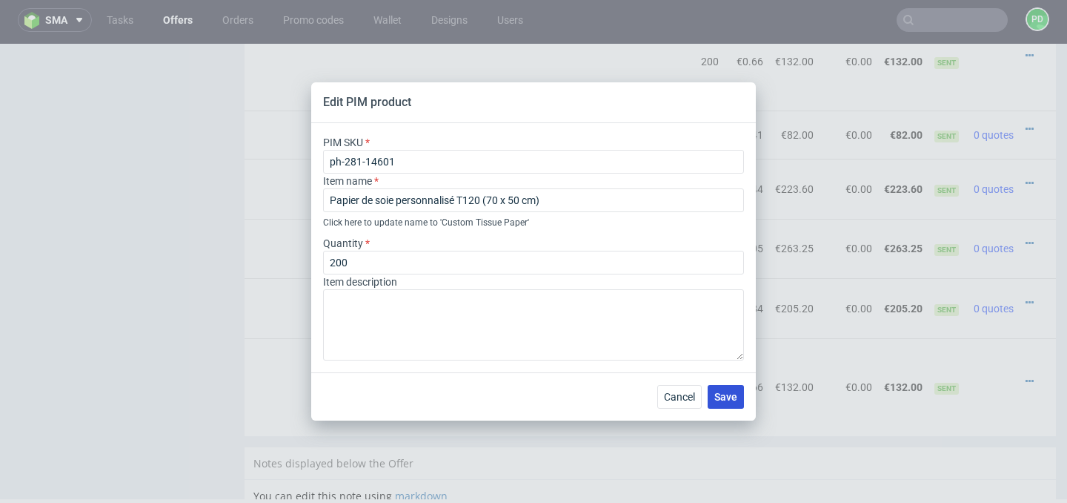
click at [726, 395] on span "Save" at bounding box center [726, 396] width 23 height 10
